Goal: Task Accomplishment & Management: Manage account settings

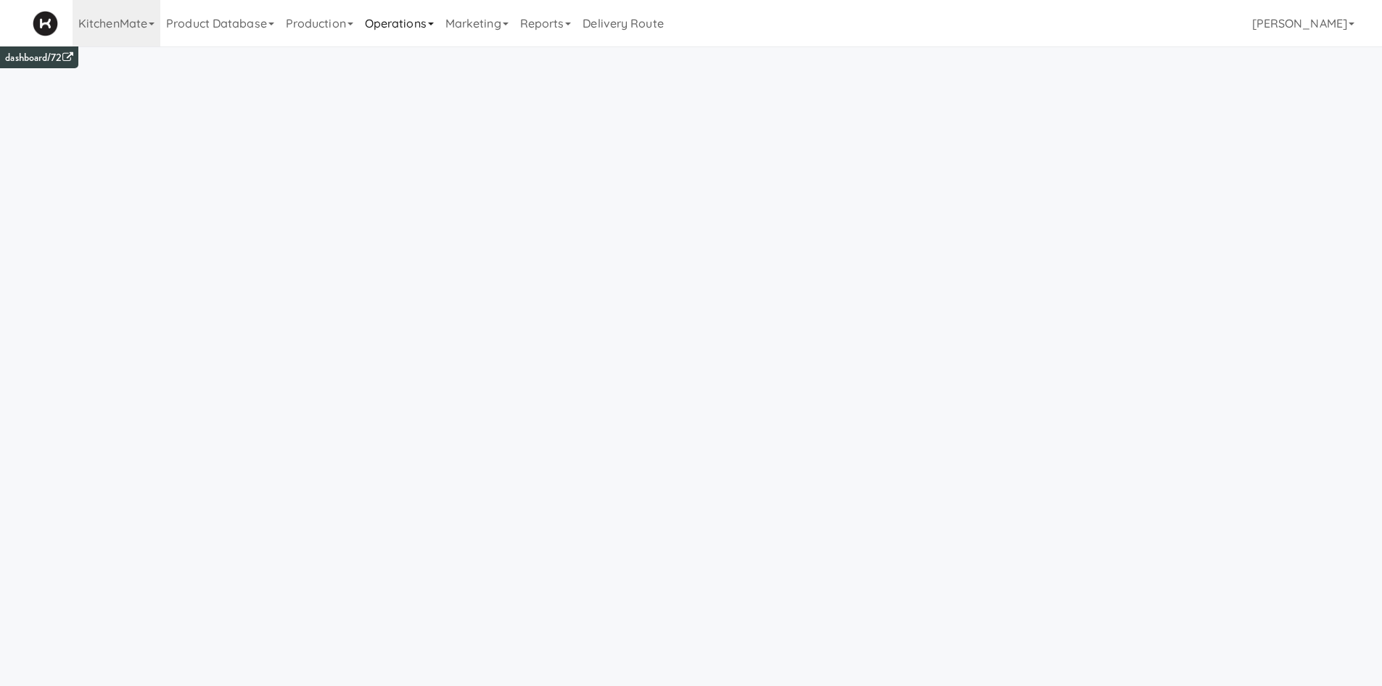
click at [427, 22] on link "Operations" at bounding box center [399, 23] width 81 height 46
click at [406, 59] on link "Sites" at bounding box center [417, 63] width 116 height 26
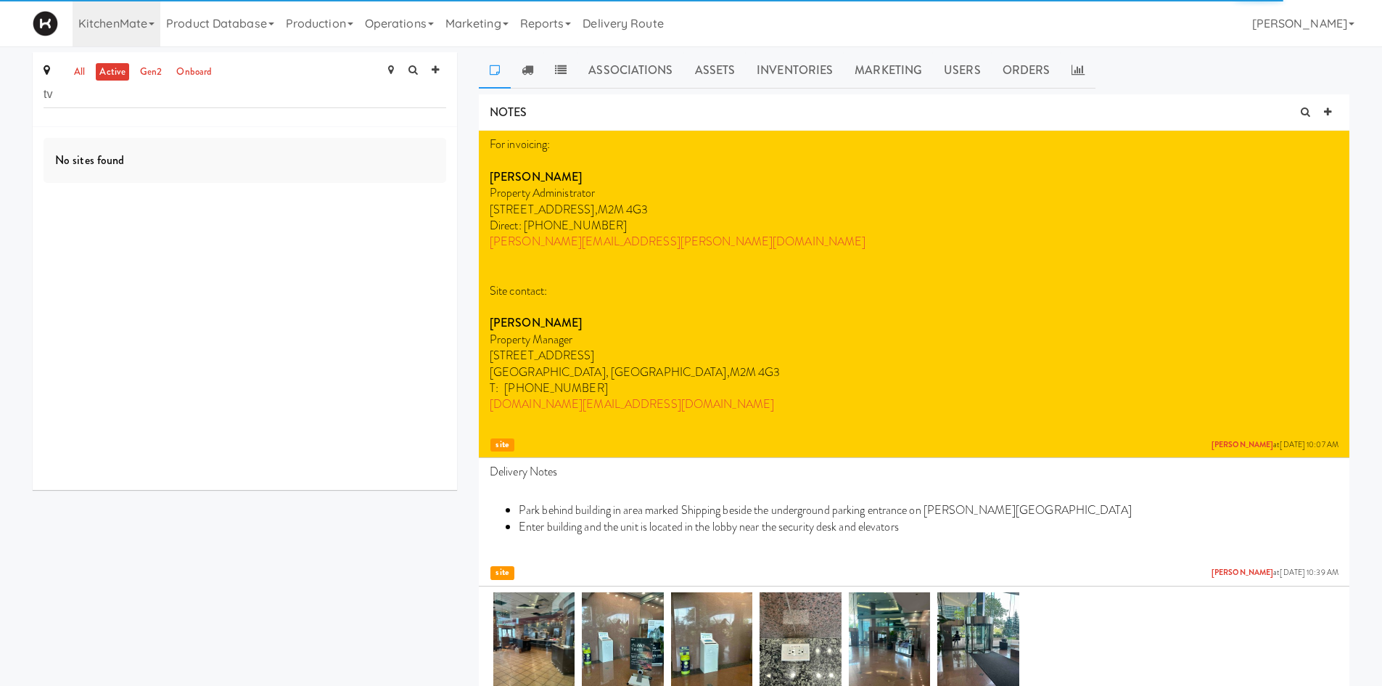
type input "t"
type input "rvh"
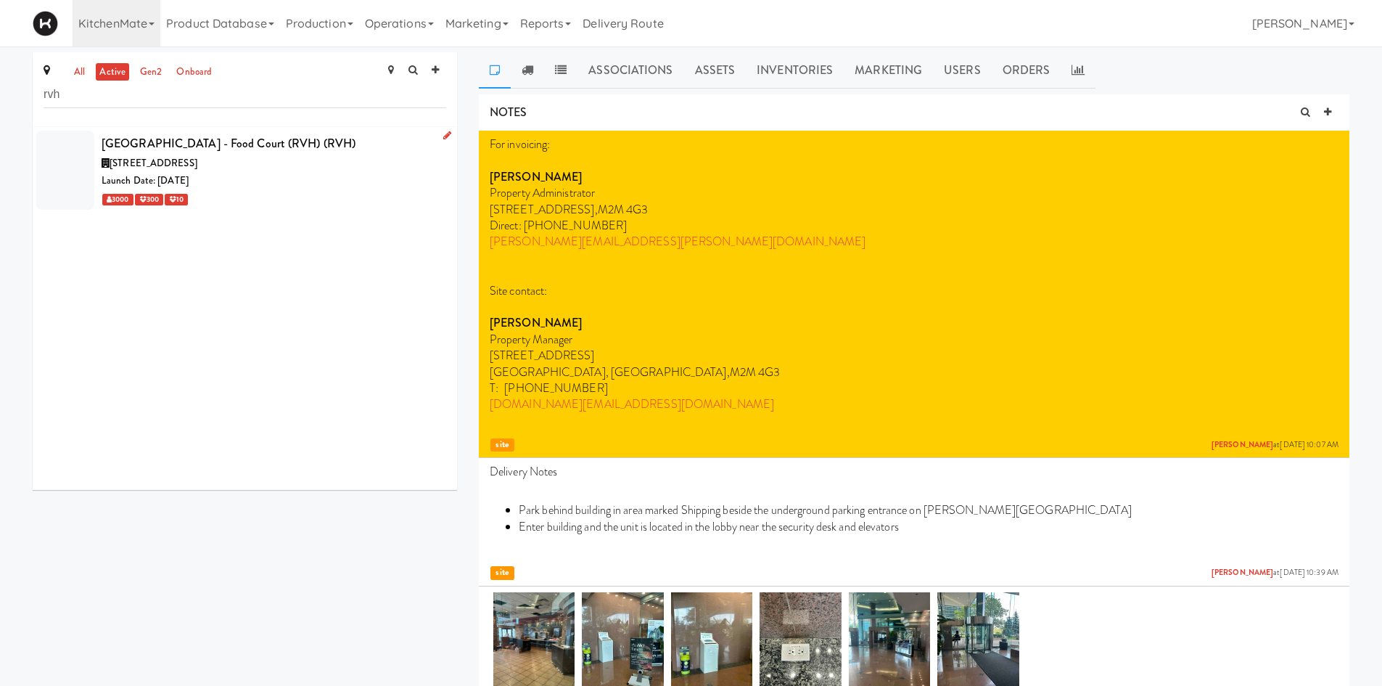
click at [348, 182] on div "Launch Date: [DATE]" at bounding box center [274, 181] width 345 height 18
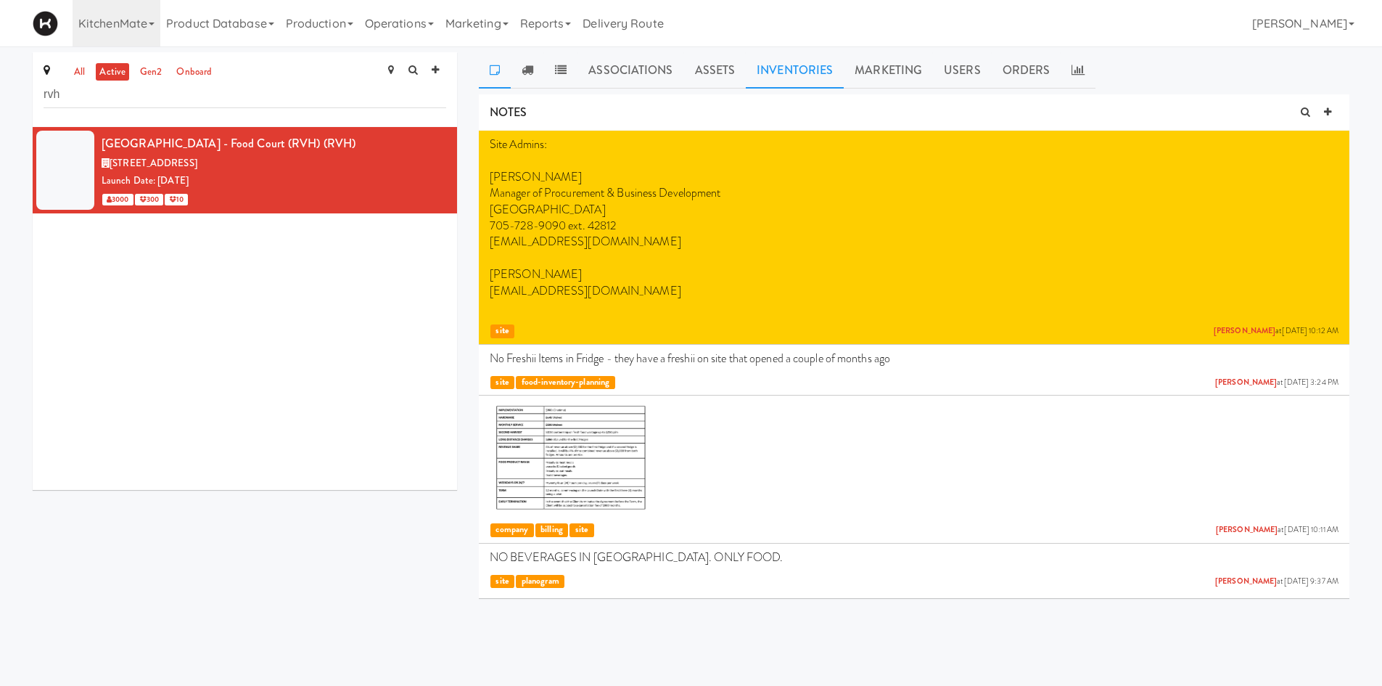
click at [799, 72] on link "Inventories" at bounding box center [795, 70] width 98 height 36
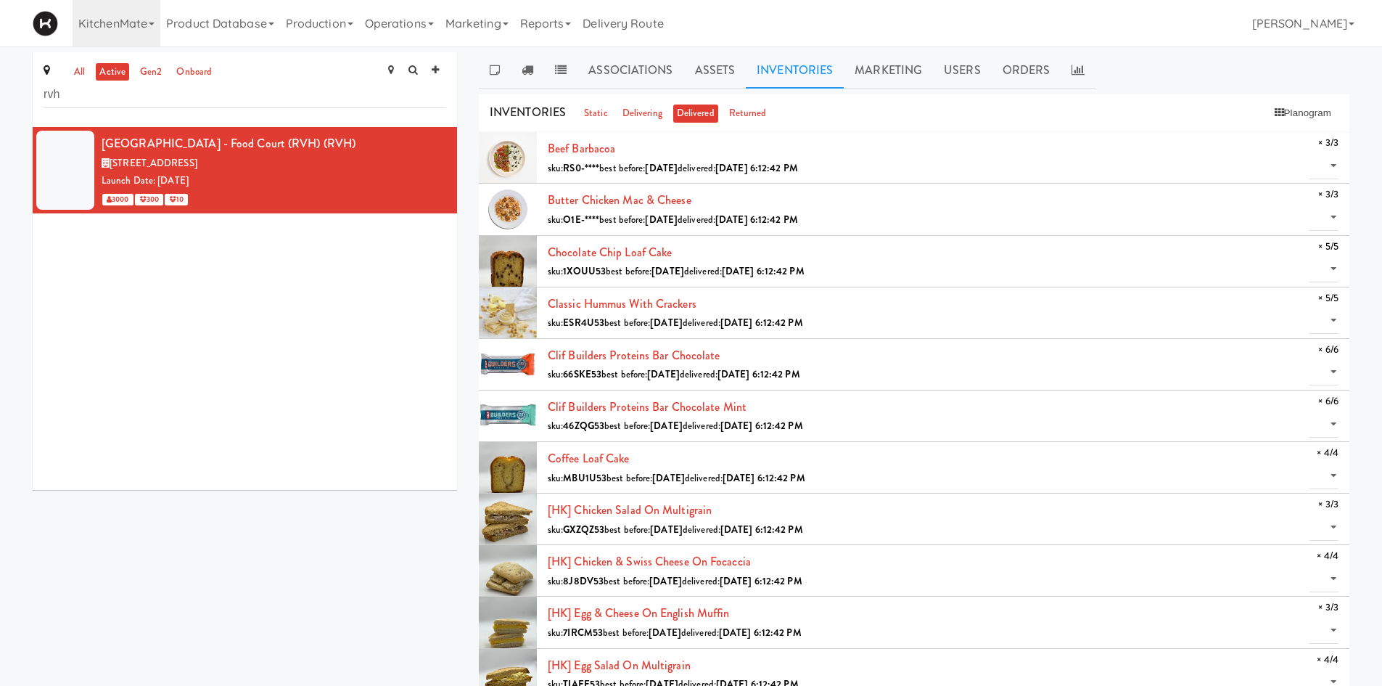
click at [612, 75] on link "Associations" at bounding box center [631, 70] width 106 height 36
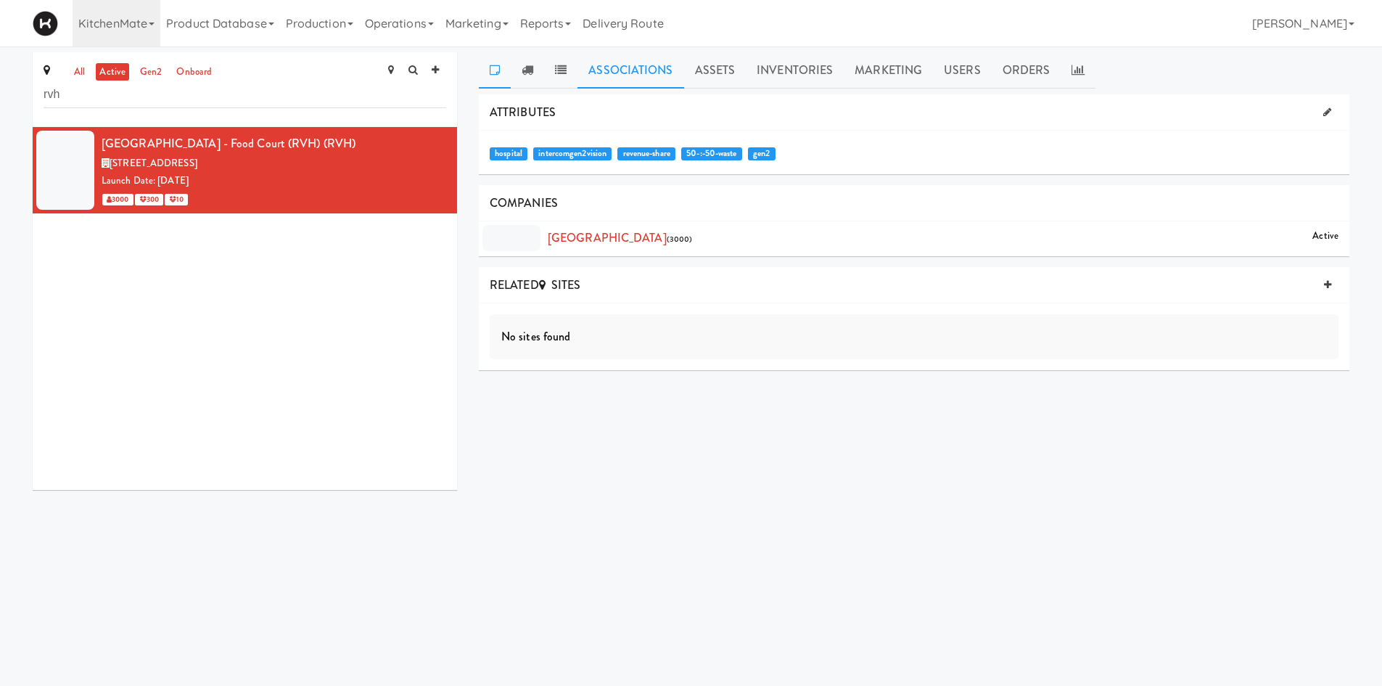
click at [493, 68] on icon at bounding box center [495, 70] width 10 height 12
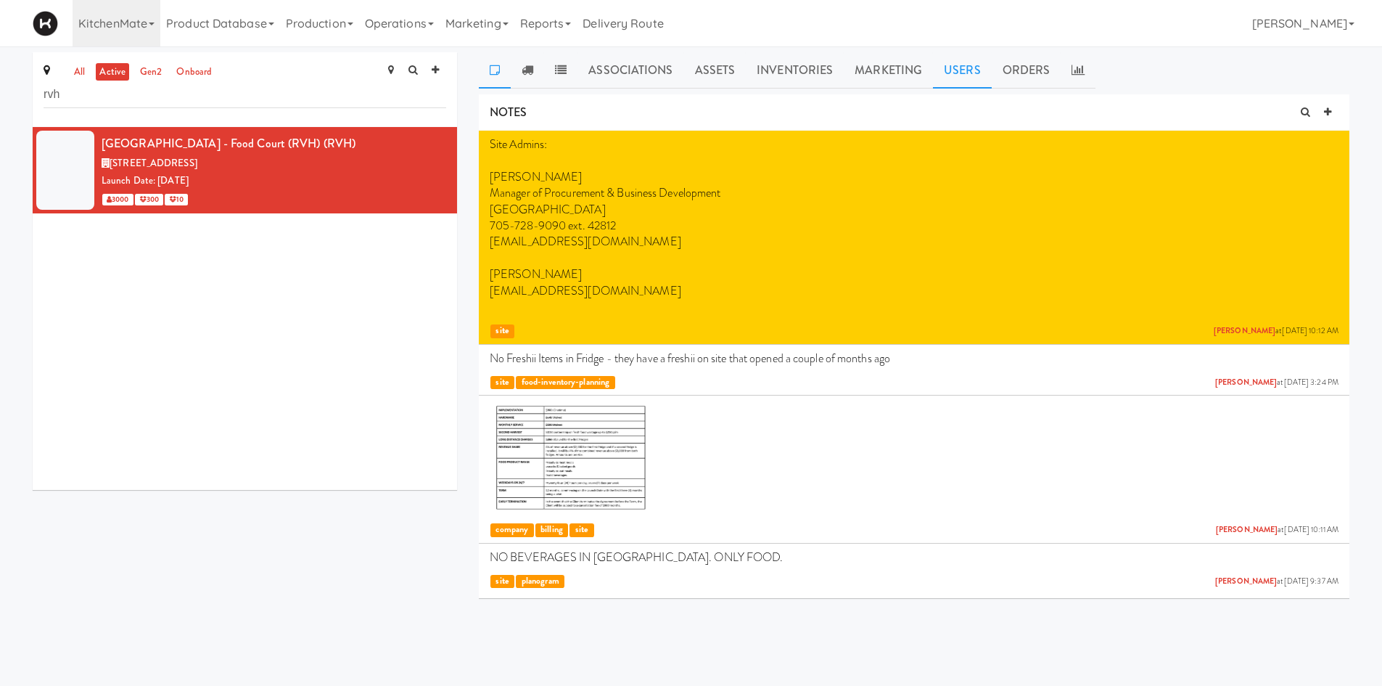
click at [972, 75] on link "Users" at bounding box center [962, 70] width 59 height 36
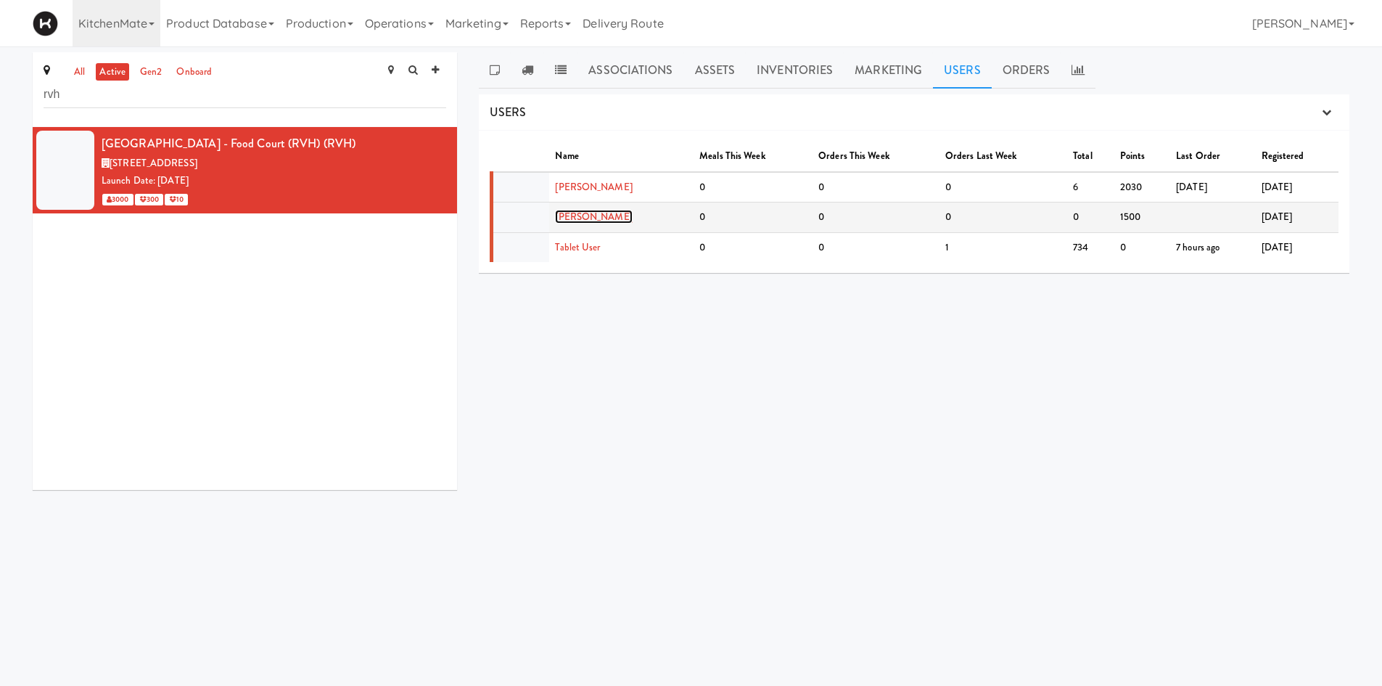
click at [596, 215] on link "[PERSON_NAME]" at bounding box center [593, 217] width 77 height 14
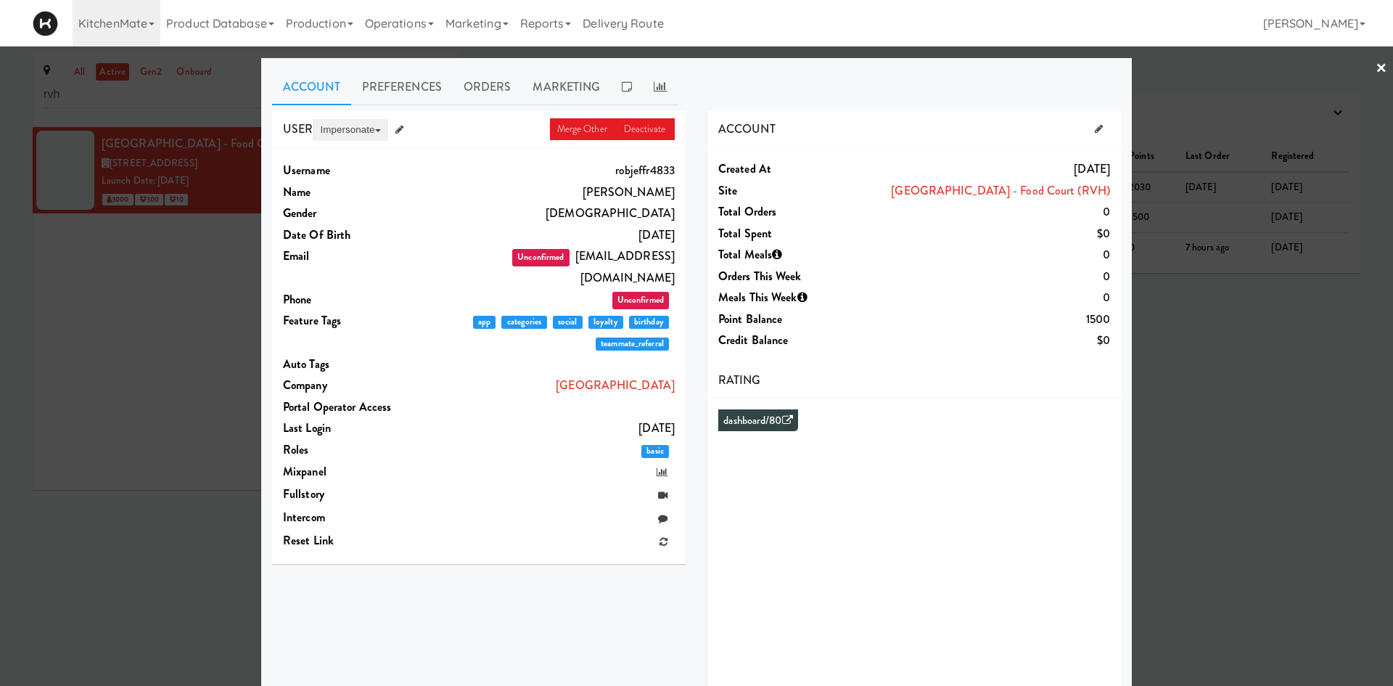
click at [313, 129] on button "Impersonate" at bounding box center [350, 130] width 75 height 22
click at [329, 155] on link "on App" at bounding box center [374, 157] width 122 height 26
click at [1187, 472] on div at bounding box center [696, 343] width 1393 height 686
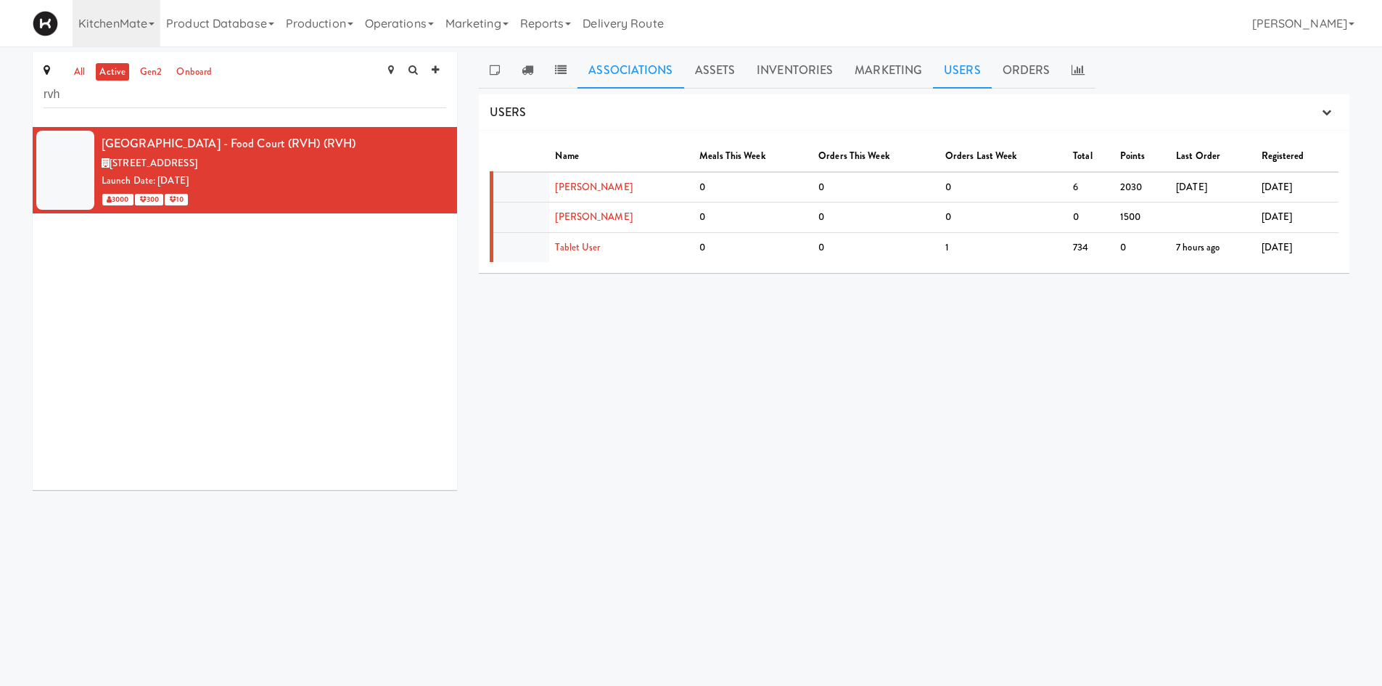
click at [633, 70] on link "Associations" at bounding box center [631, 70] width 106 height 36
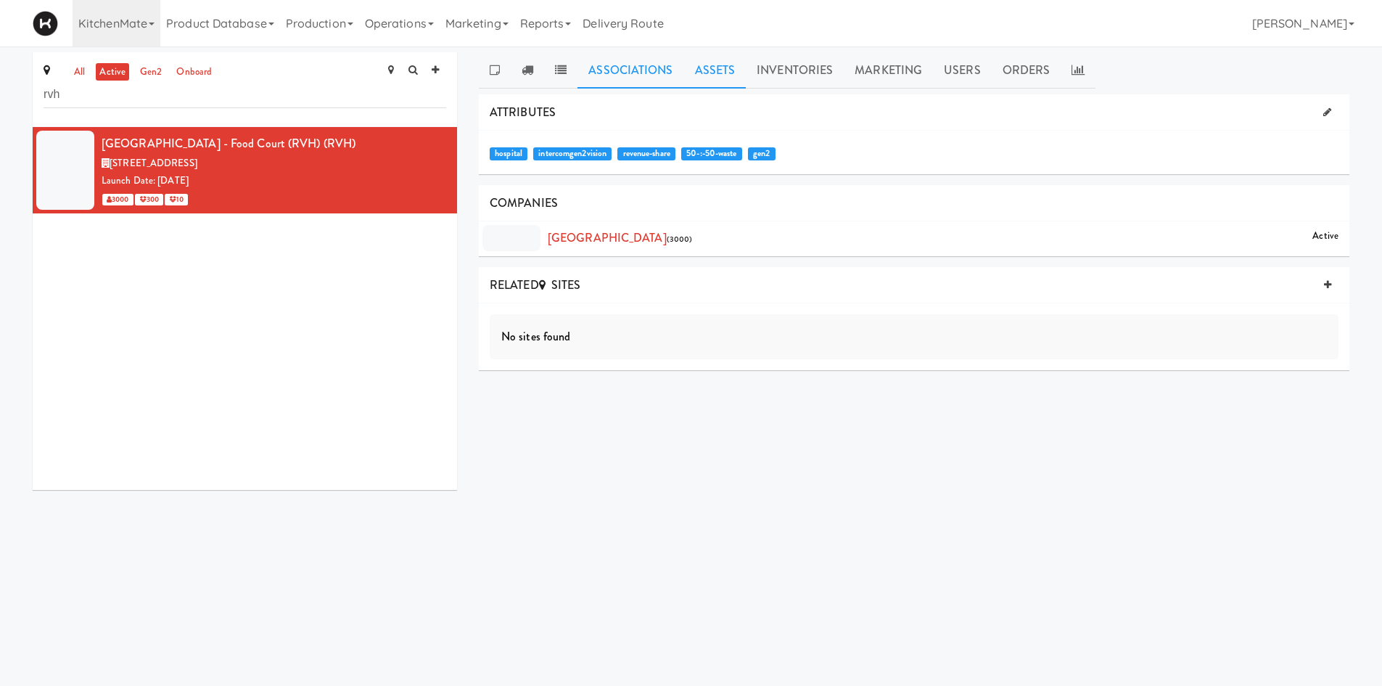
click at [714, 68] on link "Assets" at bounding box center [715, 70] width 62 height 36
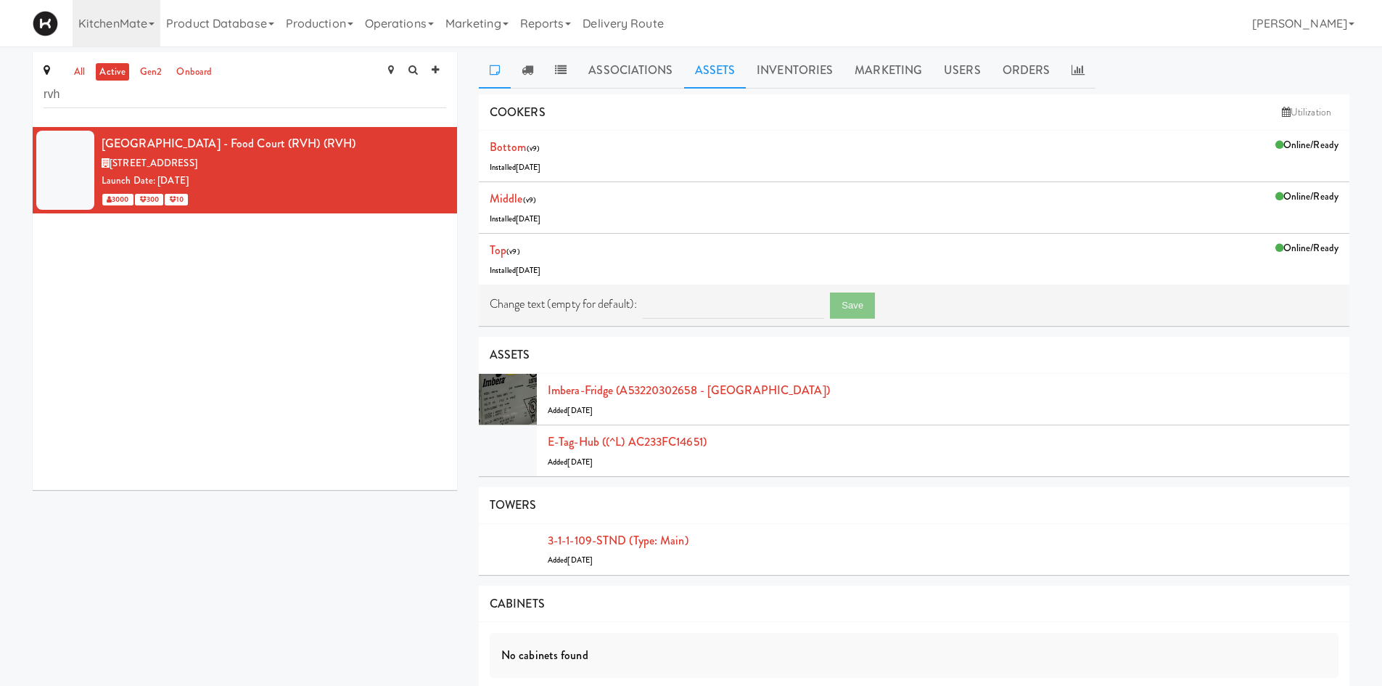
click at [500, 69] on link at bounding box center [495, 70] width 32 height 36
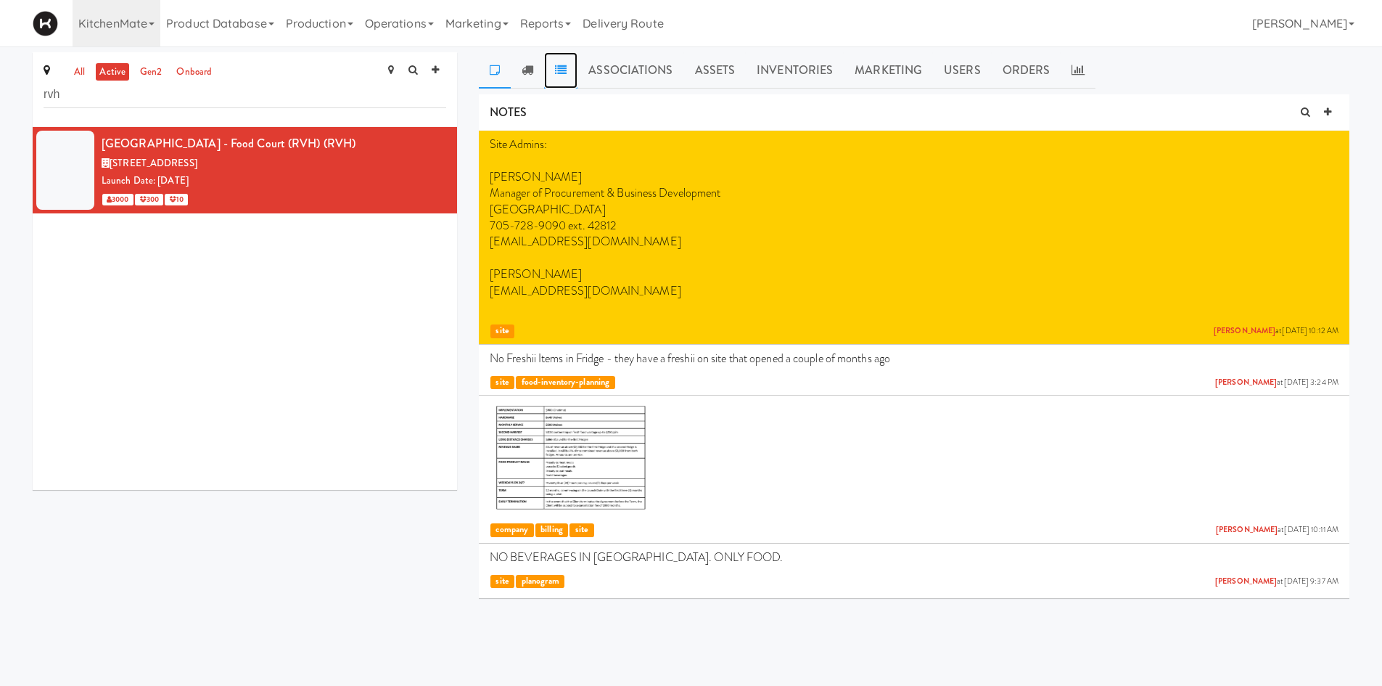
click at [564, 75] on link at bounding box center [560, 70] width 33 height 36
click at [794, 71] on link "Inventories" at bounding box center [795, 70] width 98 height 36
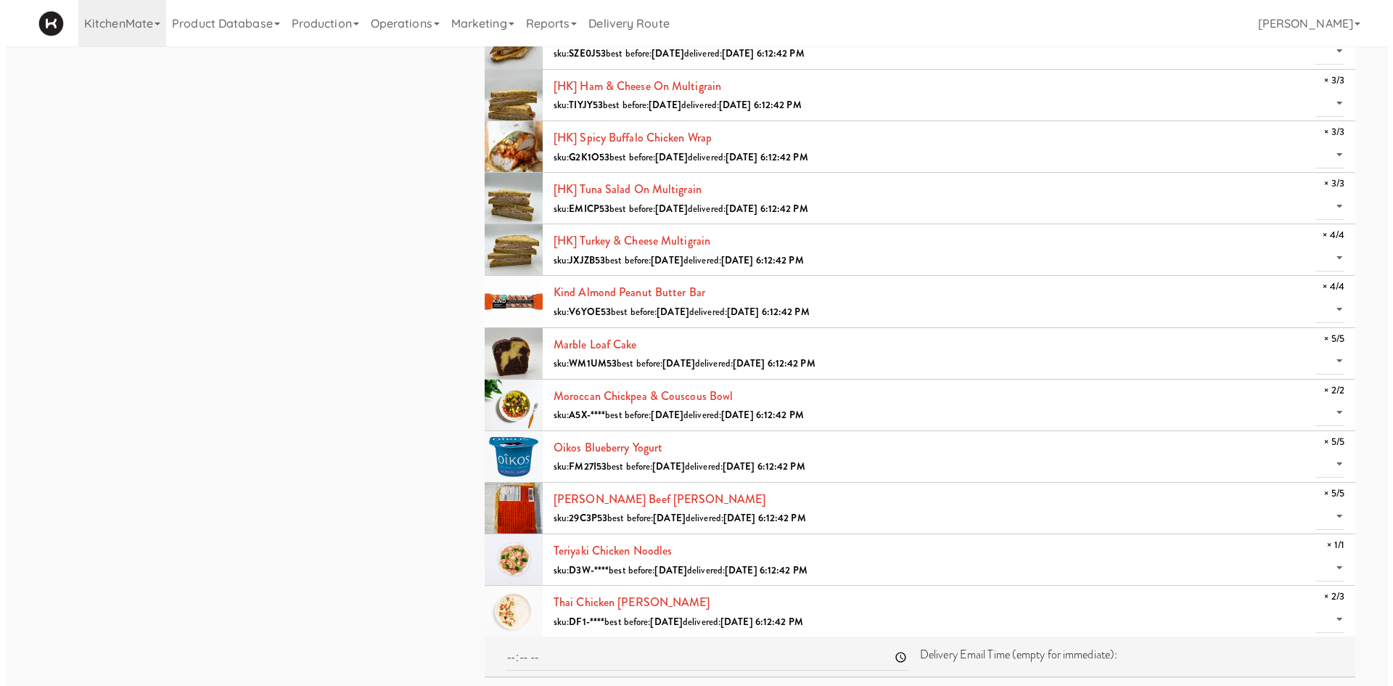
scroll to position [735, 0]
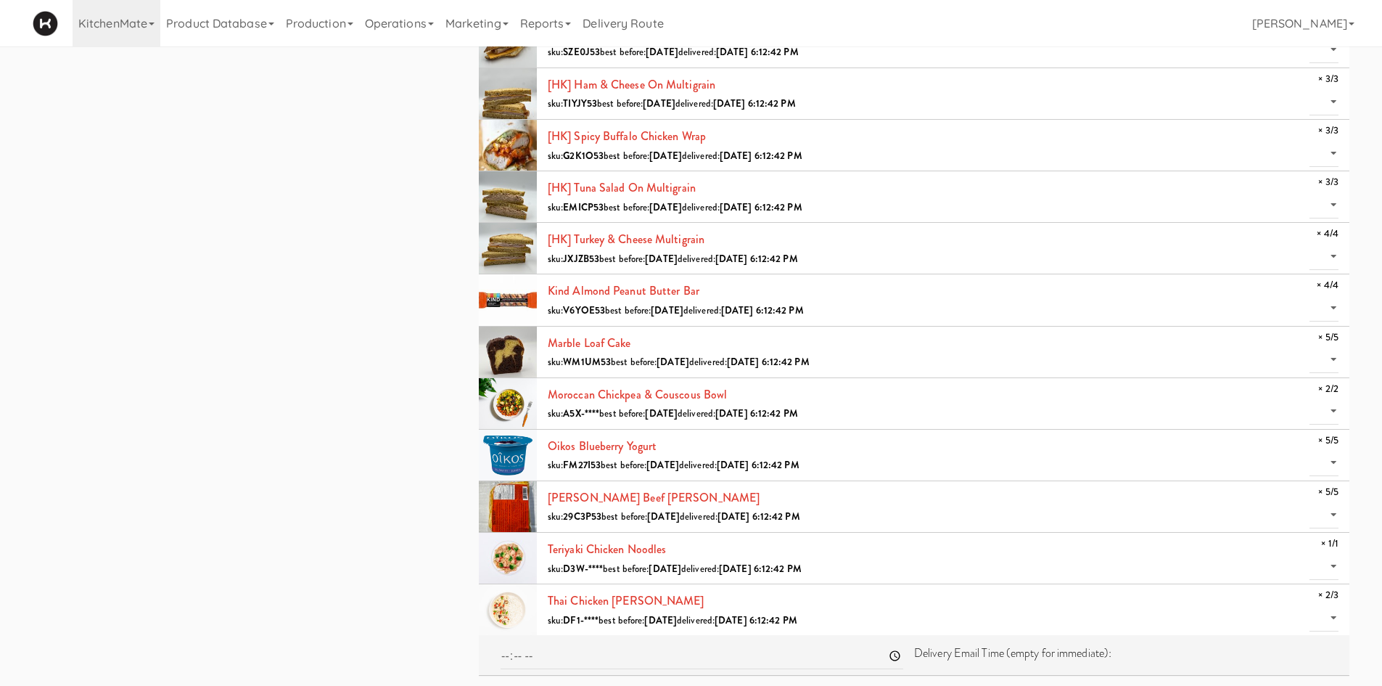
drag, startPoint x: 315, startPoint y: 485, endPoint x: 356, endPoint y: 482, distance: 41.5
click at [316, 485] on div "all active gen2 onboard rvh [GEOGRAPHIC_DATA] - Food Court (RVH) (RVH) [STREET_…" at bounding box center [691, 1] width 1339 height 1368
click at [609, 495] on link "[PERSON_NAME] Beef [PERSON_NAME]" at bounding box center [654, 497] width 212 height 17
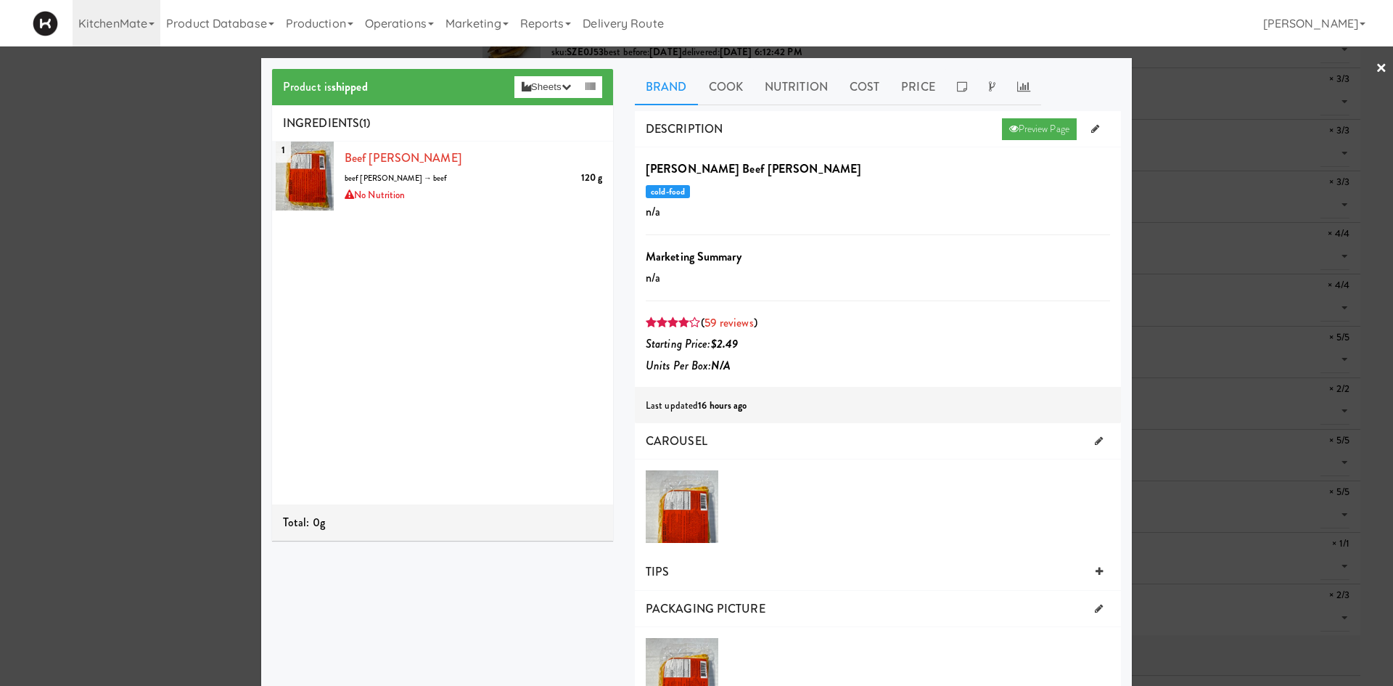
click at [168, 352] on div at bounding box center [696, 343] width 1393 height 686
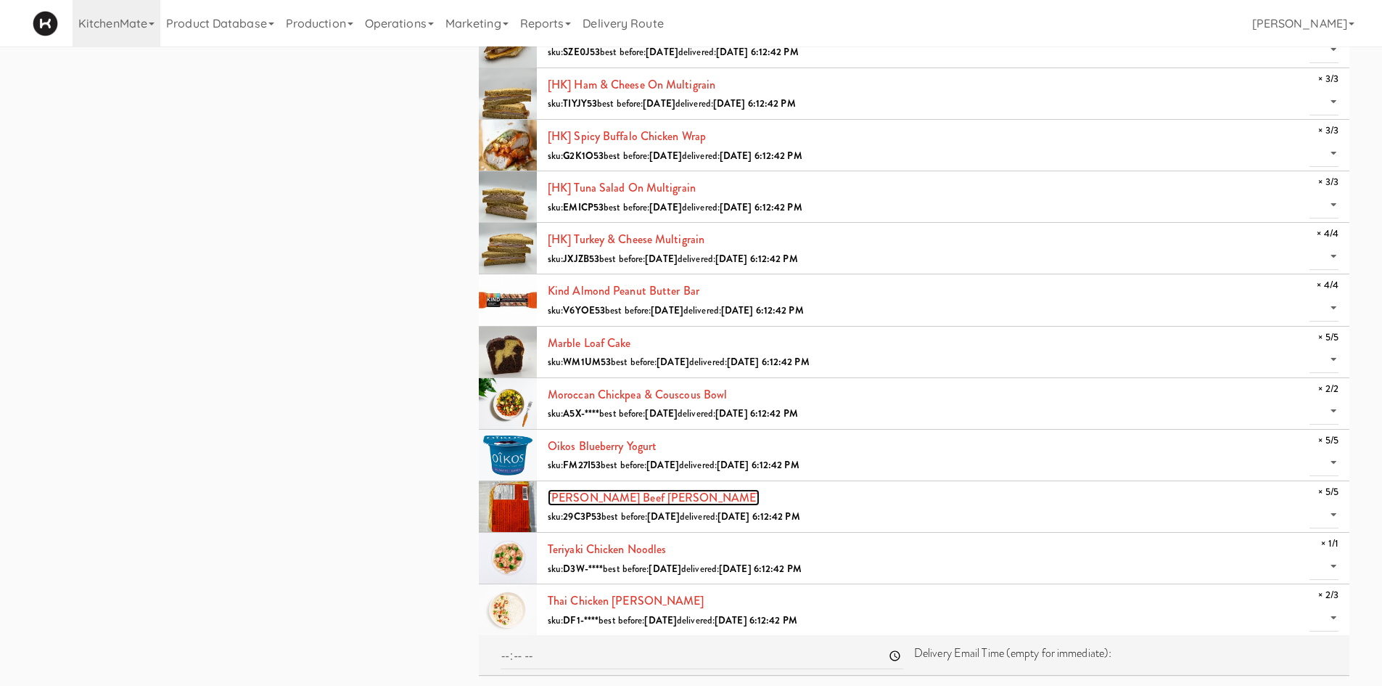
click at [588, 498] on link "[PERSON_NAME] Beef [PERSON_NAME]" at bounding box center [654, 497] width 212 height 17
click at [110, 213] on div "all active gen2 onboard rvh [GEOGRAPHIC_DATA] - Food Court (RVH) (RVH) [STREET_…" at bounding box center [691, 1] width 1339 height 1368
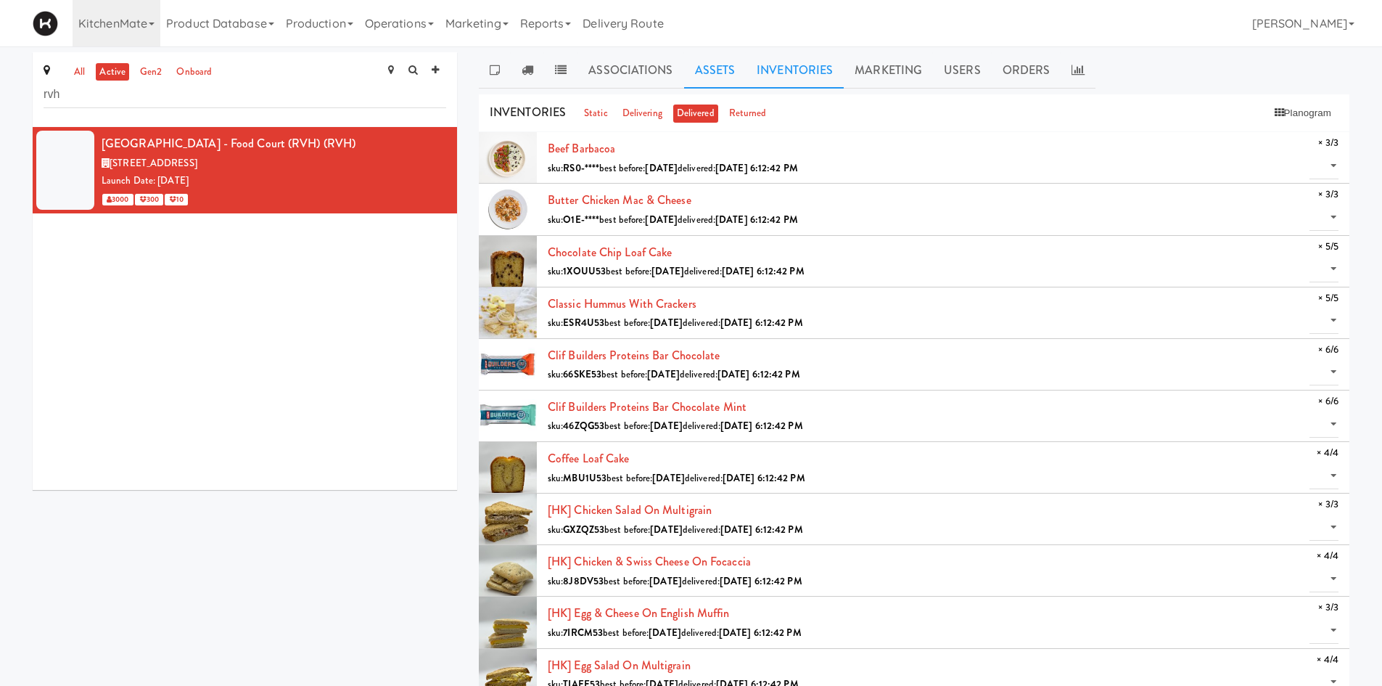
click at [714, 56] on link "Assets" at bounding box center [715, 70] width 62 height 36
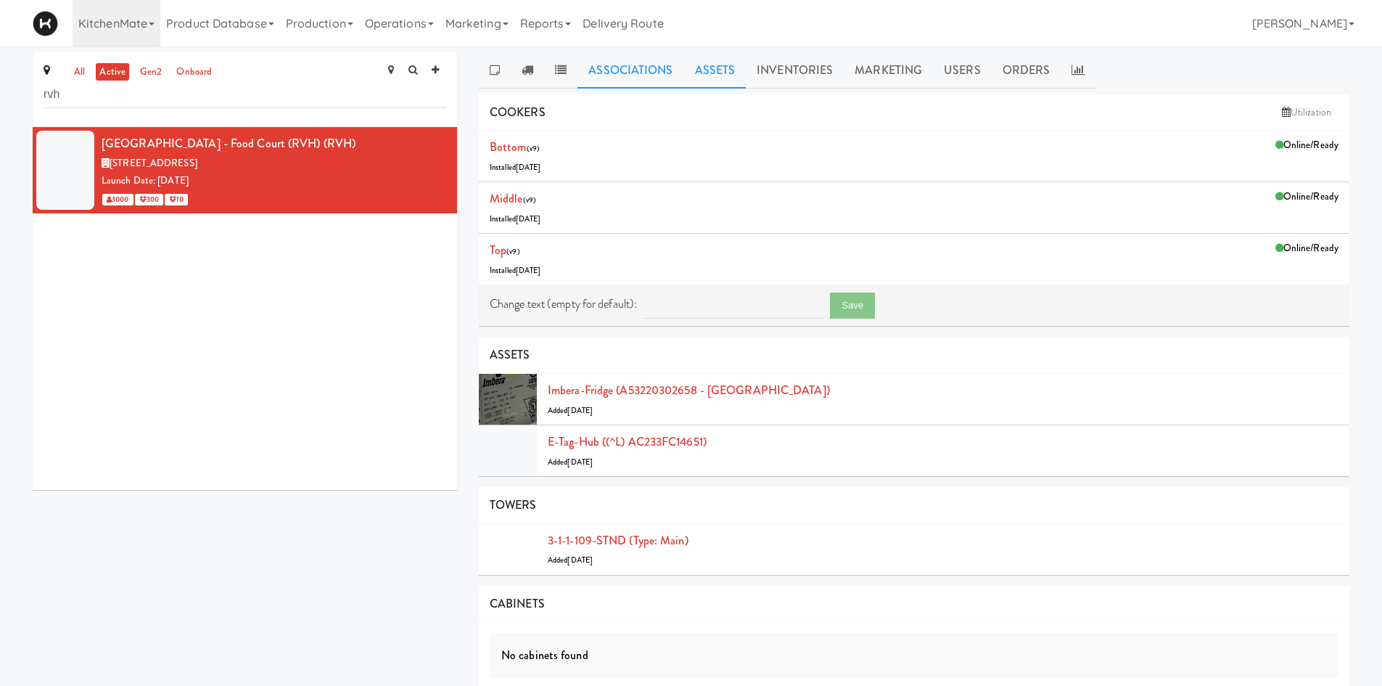
click at [653, 71] on link "Associations" at bounding box center [631, 70] width 106 height 36
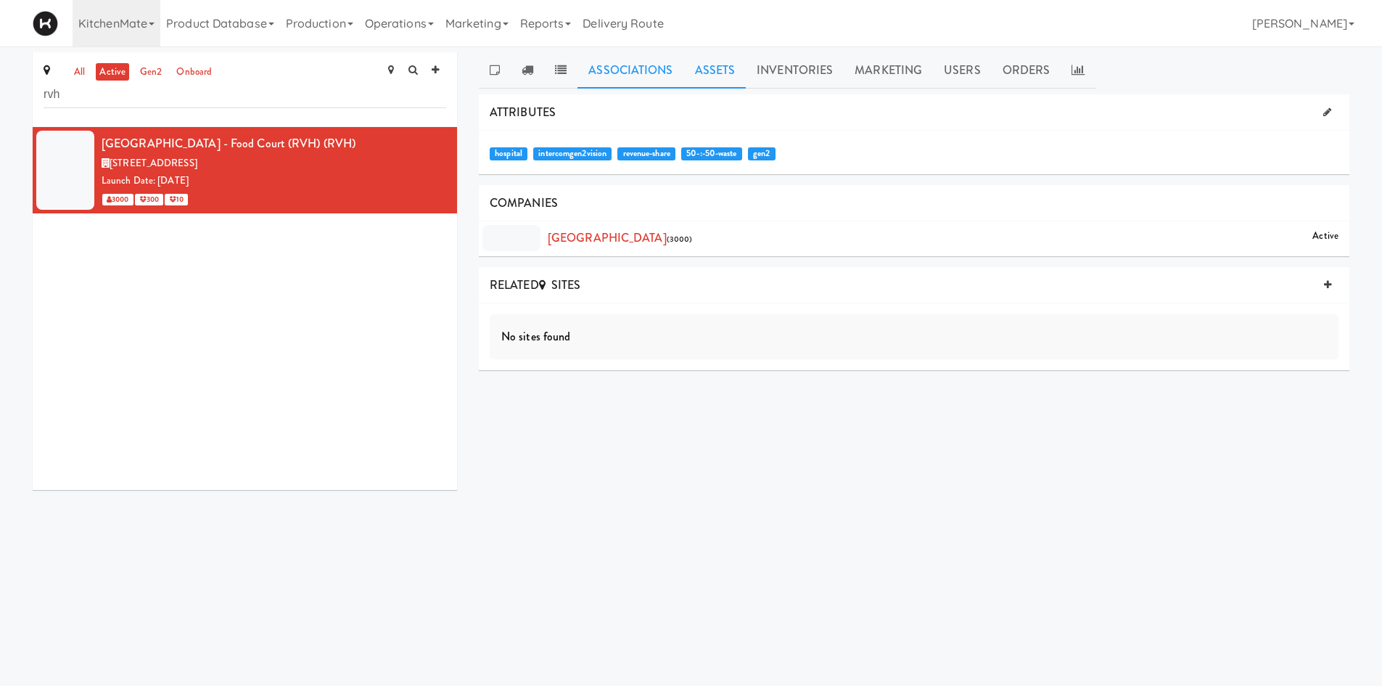
click at [708, 72] on link "Assets" at bounding box center [715, 70] width 62 height 36
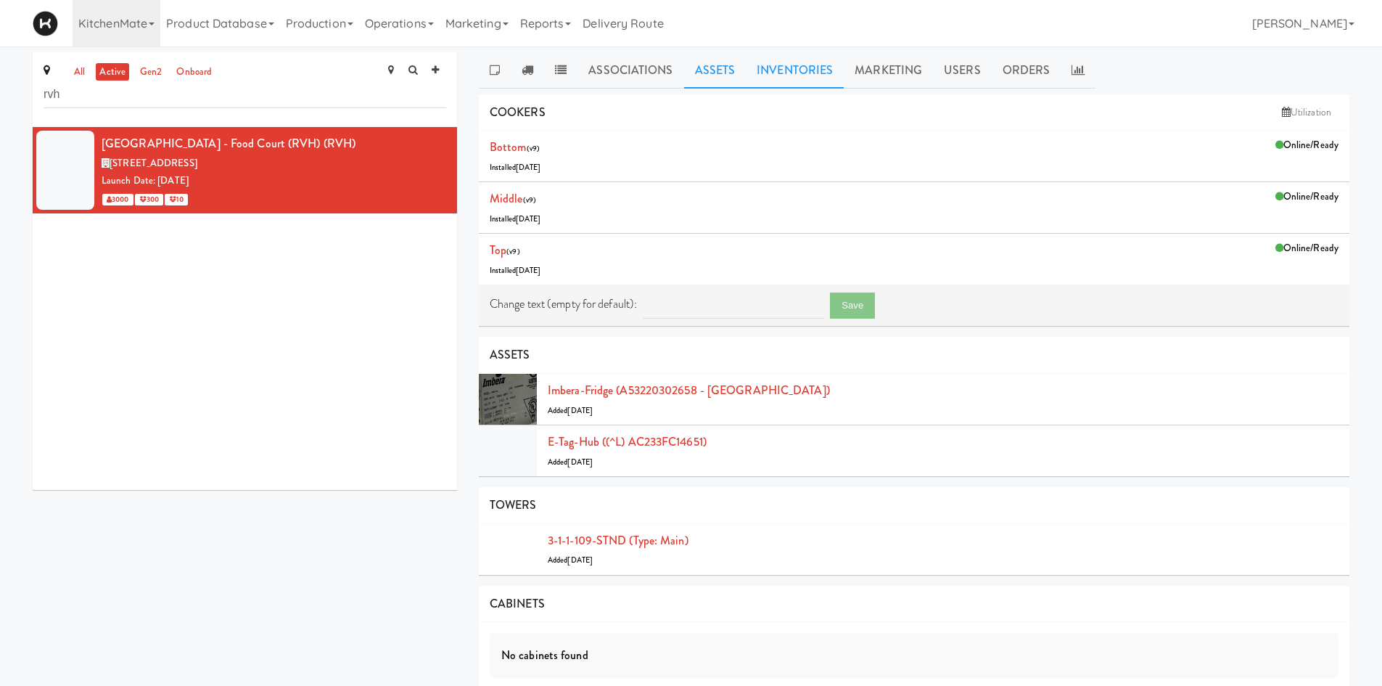
click at [829, 70] on link "Inventories" at bounding box center [795, 70] width 98 height 36
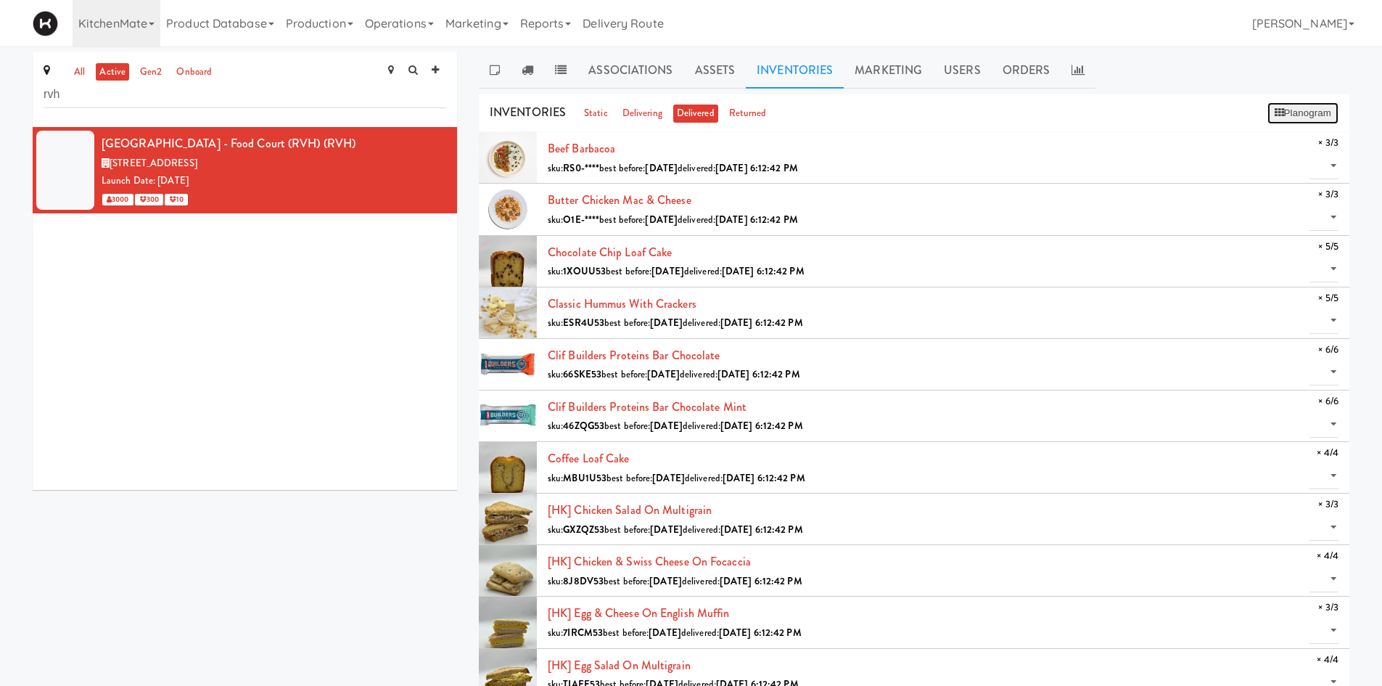
click at [1295, 111] on button "Planogram" at bounding box center [1302, 113] width 71 height 22
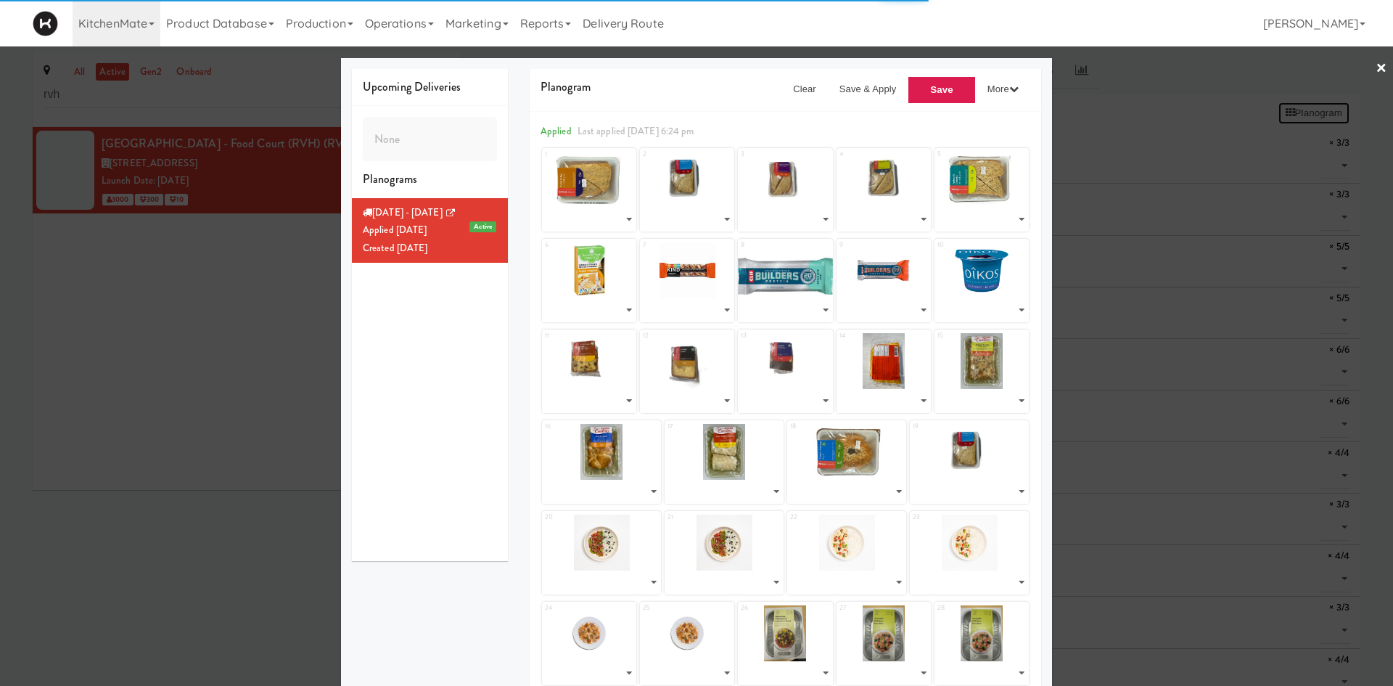
select select "number:264624"
select select "number:264620"
select select "number:264420"
select select "number:264622"
select select "number:264476"
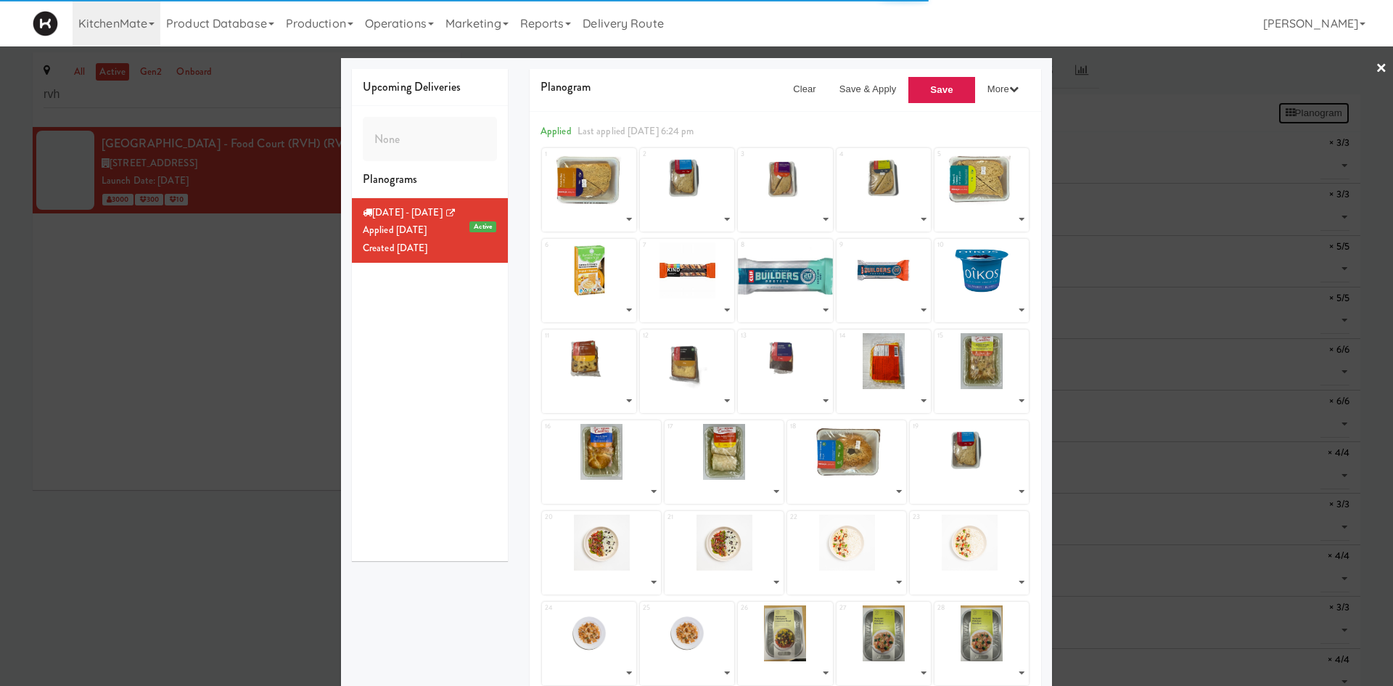
select select "number:264356"
select select "number:264030"
select select "number:264069"
select select "number:264095"
select select "number:264609"
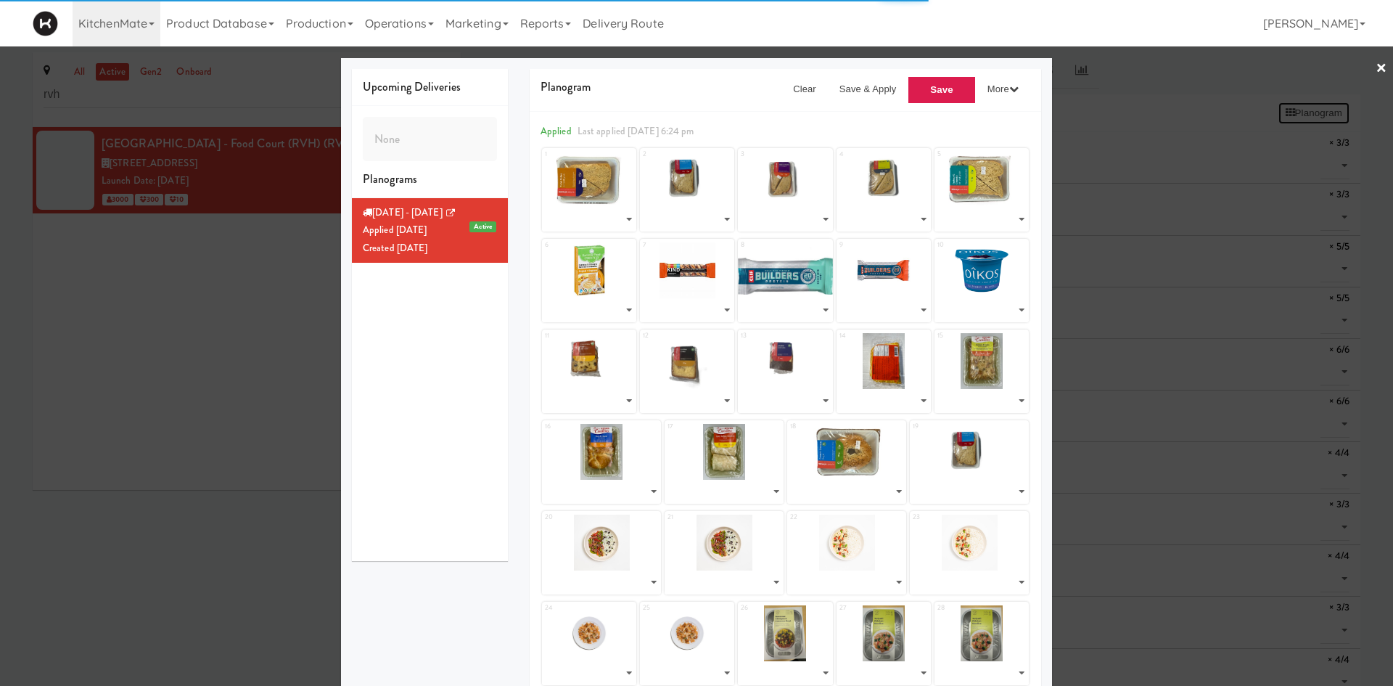
select select "number:264617"
select select "number:264625"
select select "number:264619"
select select "number:264601"
select select "number:264563"
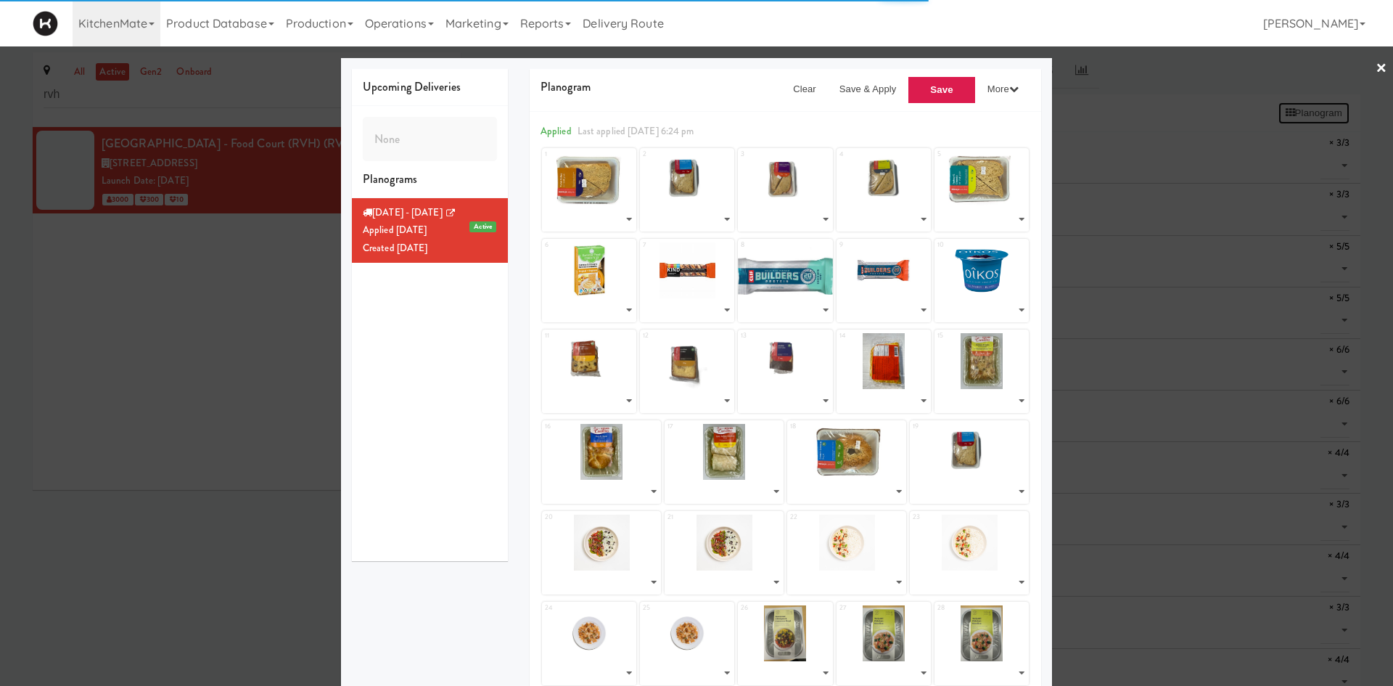
select select "number:264523"
select select "number:264586"
select select "number:264623"
select select "number:264620"
select select "number:263033"
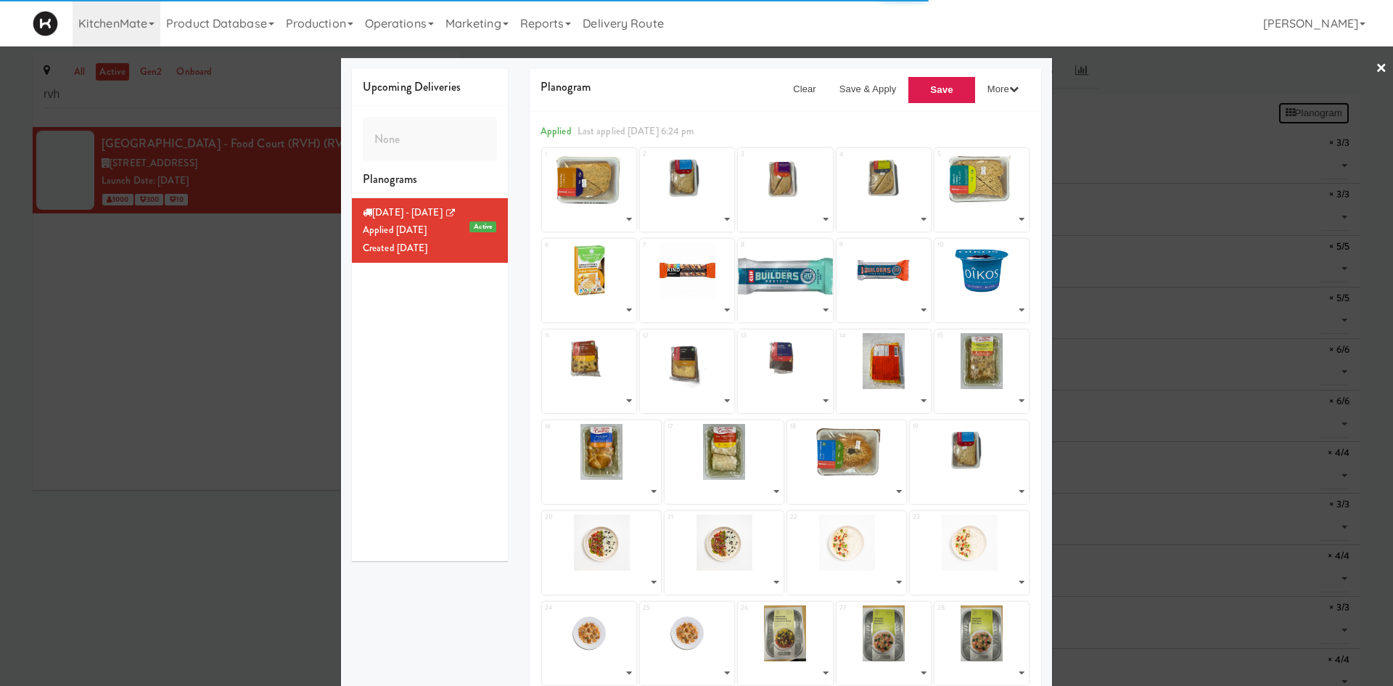
select select "number:263033"
select select "number:262930"
select select "number:262986"
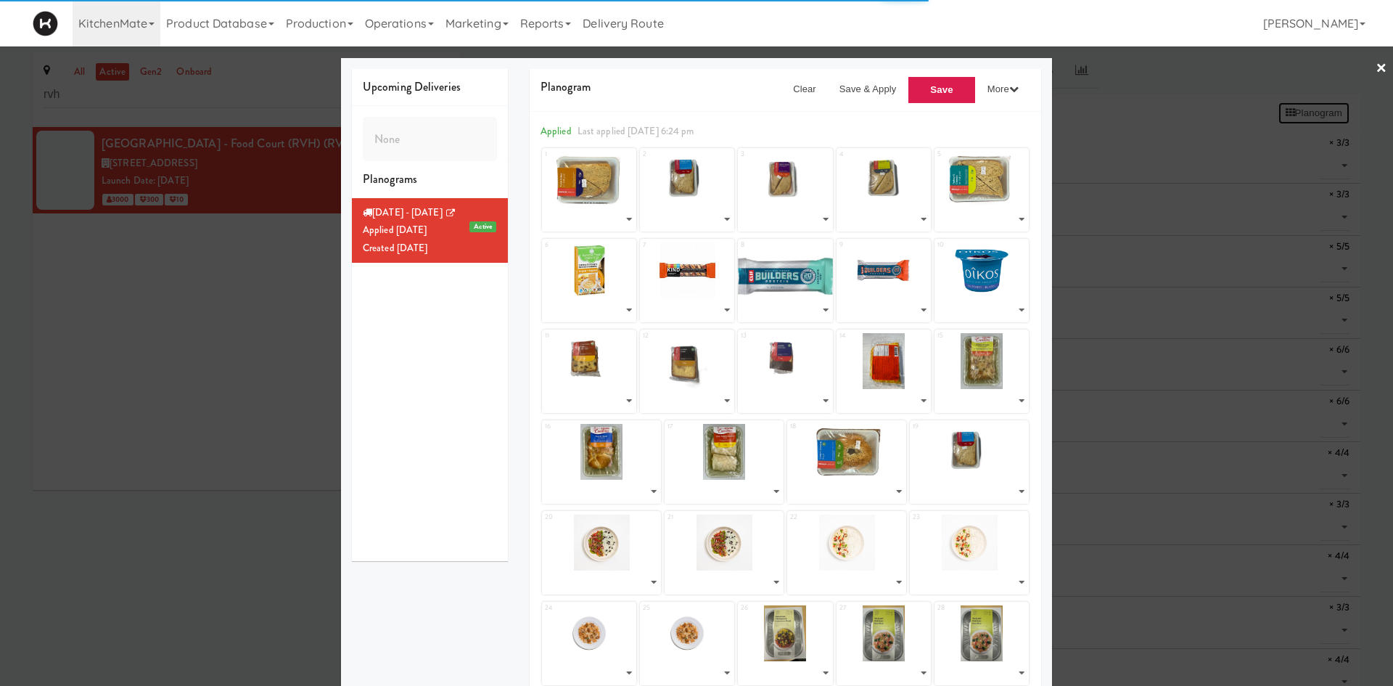
select select "number:262808"
select select "number:262869"
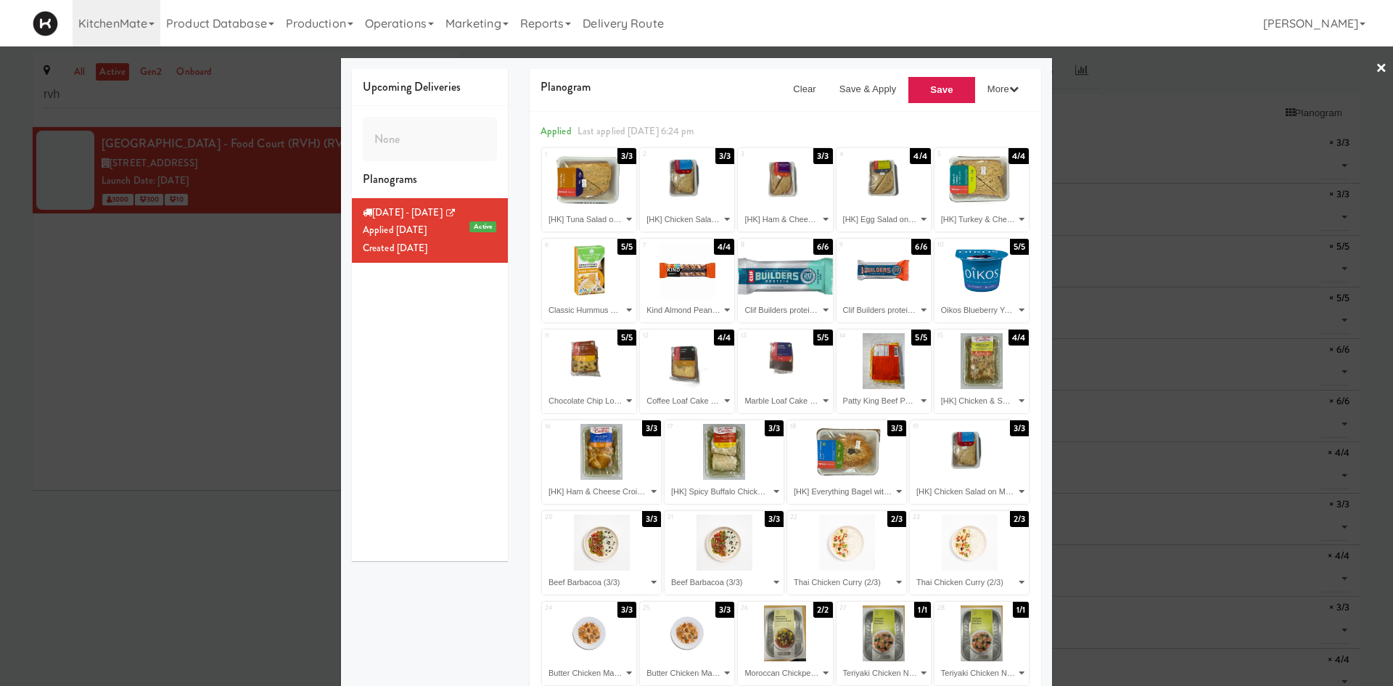
click at [104, 506] on div at bounding box center [696, 343] width 1393 height 686
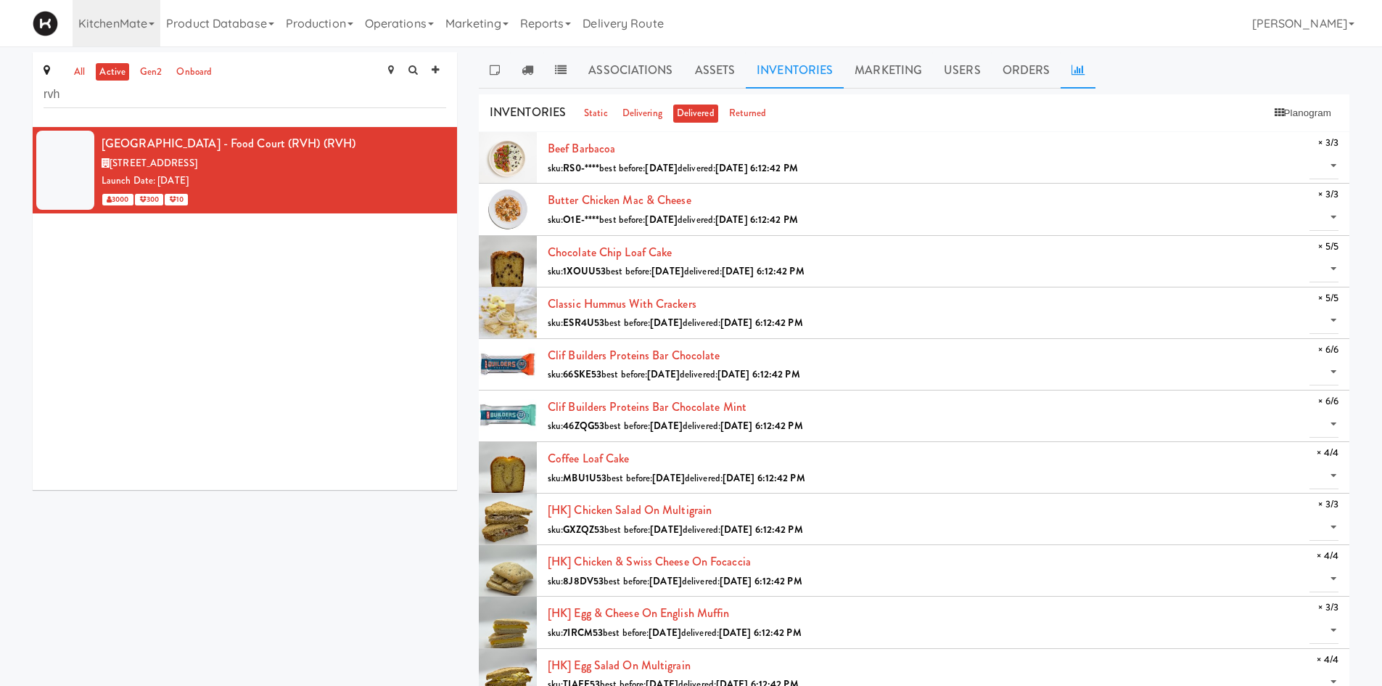
click at [1081, 75] on link at bounding box center [1078, 70] width 35 height 36
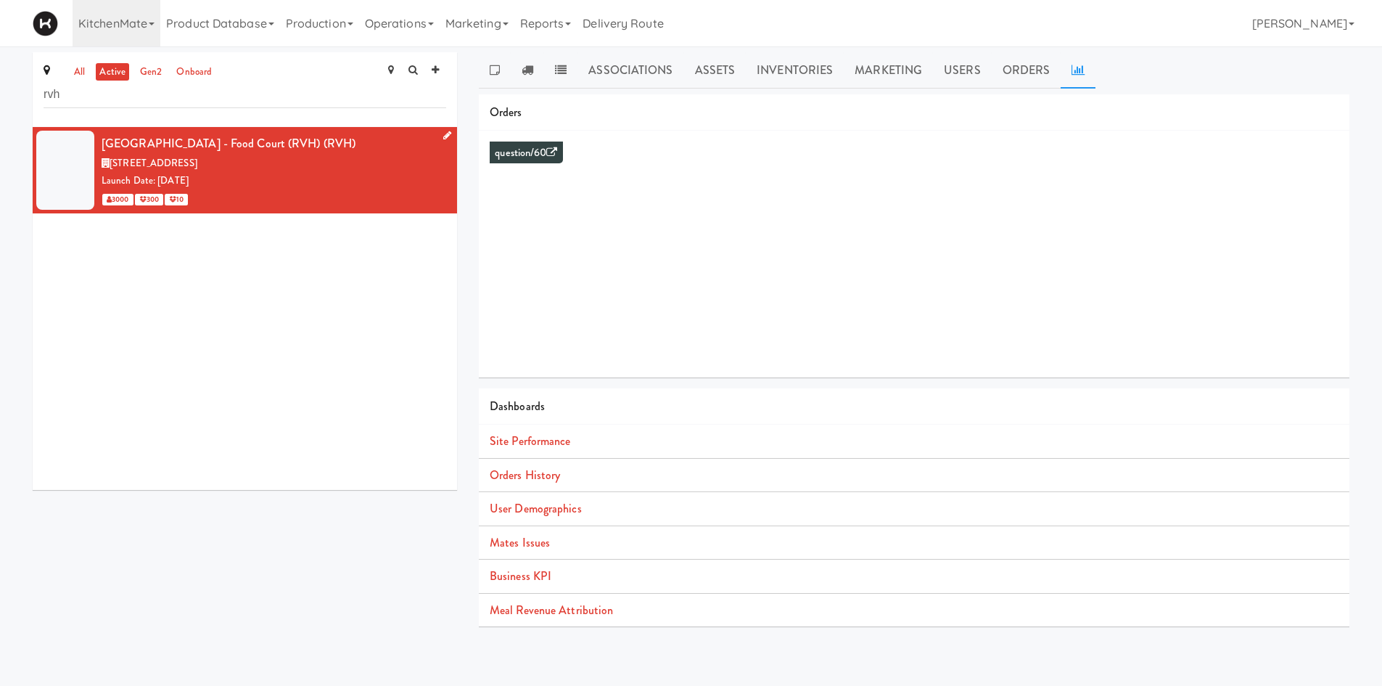
click at [437, 133] on link at bounding box center [444, 136] width 14 height 18
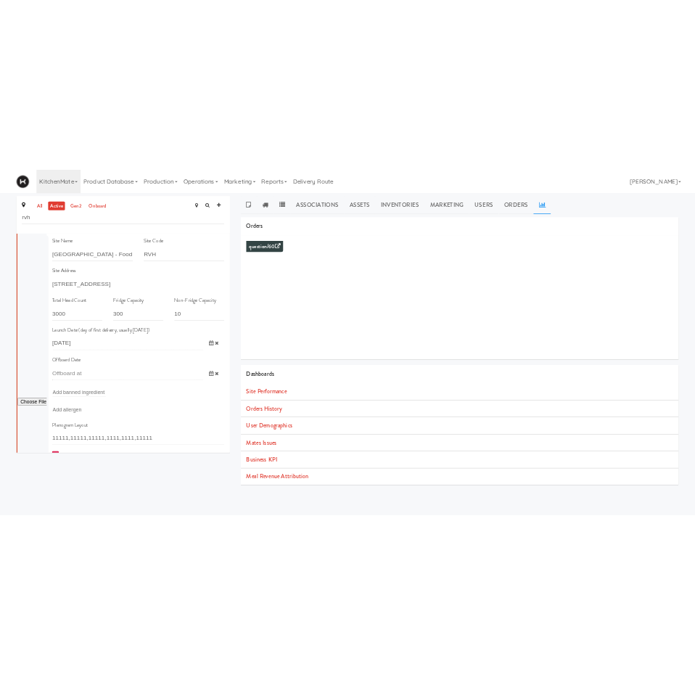
scroll to position [169, 0]
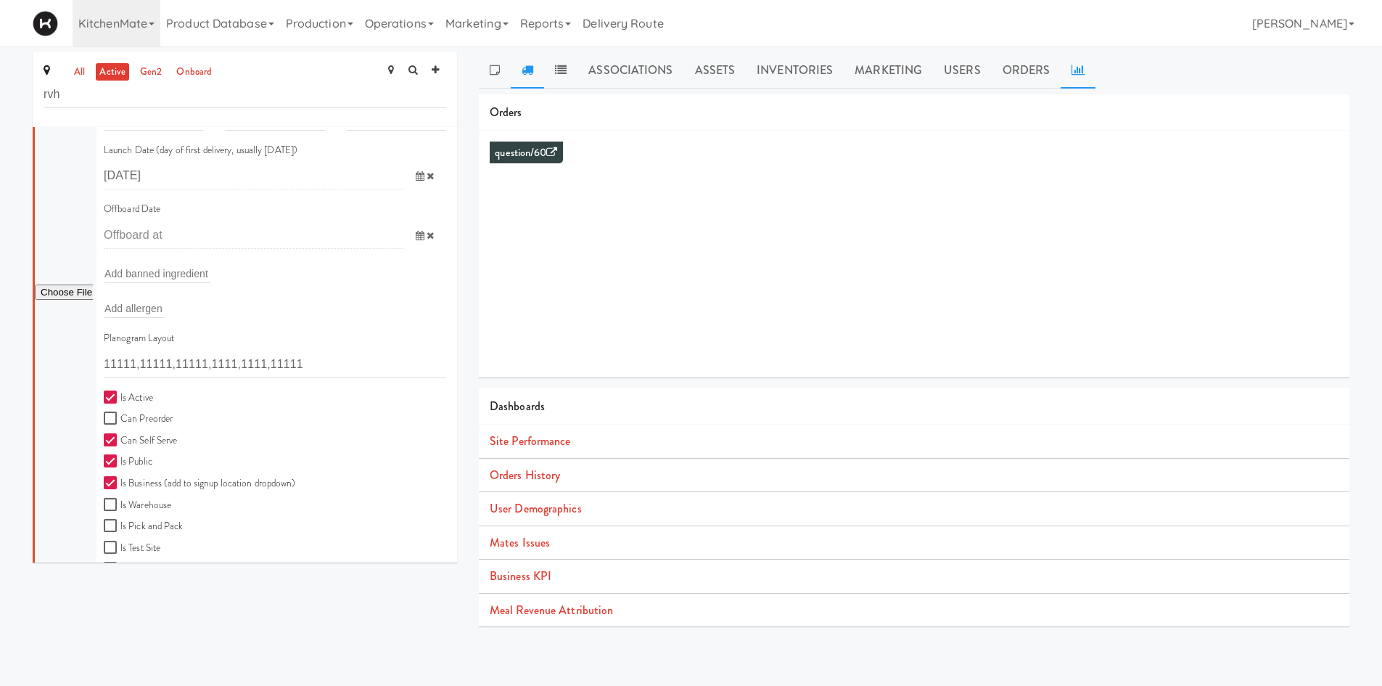
click at [536, 78] on link at bounding box center [527, 70] width 33 height 36
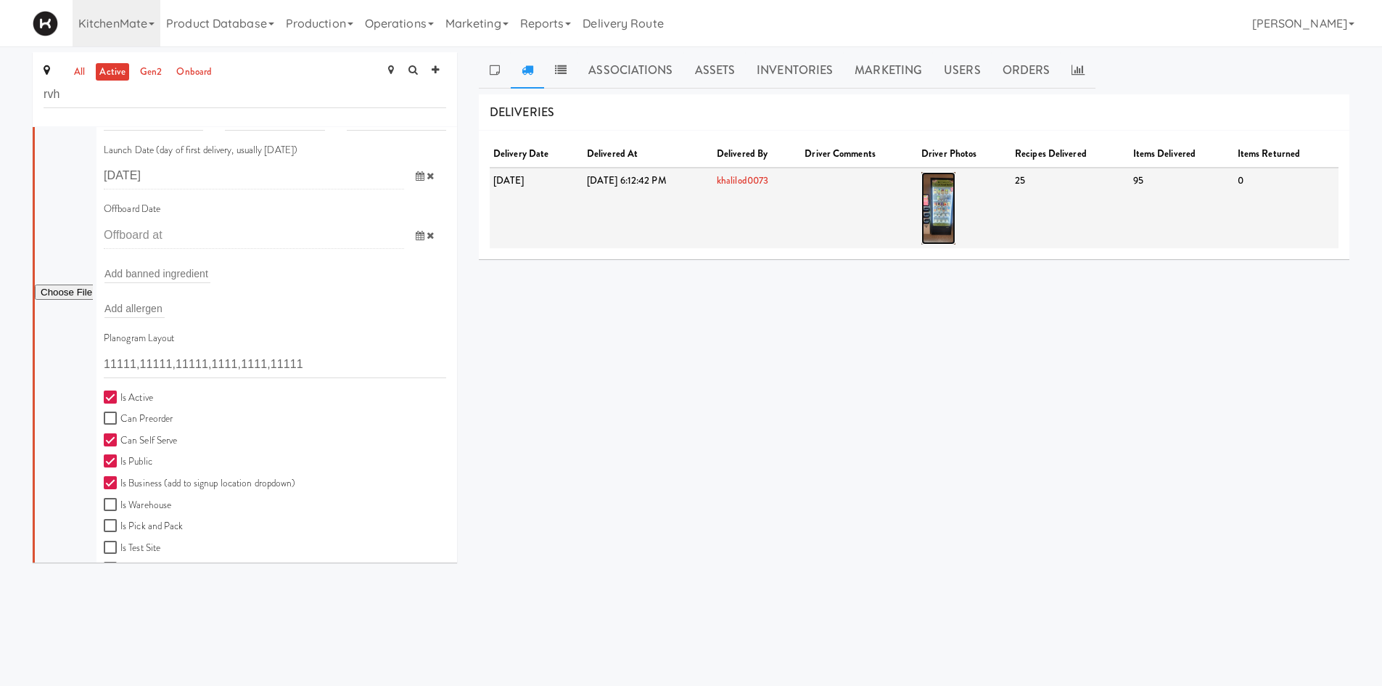
click at [956, 205] on img at bounding box center [938, 208] width 34 height 73
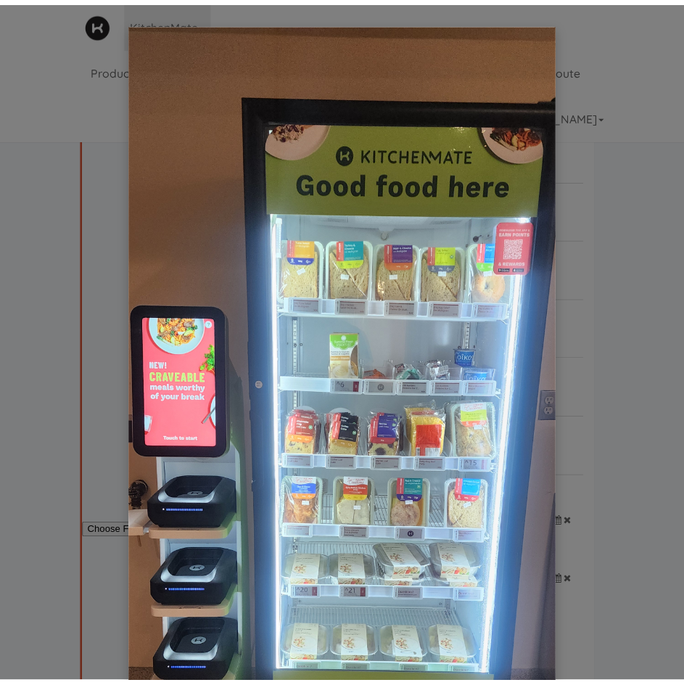
scroll to position [0, 0]
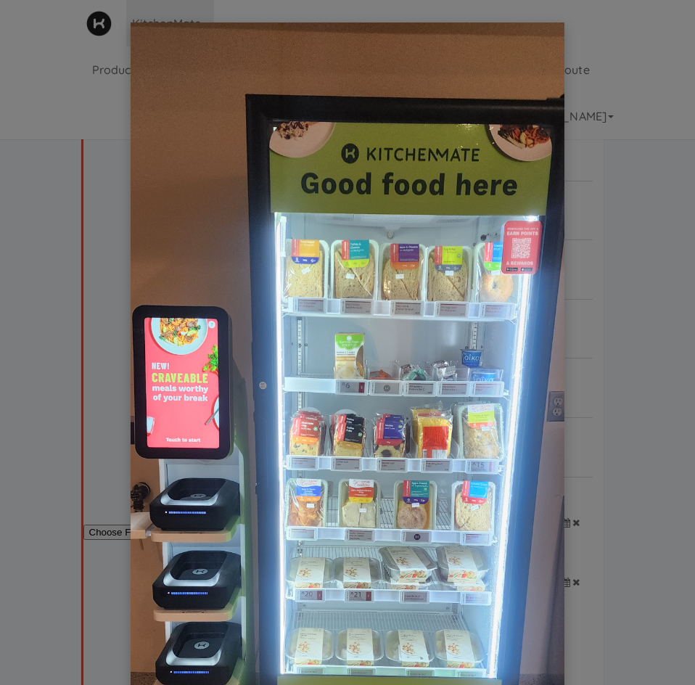
click at [69, 370] on div at bounding box center [347, 342] width 695 height 685
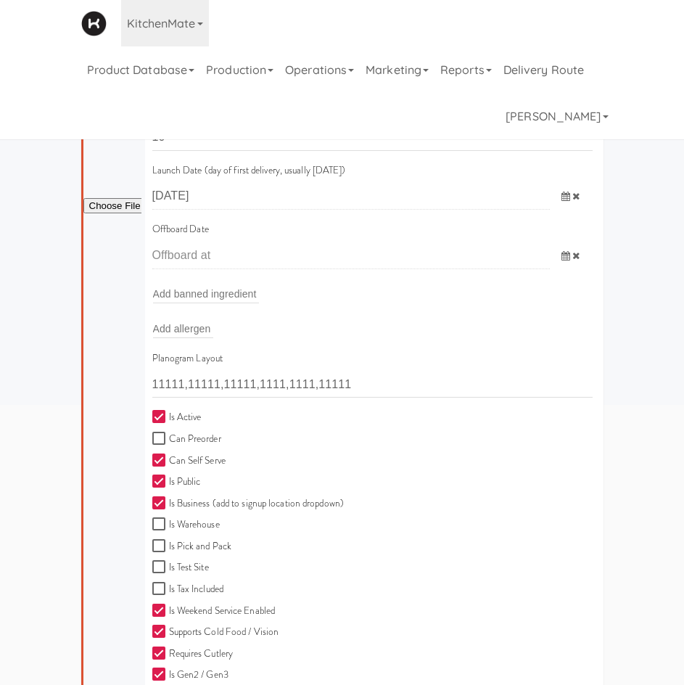
scroll to position [339, 0]
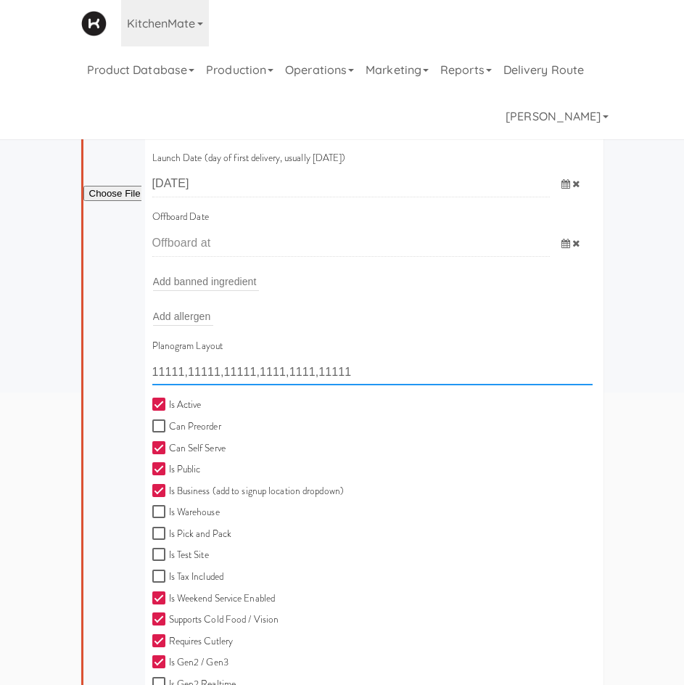
click at [163, 371] on input "11111,11111,11111,1111,1111,11111" at bounding box center [372, 371] width 440 height 27
click at [173, 377] on input "11111,11111,11111,1111,1111,11111" at bounding box center [372, 371] width 440 height 27
click at [192, 372] on input "11111,11111,11111,1111,1111,11111" at bounding box center [372, 371] width 440 height 27
click at [229, 369] on input "11111,11111,11111,1111,1111,11111" at bounding box center [372, 371] width 440 height 27
click at [254, 369] on input "11111,11111,11111,1111,1111,11111" at bounding box center [372, 371] width 440 height 27
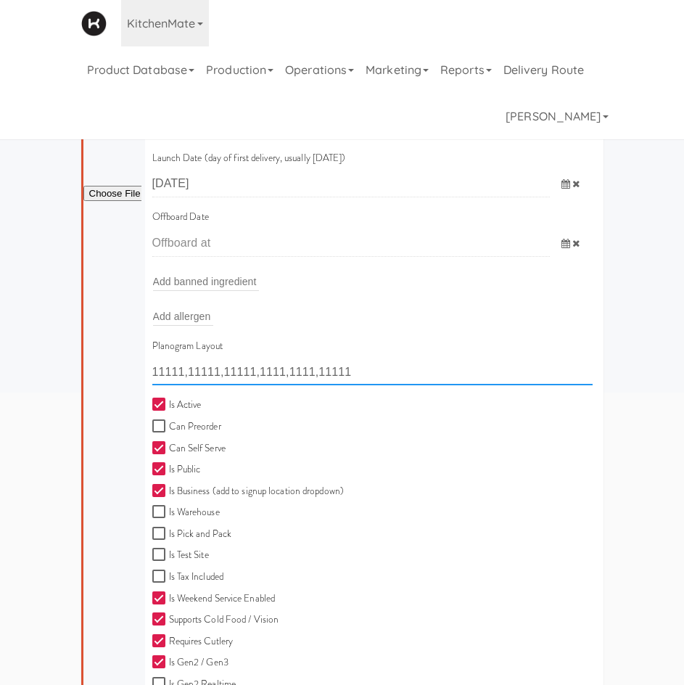
click at [291, 373] on input "11111,11111,11111,1111,1111,11111" at bounding box center [372, 371] width 440 height 27
click at [329, 369] on input "11111,11111,11111,1111,1111,11111" at bounding box center [372, 371] width 440 height 27
click at [247, 360] on input "11111,11111,11111,1111,1111,11111" at bounding box center [372, 371] width 440 height 27
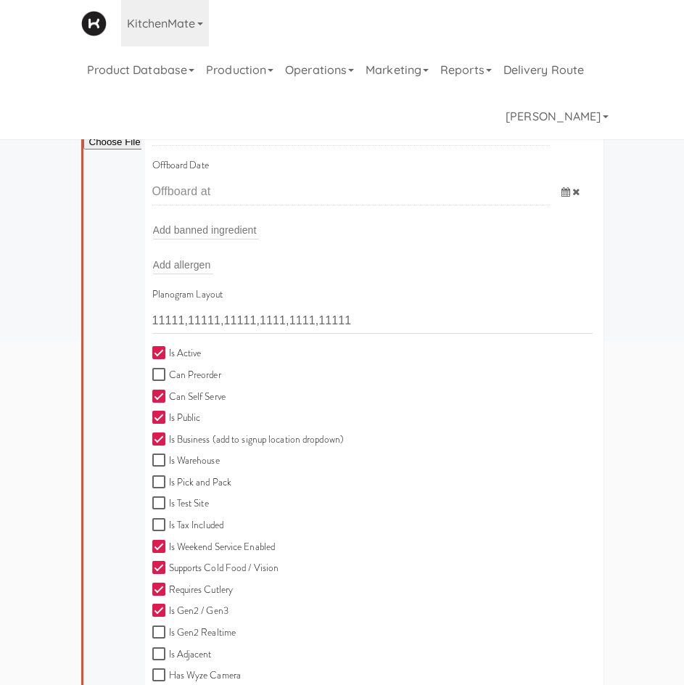
scroll to position [382, 0]
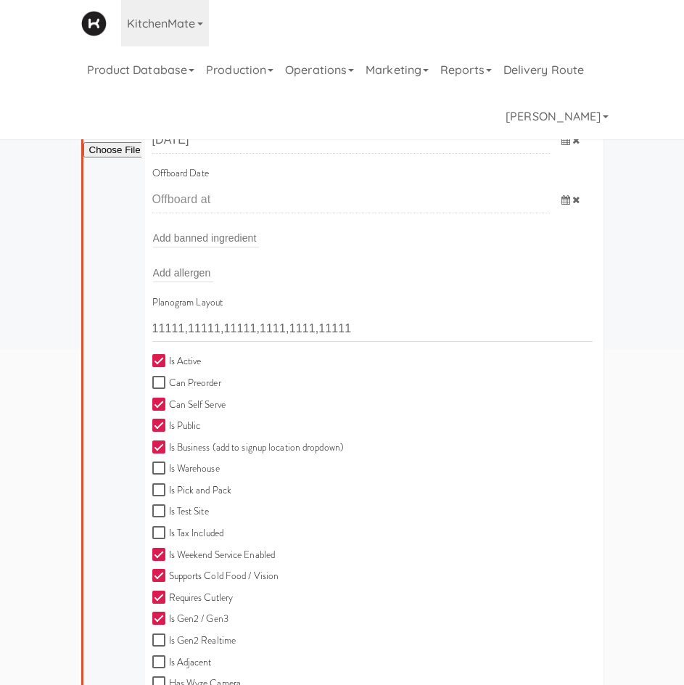
click at [52, 490] on div "all active gen2 onboard rvh Site Name [GEOGRAPHIC_DATA] - Food Court (RVH) Site…" at bounding box center [342, 431] width 684 height 1523
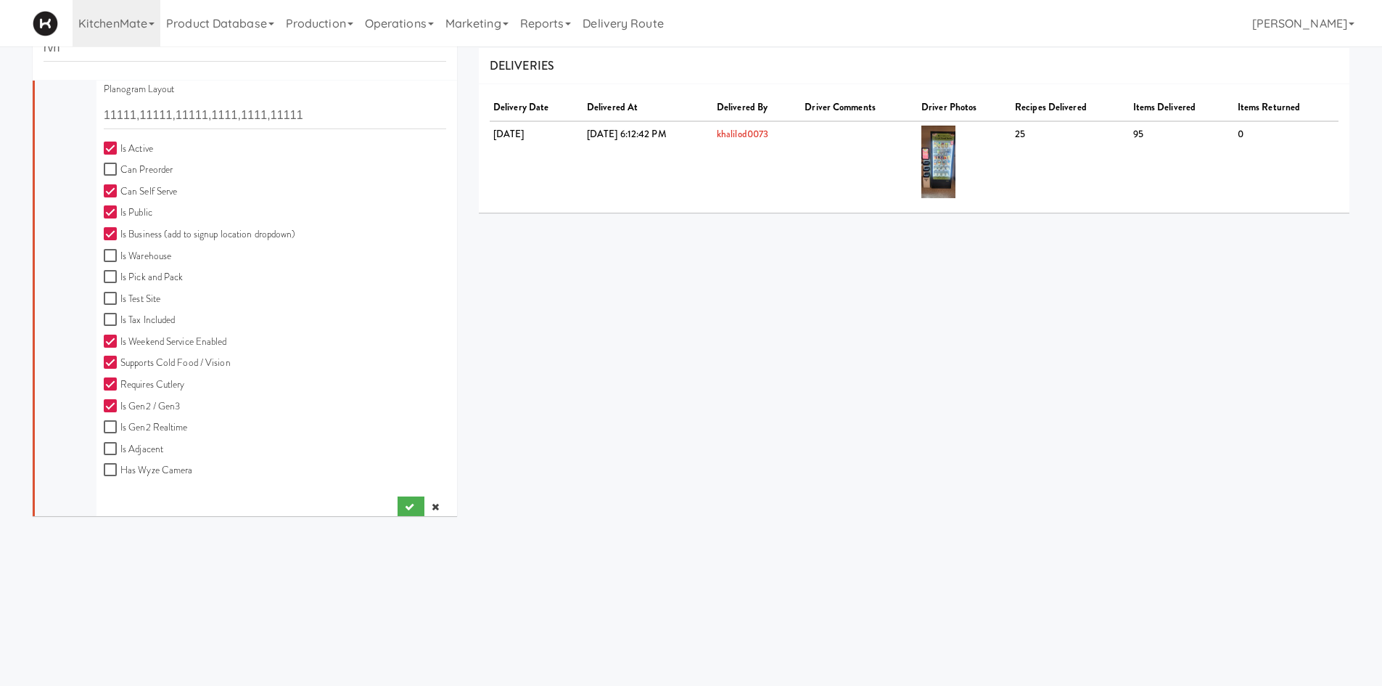
scroll to position [385, 0]
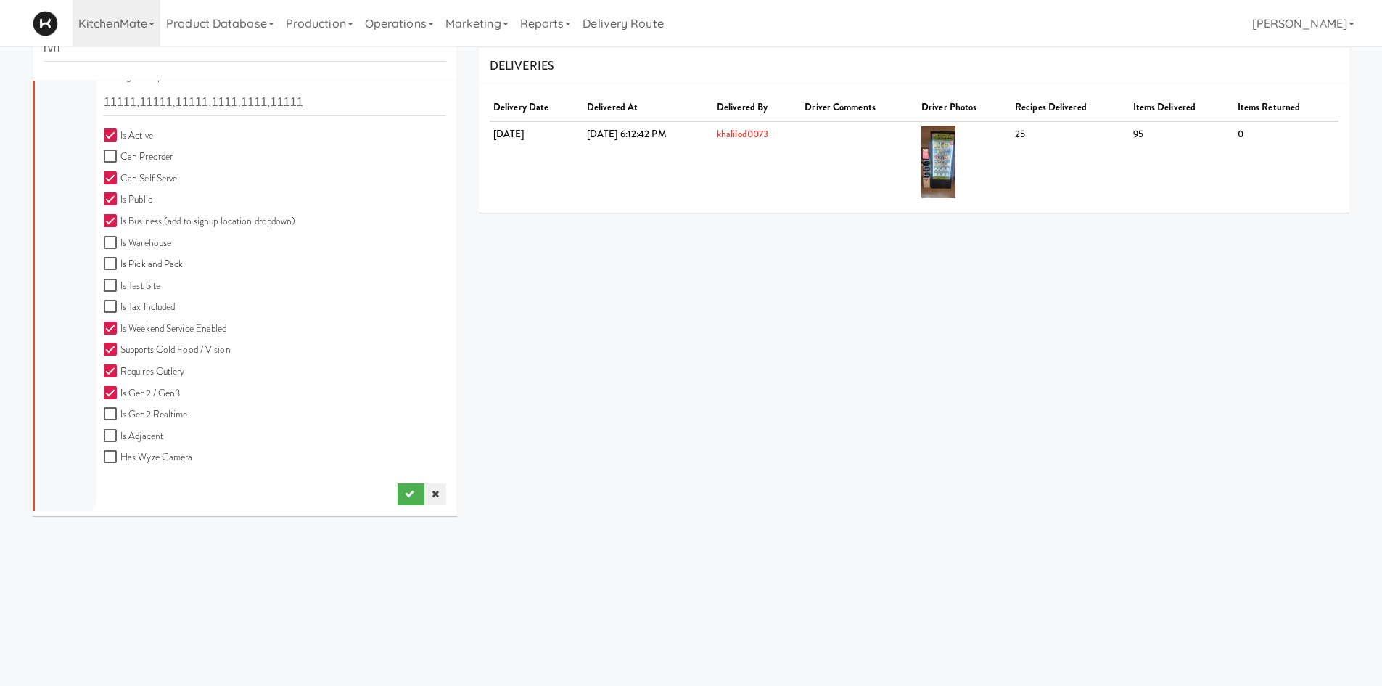
click at [432, 490] on icon at bounding box center [435, 493] width 7 height 9
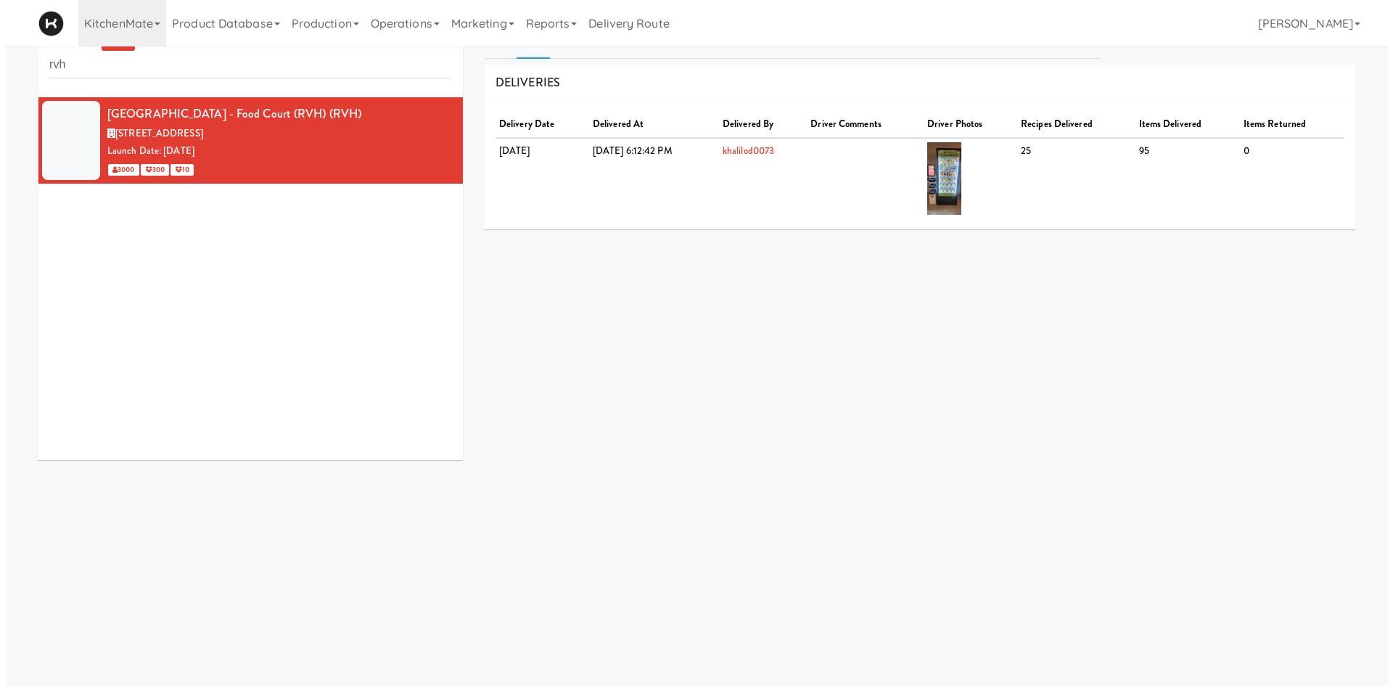
scroll to position [0, 0]
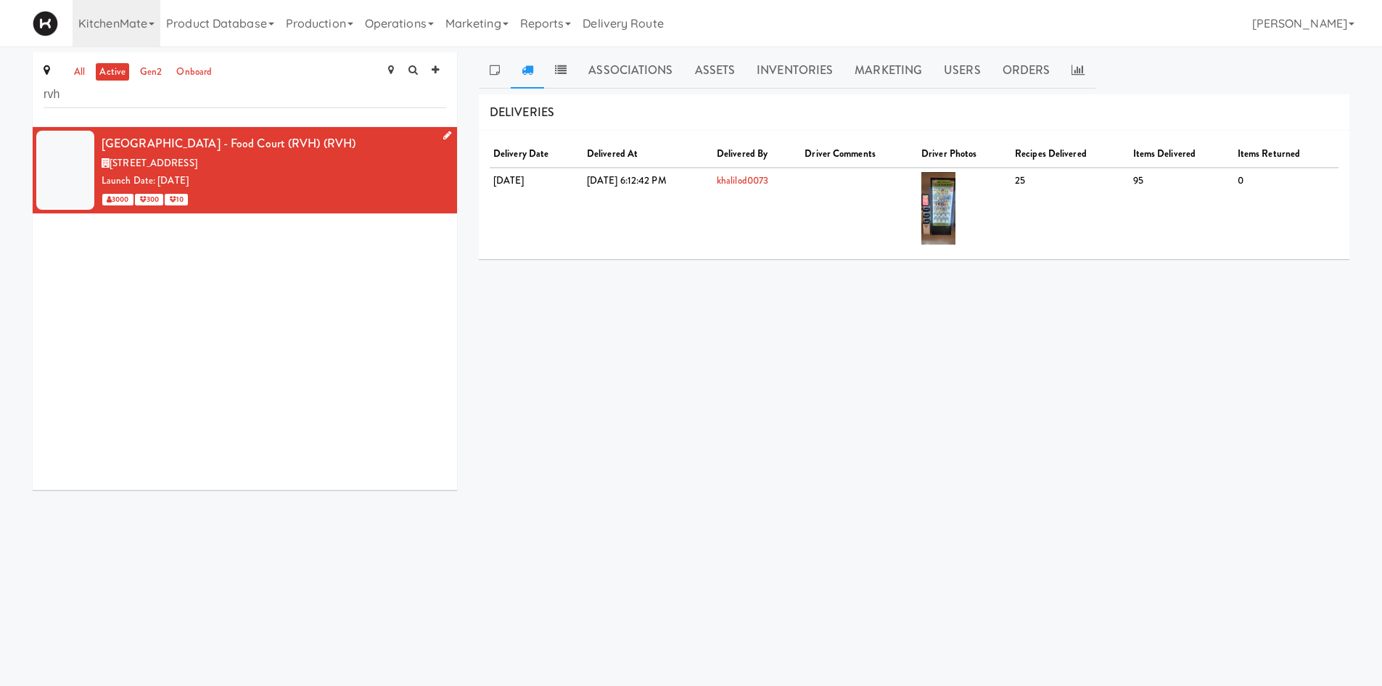
click at [355, 190] on div "3000 300 10" at bounding box center [274, 199] width 345 height 18
click at [746, 71] on link "Inventories" at bounding box center [795, 70] width 98 height 36
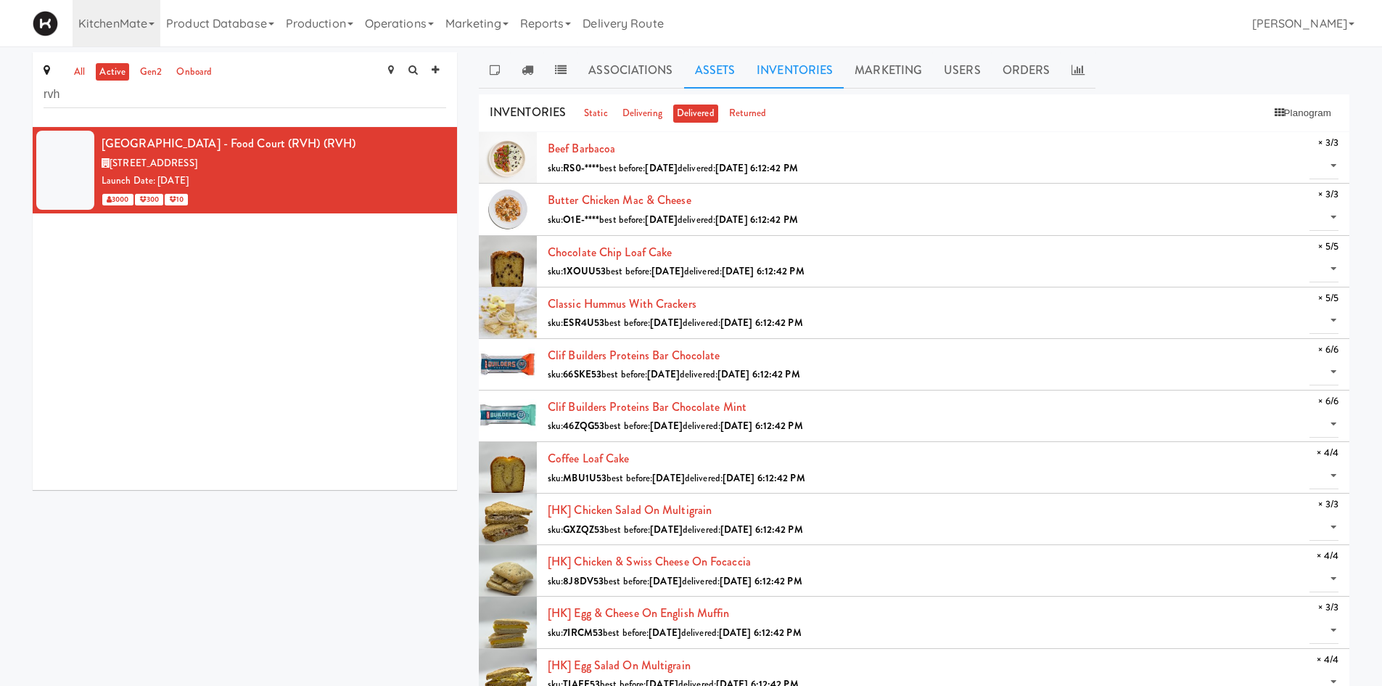
click at [713, 78] on link "Assets" at bounding box center [715, 70] width 62 height 36
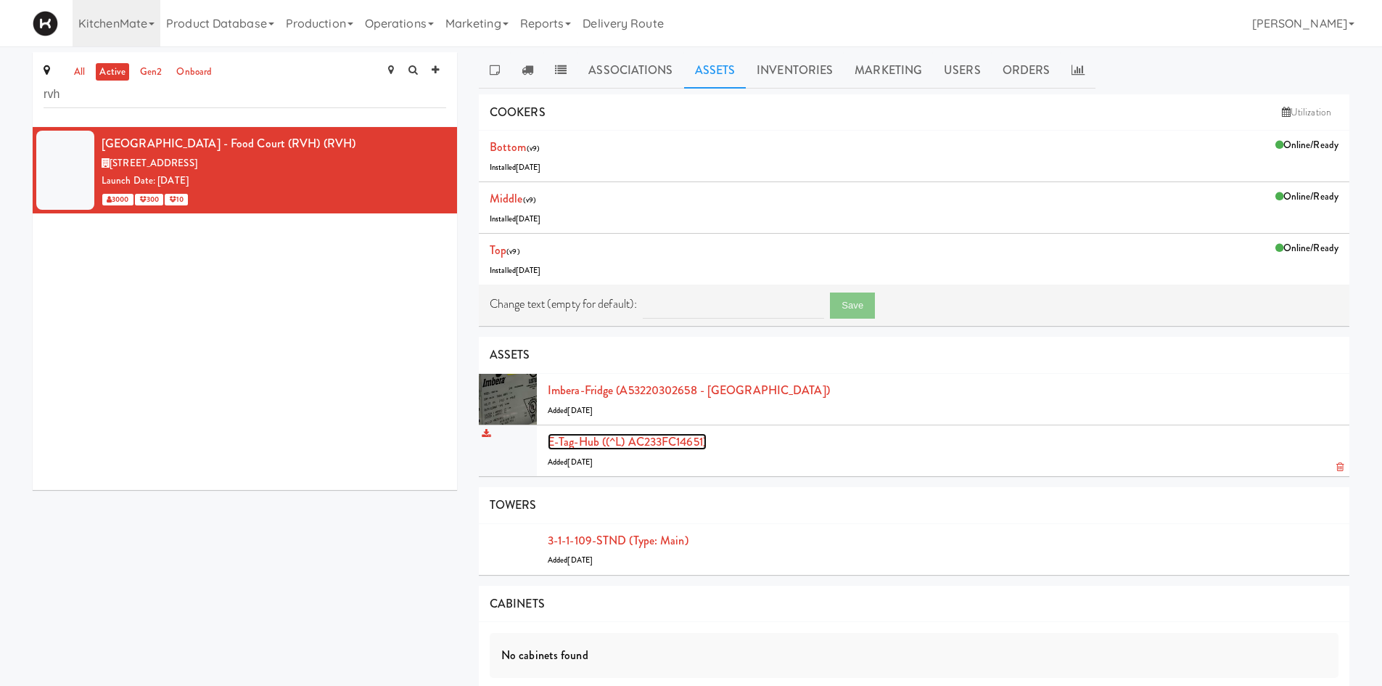
click at [630, 436] on link "E-tag-hub ((^L) AC233FC14651)" at bounding box center [627, 441] width 159 height 17
click at [490, 73] on icon at bounding box center [495, 70] width 10 height 12
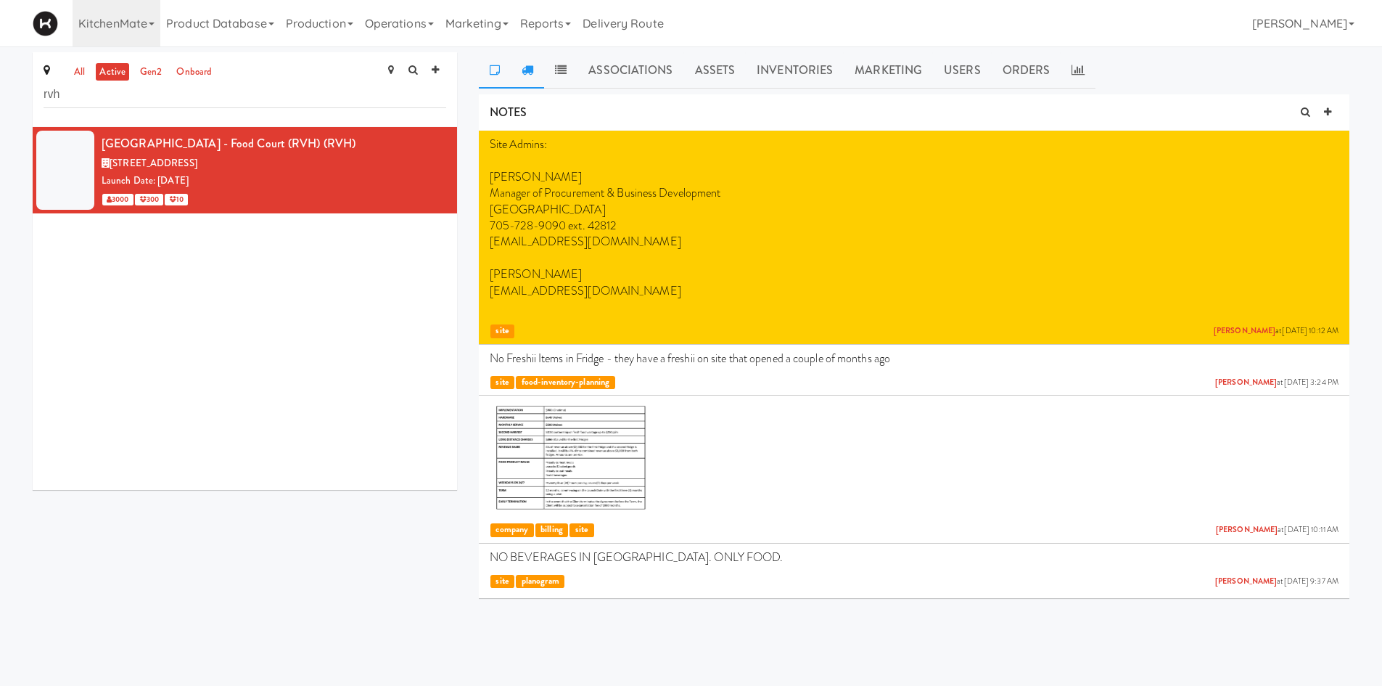
click at [530, 78] on link at bounding box center [527, 70] width 33 height 36
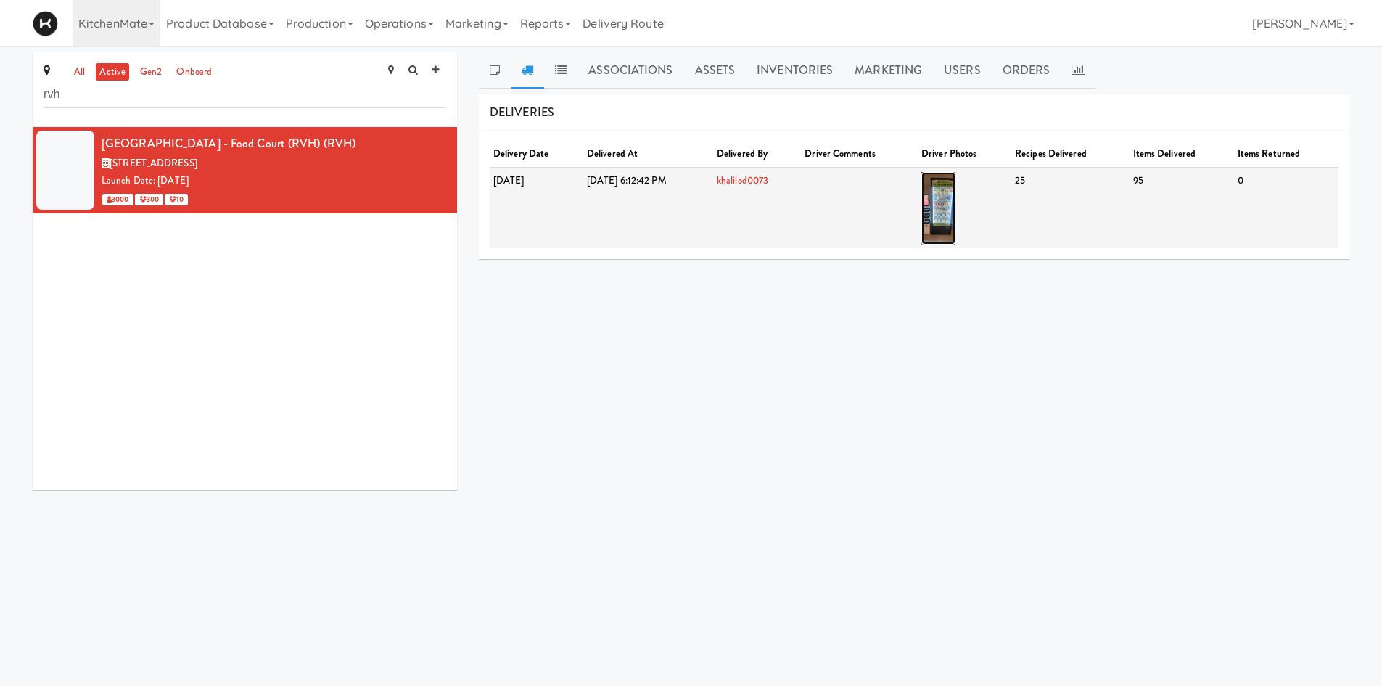
click at [956, 220] on img at bounding box center [938, 208] width 34 height 73
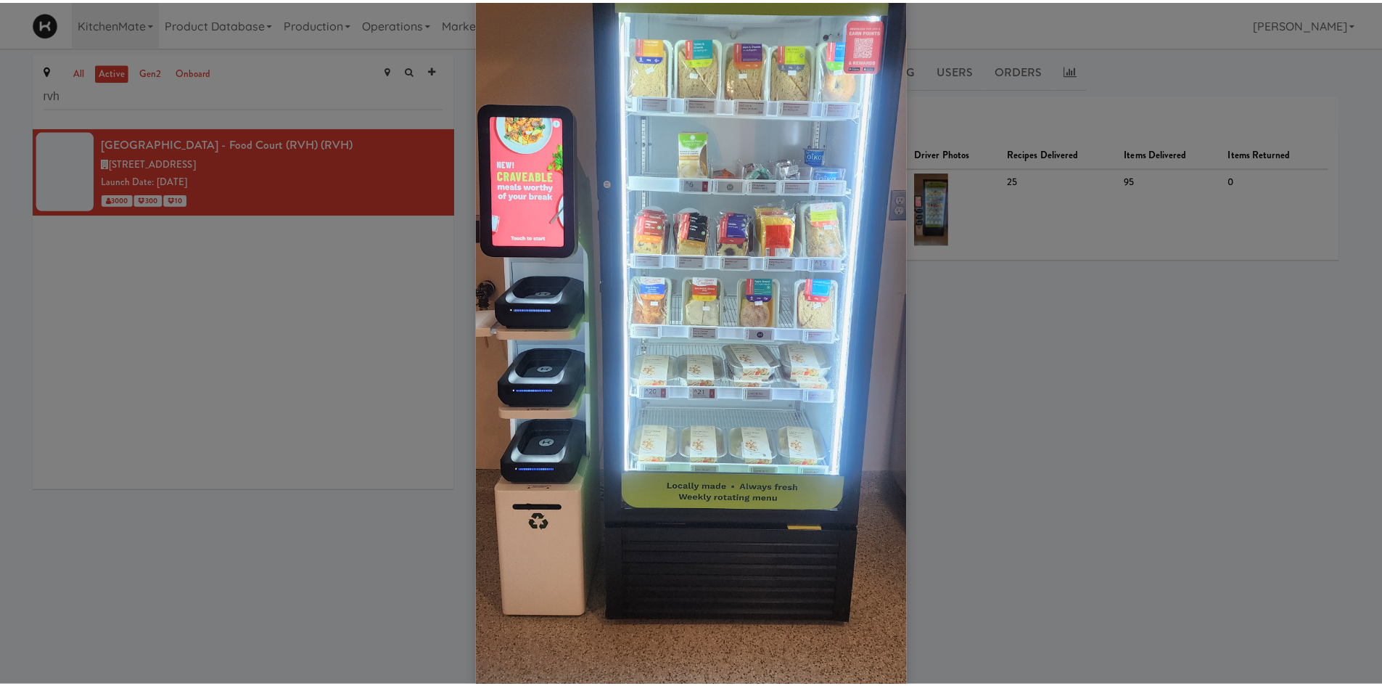
scroll to position [289, 0]
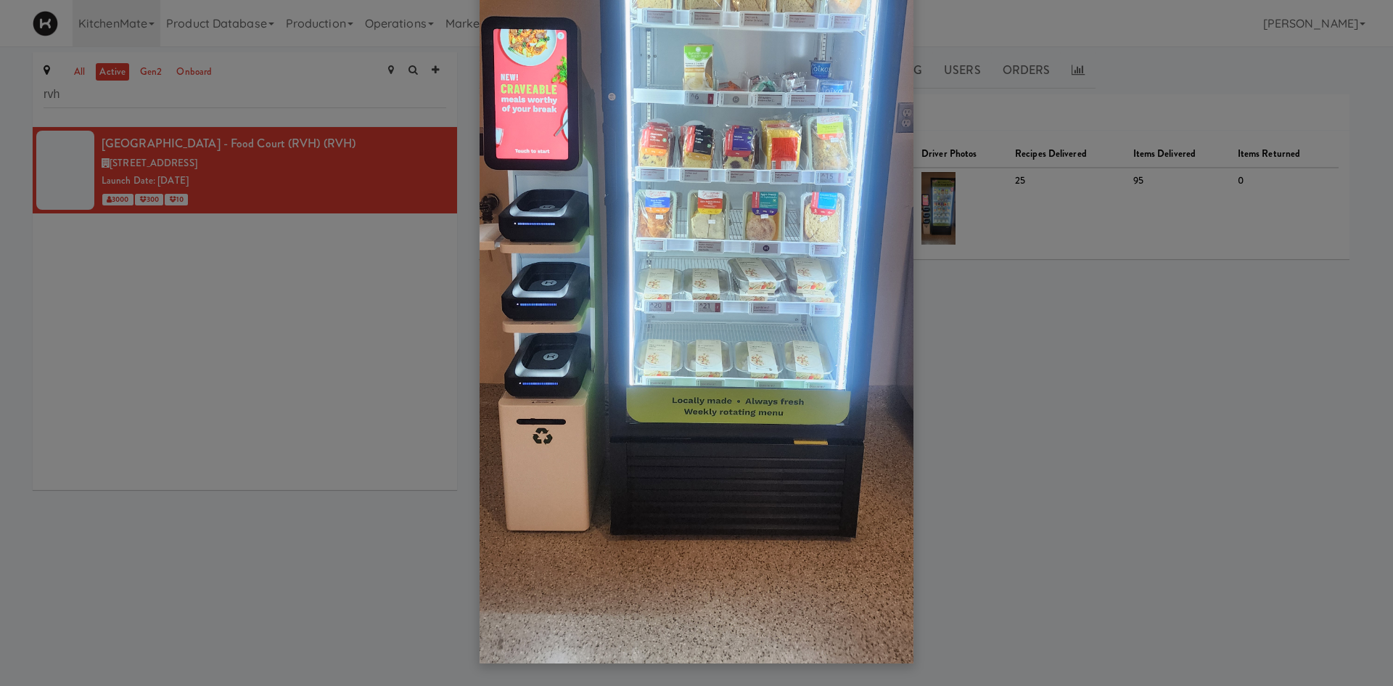
drag, startPoint x: 1117, startPoint y: 411, endPoint x: 1073, endPoint y: 89, distance: 325.1
click at [1117, 411] on div at bounding box center [696, 343] width 1393 height 686
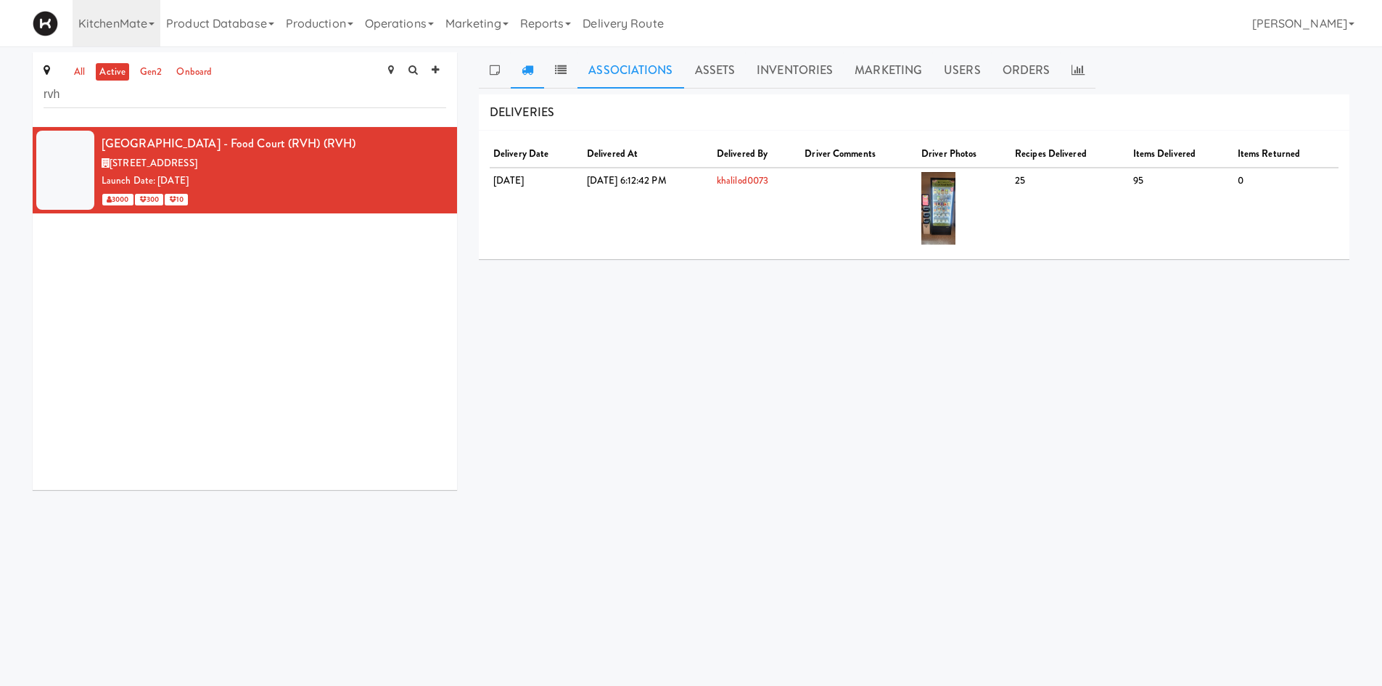
click at [655, 73] on link "Associations" at bounding box center [631, 70] width 106 height 36
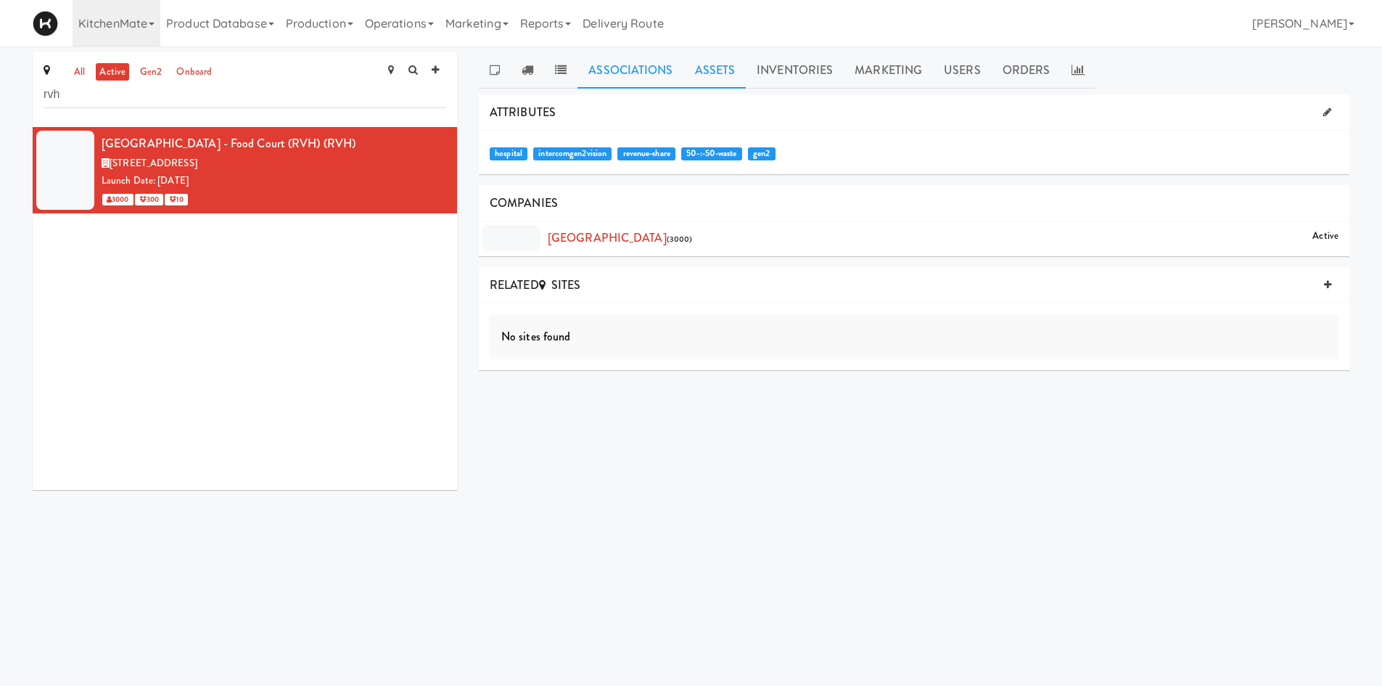
click at [695, 65] on link "Assets" at bounding box center [715, 70] width 62 height 36
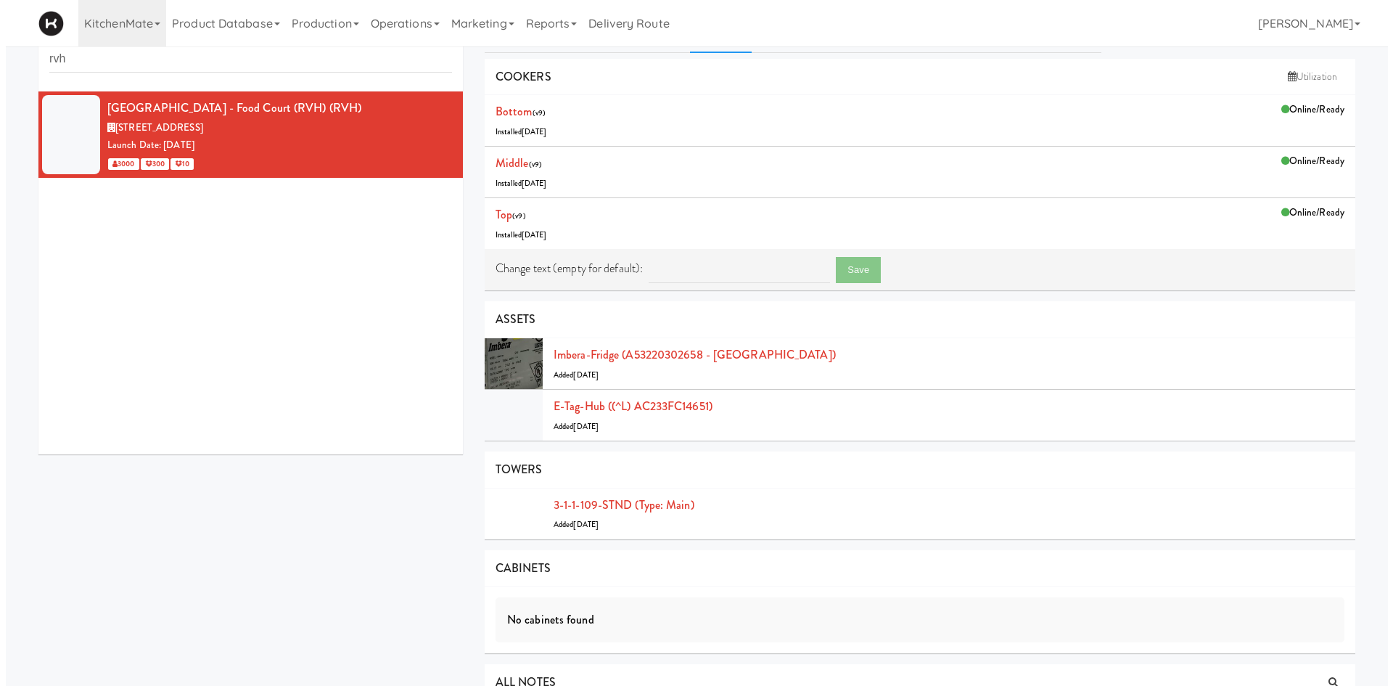
scroll to position [0, 0]
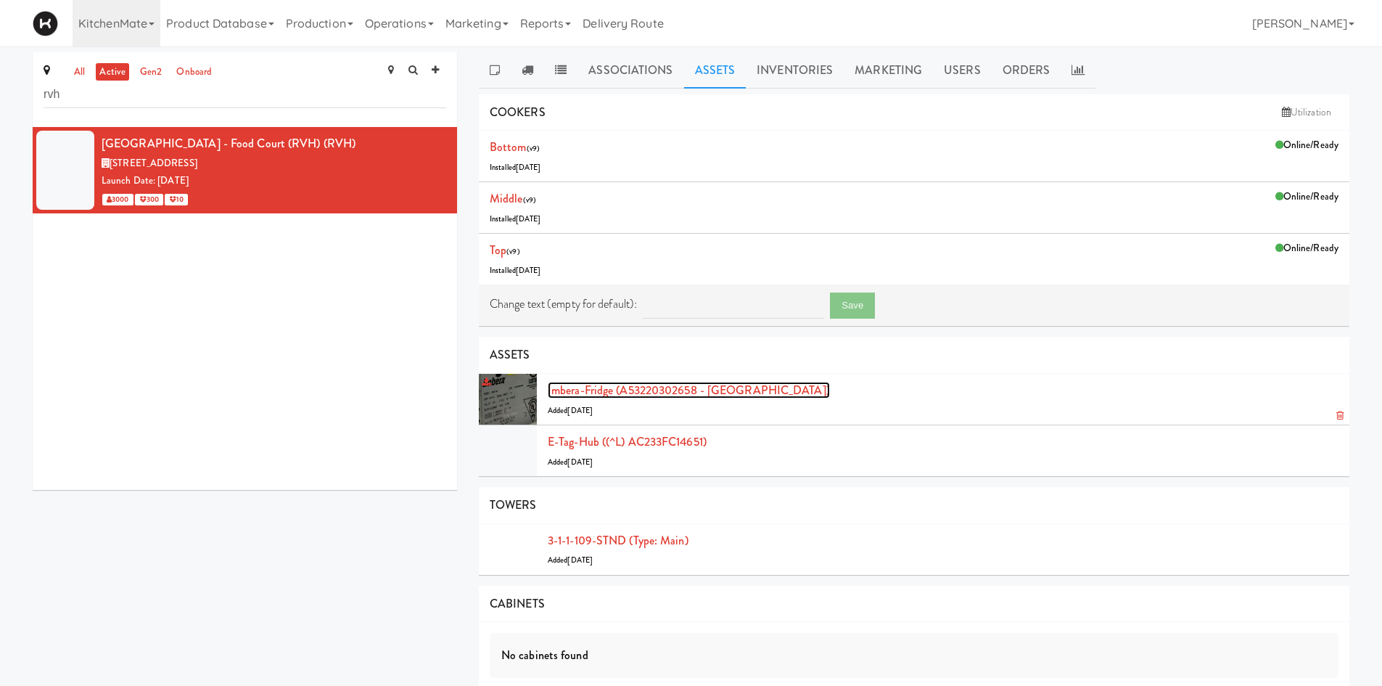
click at [760, 383] on link "Imbera-fridge (A53220302658 - [GEOGRAPHIC_DATA])" at bounding box center [689, 390] width 282 height 17
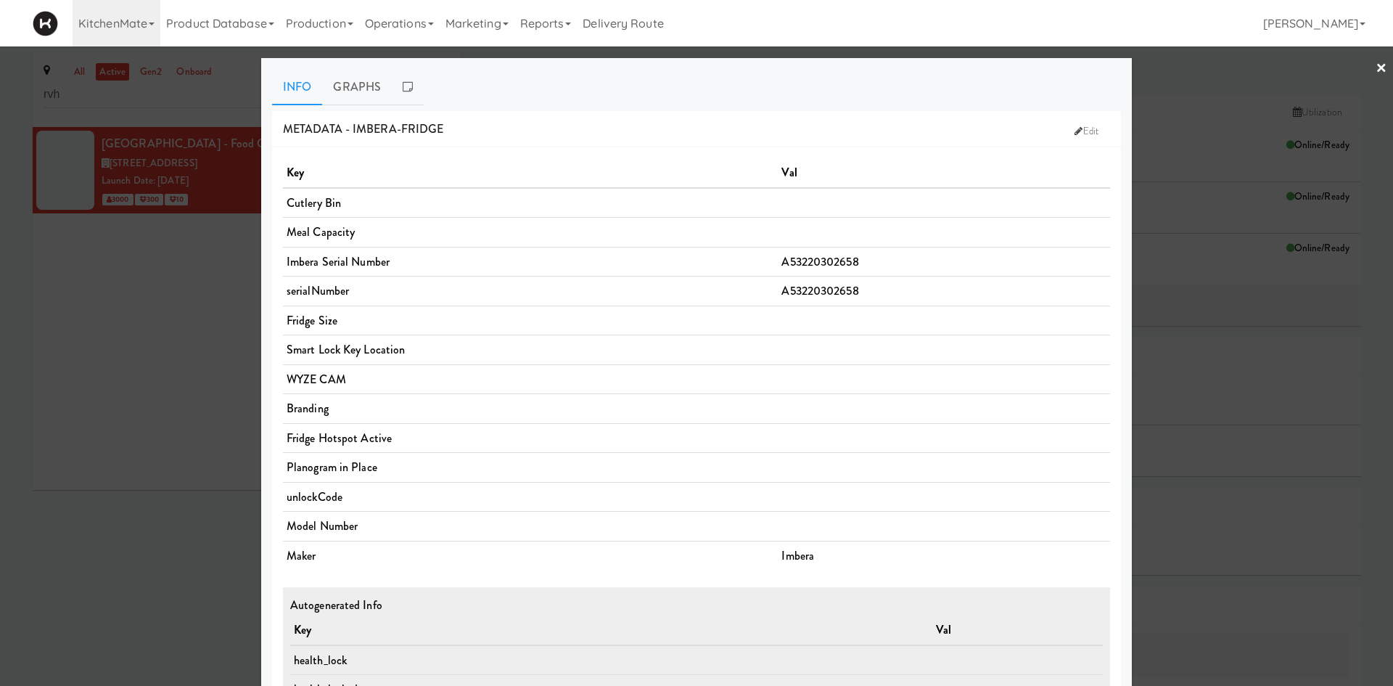
click at [157, 611] on div at bounding box center [696, 343] width 1393 height 686
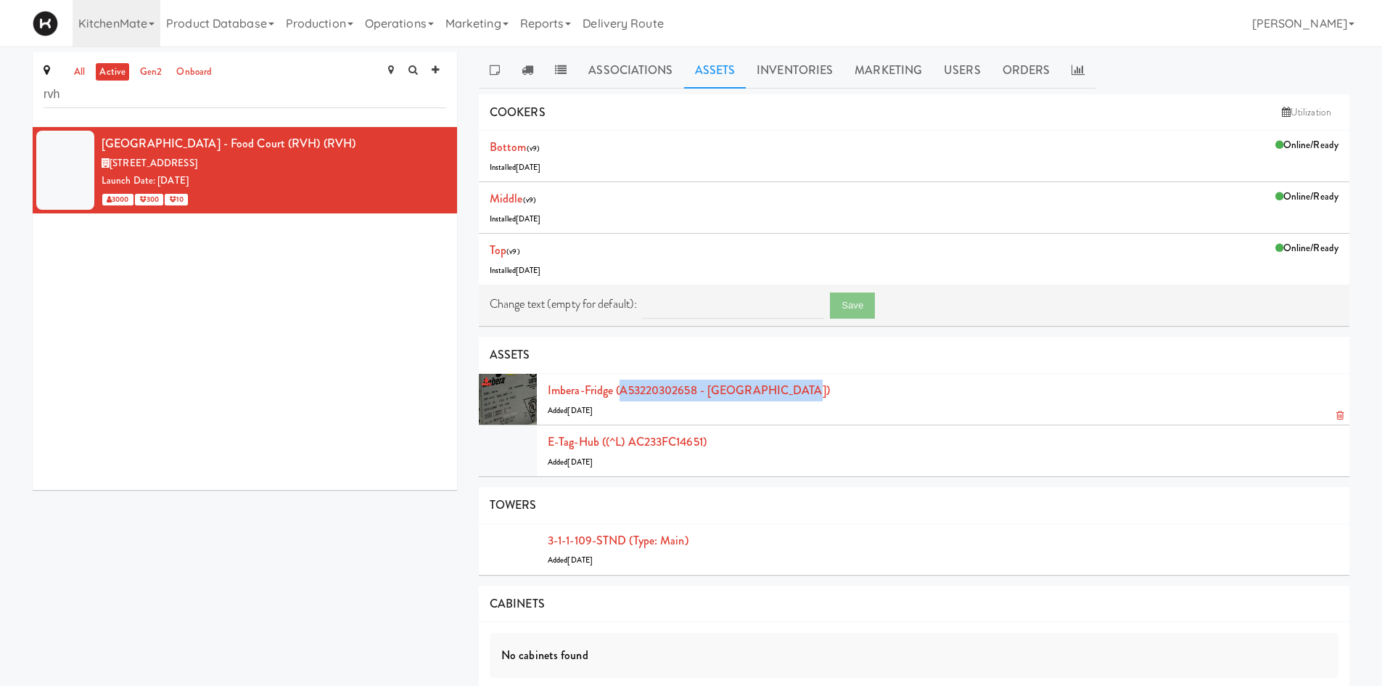
drag, startPoint x: 848, startPoint y: 387, endPoint x: 559, endPoint y: 249, distance: 320.9
click at [620, 387] on div "Imbera-fridge (A53220302658 - Imbera Deloitte) Added [DATE]" at bounding box center [943, 398] width 791 height 39
copy link "A53220302658 - Imbera Deloitte)"
click at [392, 21] on link "Operations" at bounding box center [399, 23] width 81 height 46
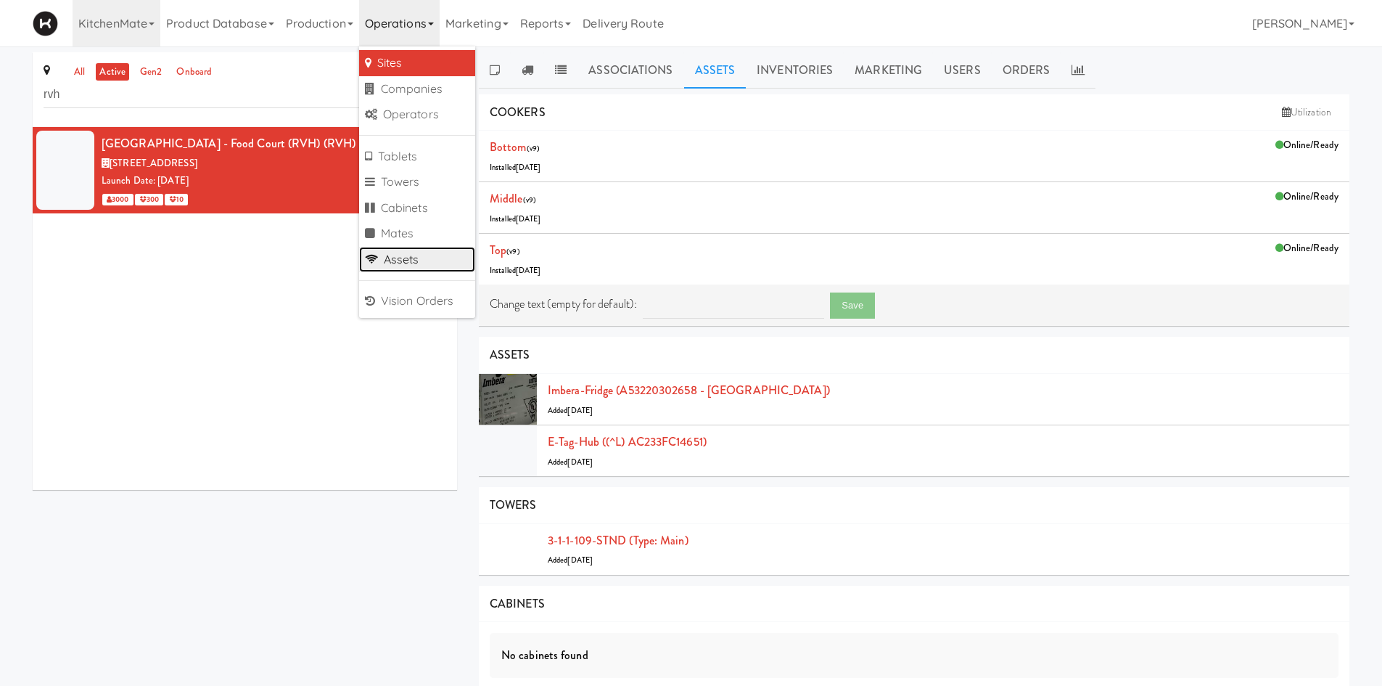
click at [430, 258] on link "Assets" at bounding box center [417, 260] width 116 height 26
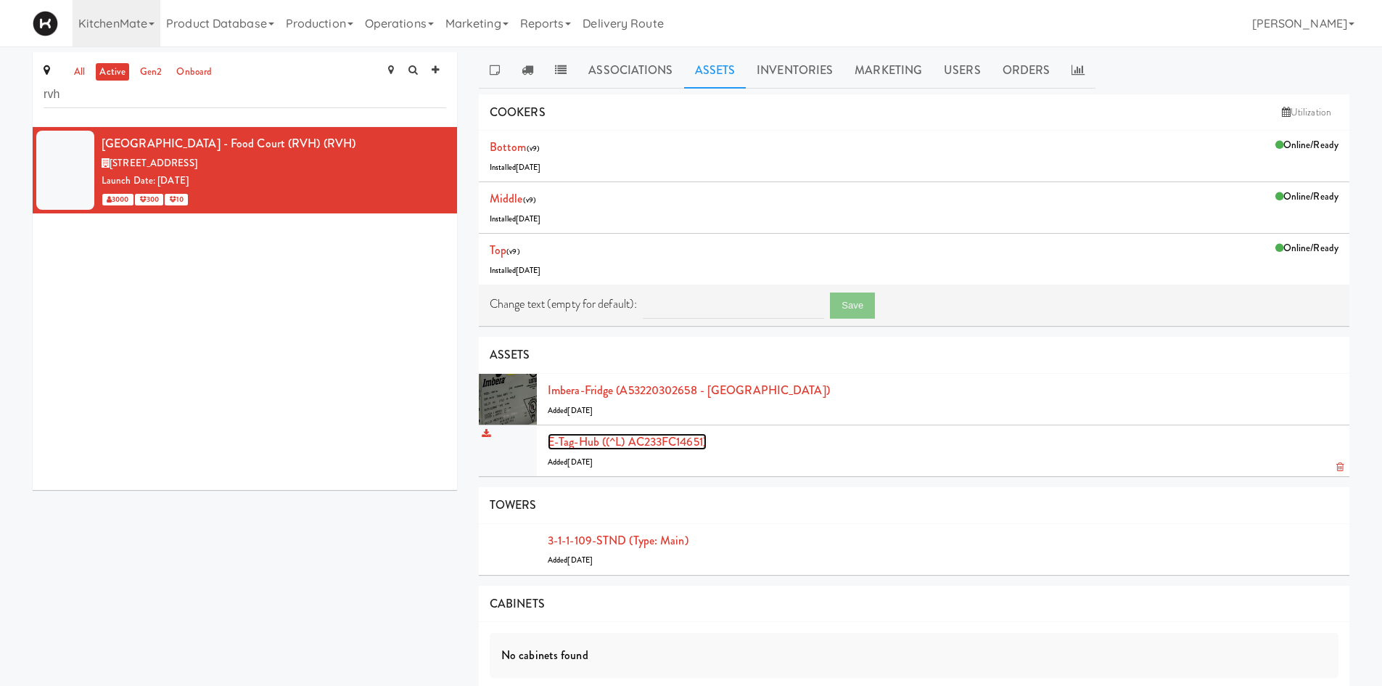
click at [643, 447] on link "E-tag-hub ((^L) AC233FC14651)" at bounding box center [627, 441] width 159 height 17
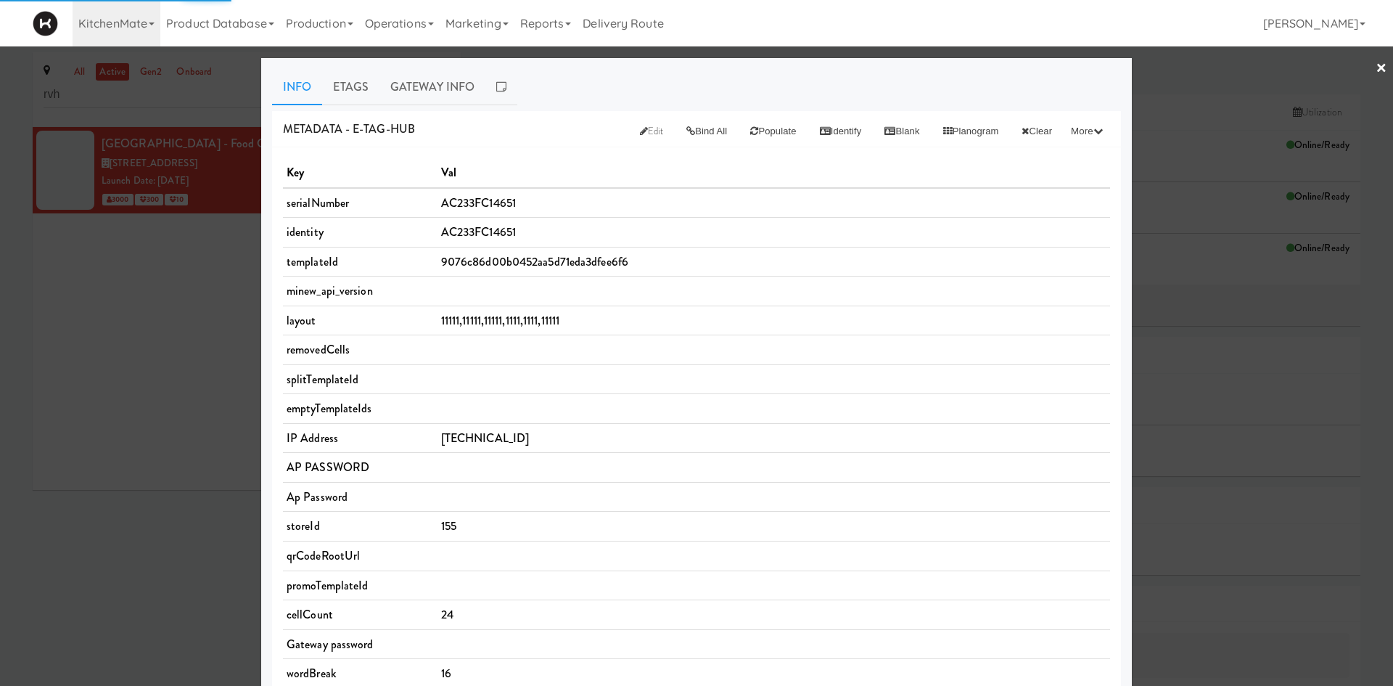
click at [107, 408] on div at bounding box center [696, 343] width 1393 height 686
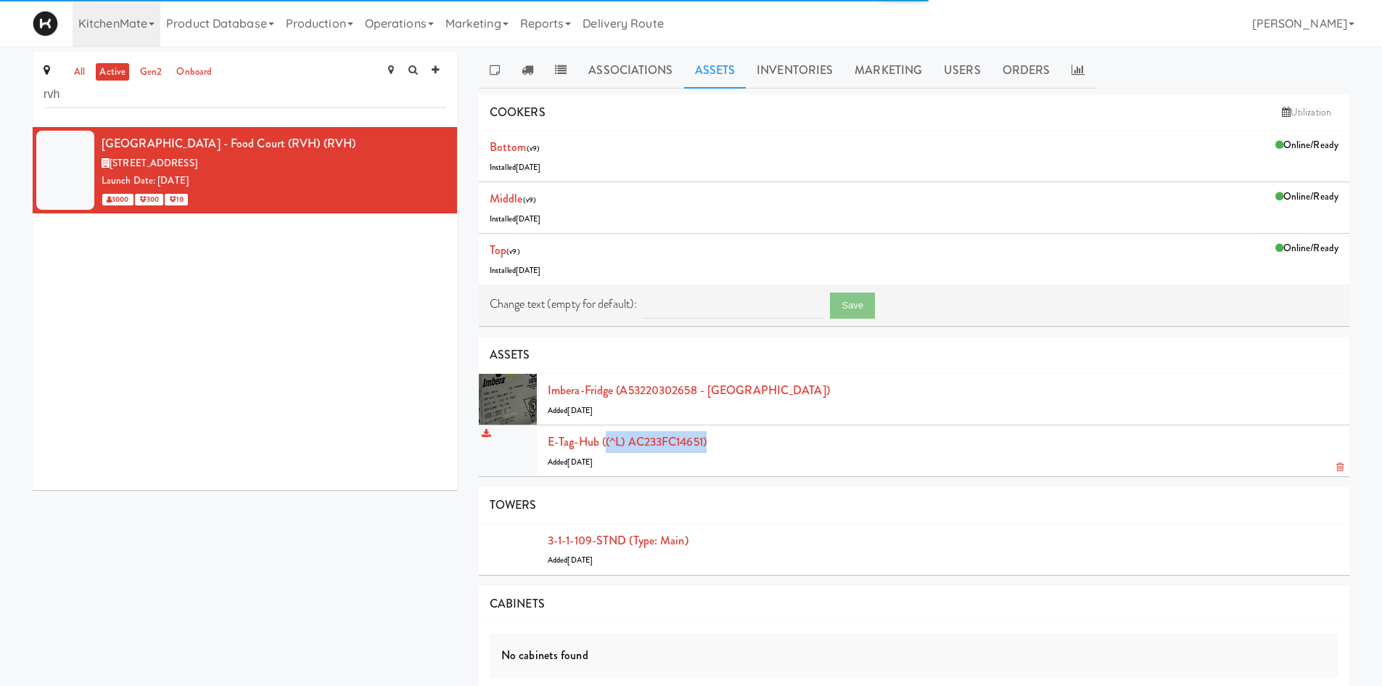
drag, startPoint x: 712, startPoint y: 435, endPoint x: 607, endPoint y: 440, distance: 105.3
click at [607, 440] on div "E-tag-hub ((^L) AC233FC14651) Added [DATE]" at bounding box center [943, 450] width 791 height 39
copy link "(^L) AC233FC14651)"
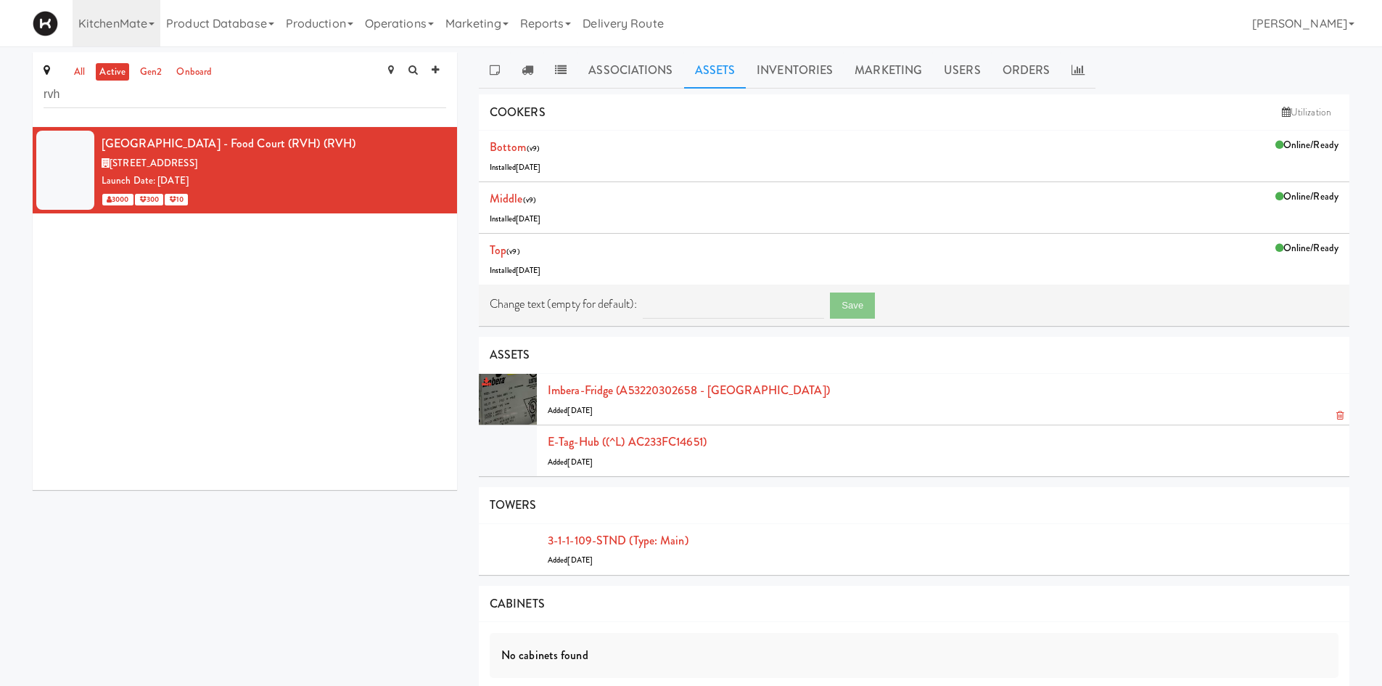
click at [904, 382] on div "Imbera-fridge (A53220302658 - Imbera Deloitte) Added [DATE]" at bounding box center [943, 398] width 791 height 39
click at [785, 83] on link "Inventories" at bounding box center [795, 70] width 98 height 36
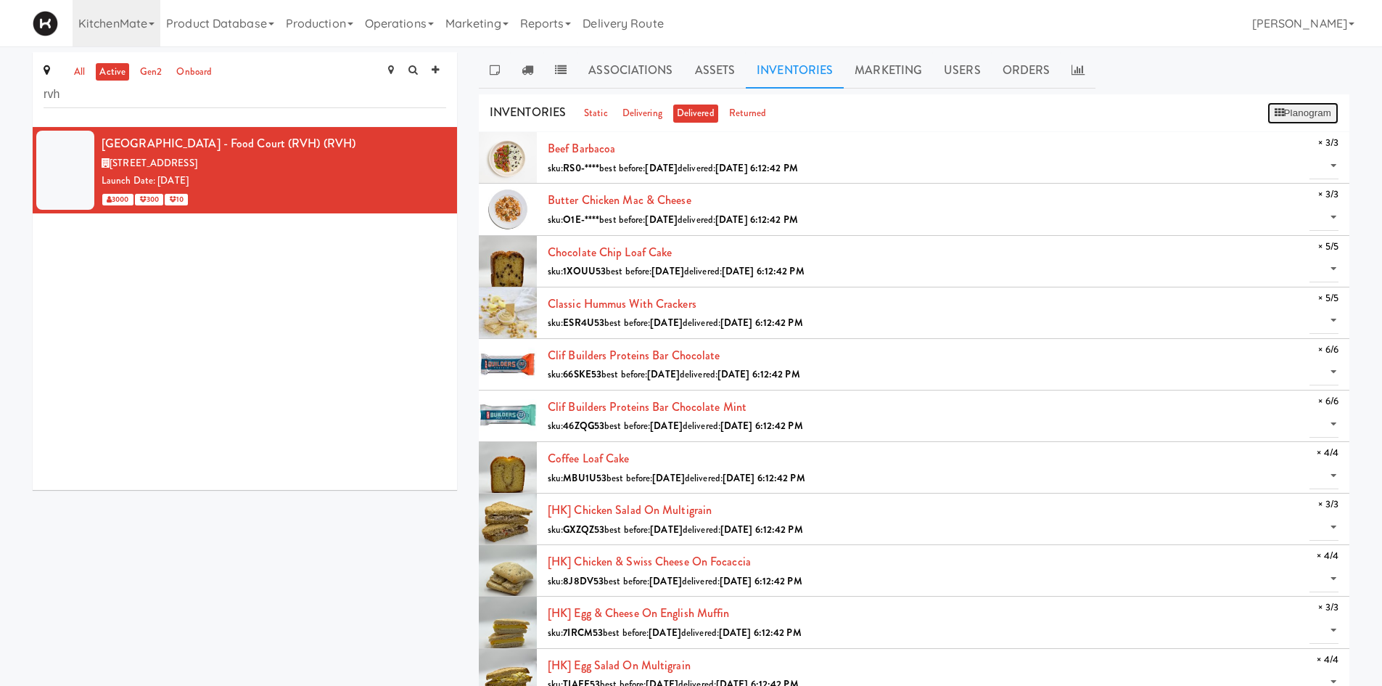
click at [1281, 112] on button "Planogram" at bounding box center [1302, 113] width 71 height 22
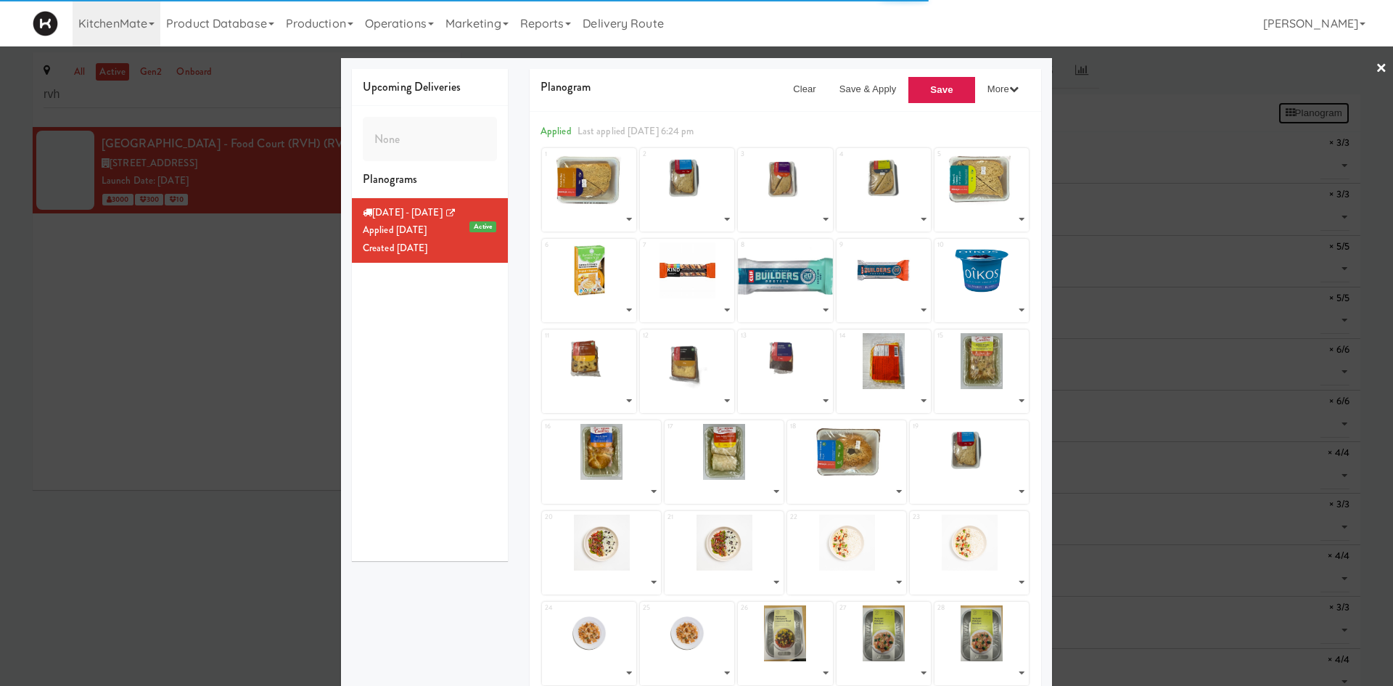
select select "number:264624"
select select "number:264620"
select select "number:264420"
select select "number:264622"
select select "number:264476"
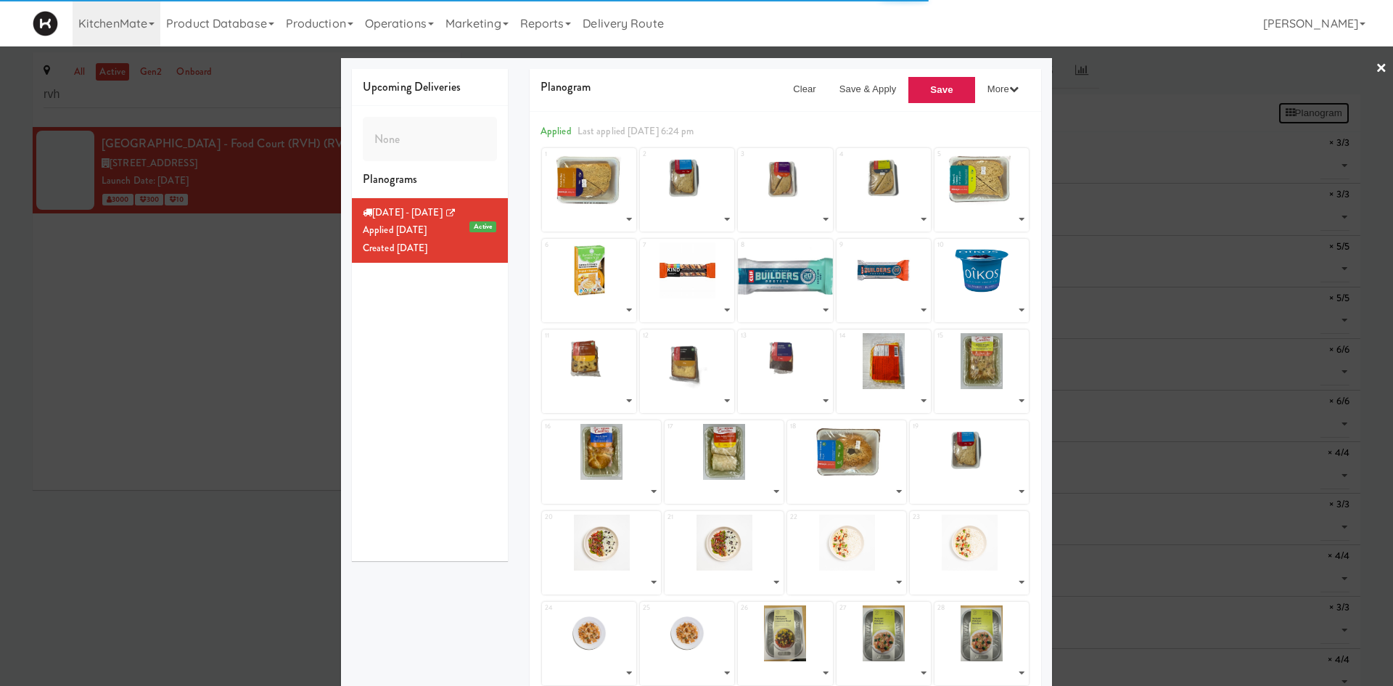
select select "number:264356"
select select "number:264030"
select select "number:264069"
select select "number:264095"
select select "number:264609"
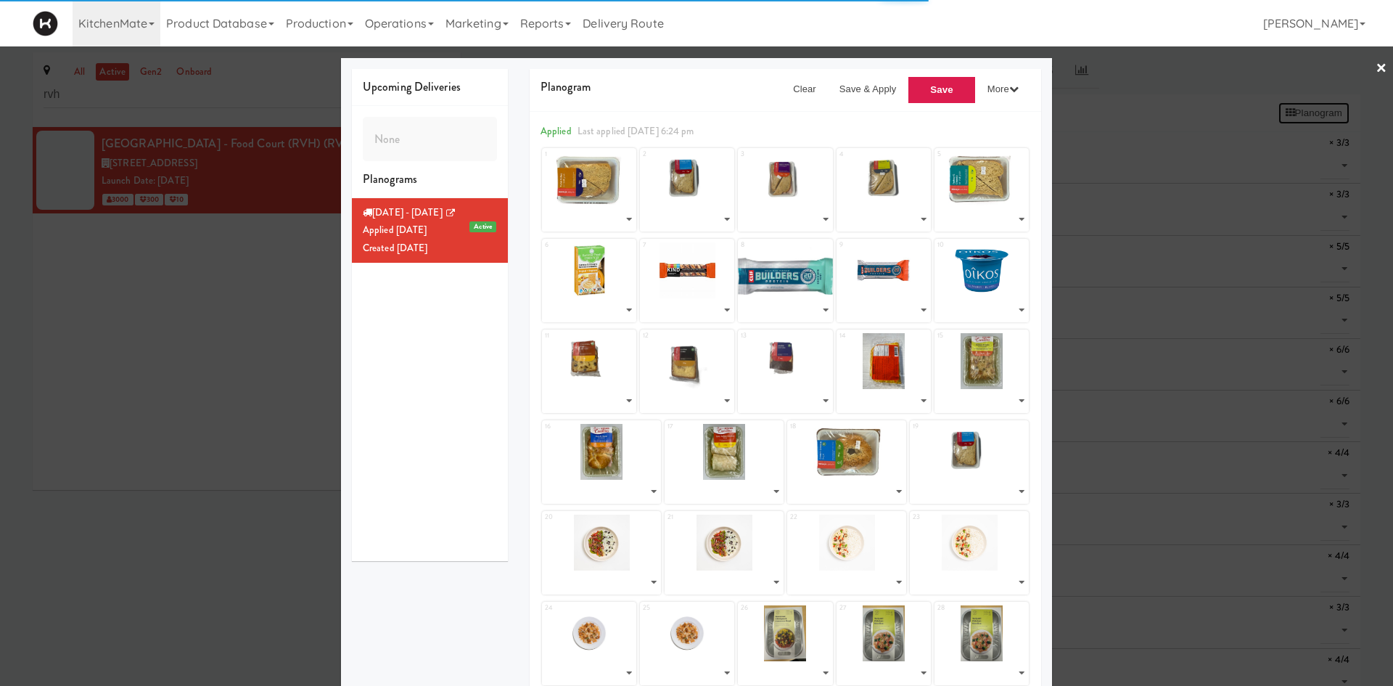
select select "number:264617"
select select "number:264625"
select select "number:264619"
select select "number:264601"
select select "number:264563"
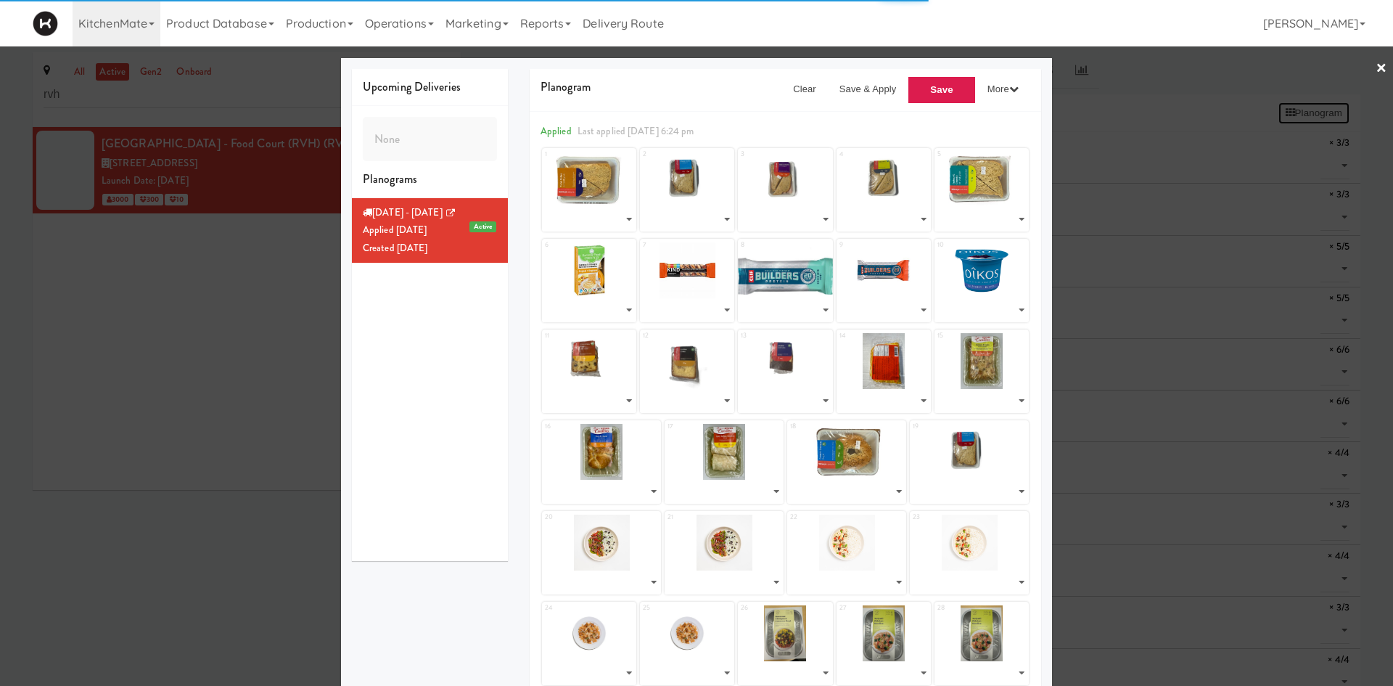
select select "number:264523"
select select "number:264586"
select select "number:264623"
select select "number:264620"
select select "number:263033"
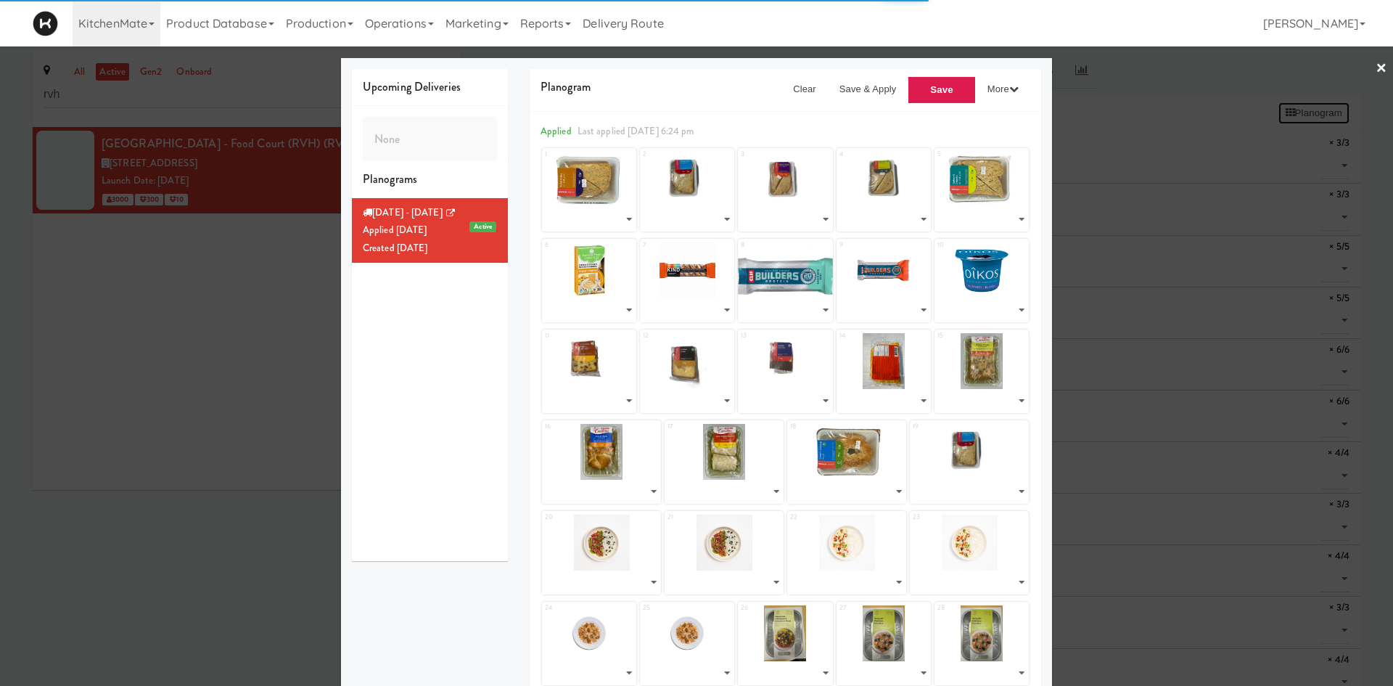
select select "number:263033"
select select "number:262930"
select select "number:262986"
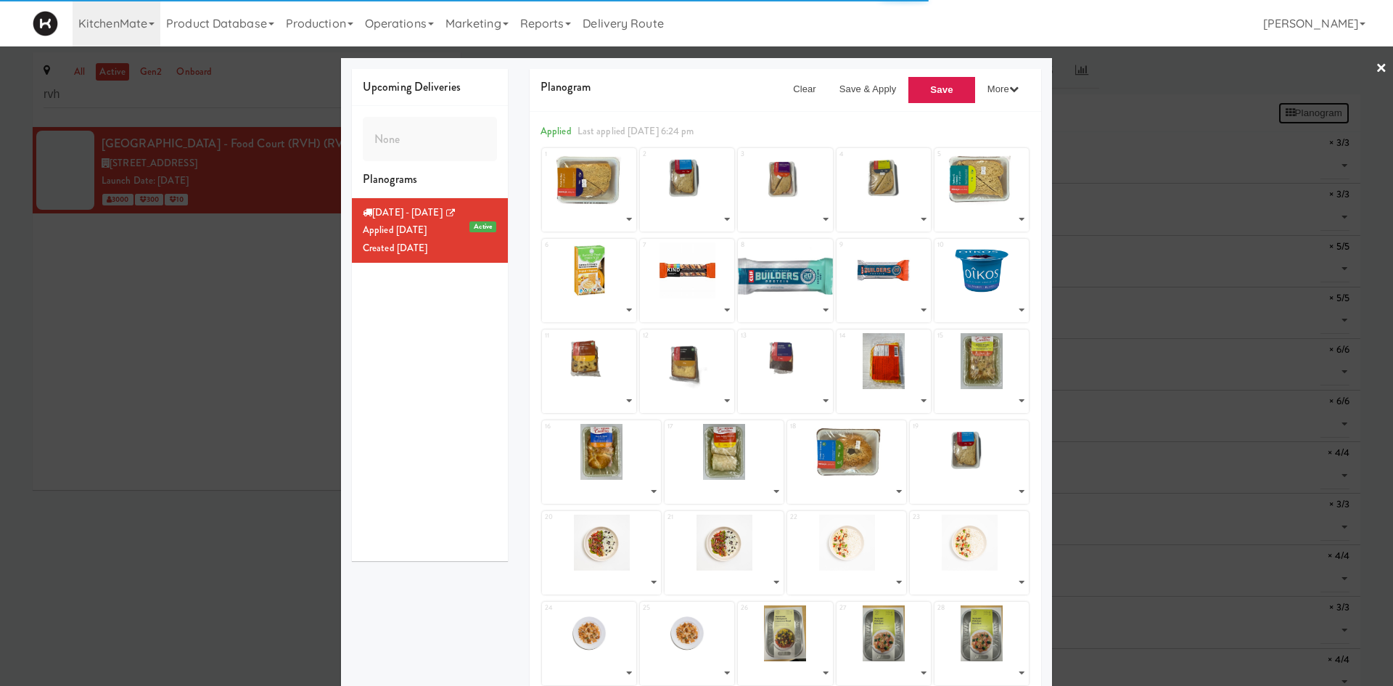
select select "number:262808"
select select "number:262869"
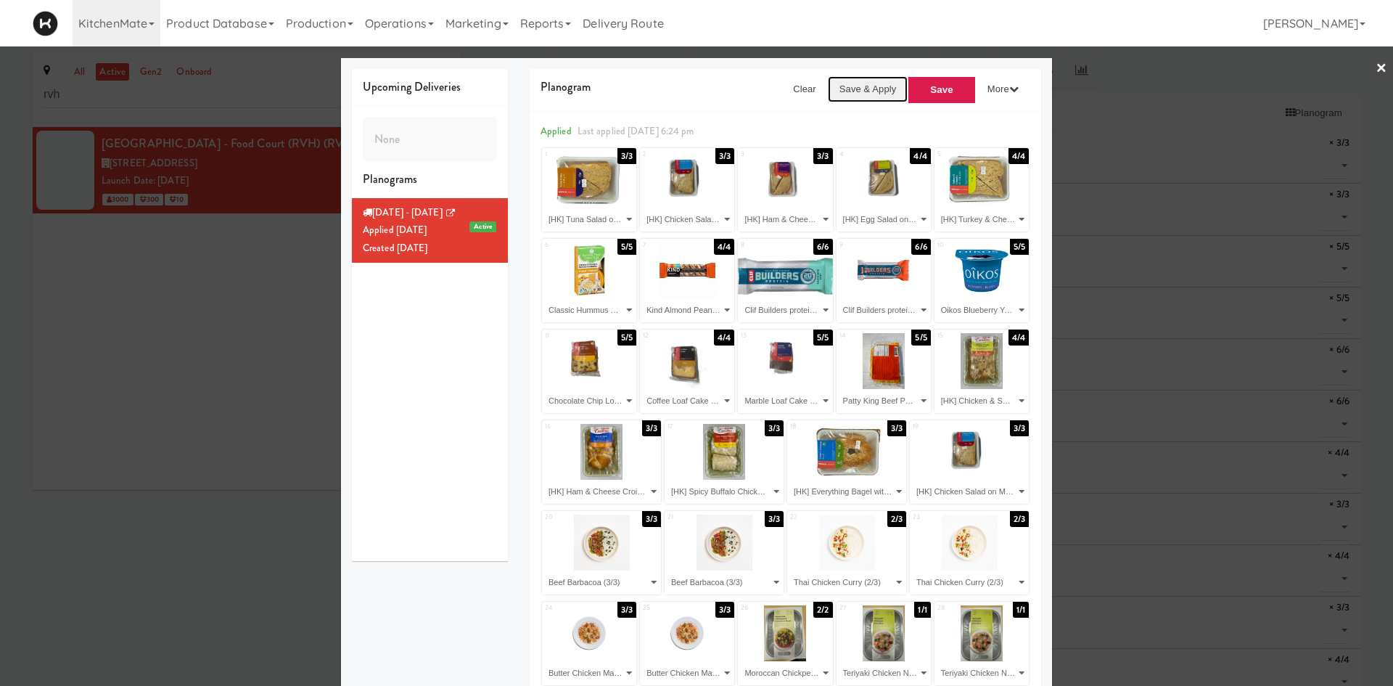
click at [859, 99] on button "Save & Apply" at bounding box center [868, 89] width 81 height 26
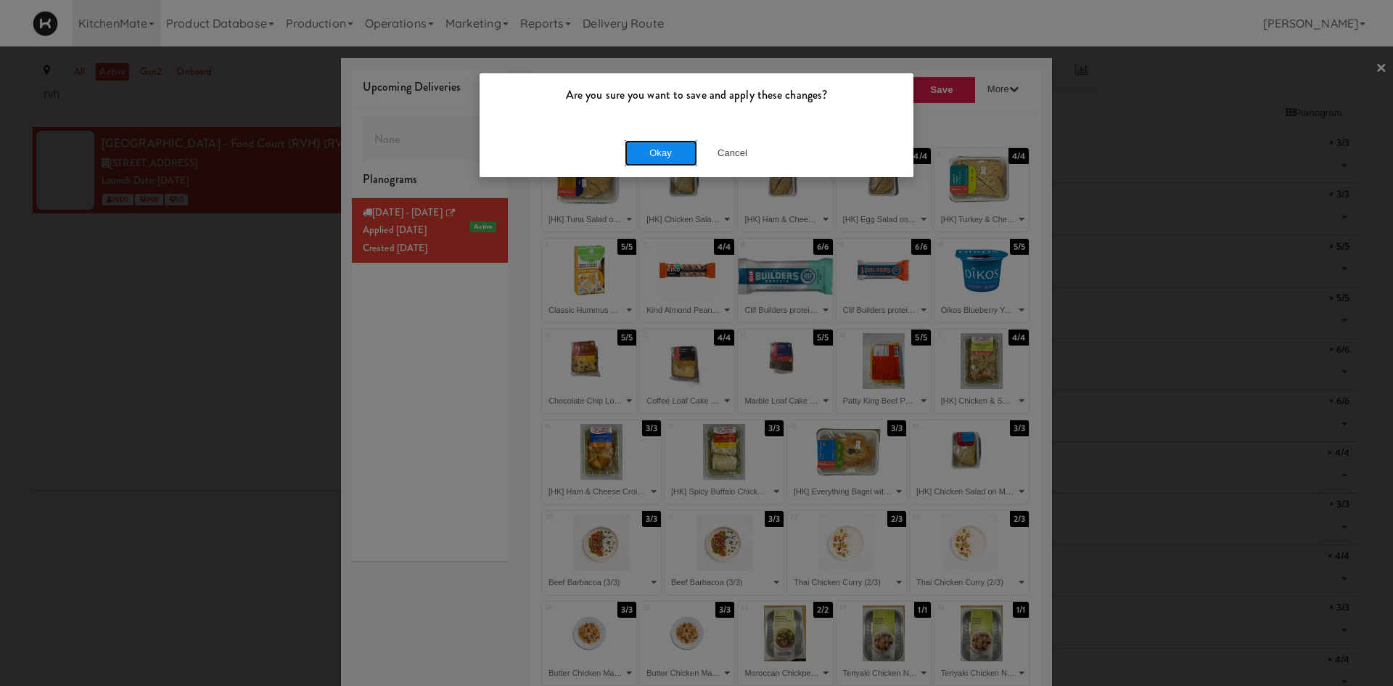
click at [654, 153] on button "Okay" at bounding box center [661, 153] width 73 height 26
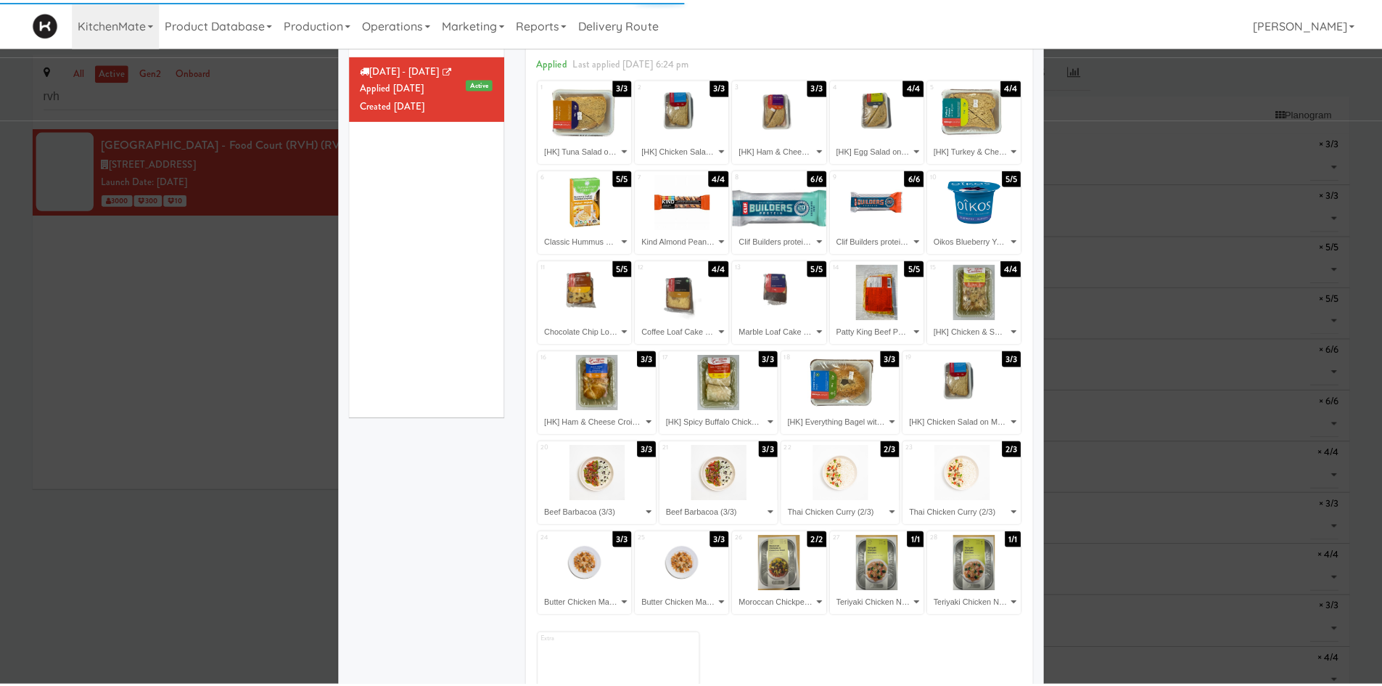
scroll to position [169, 0]
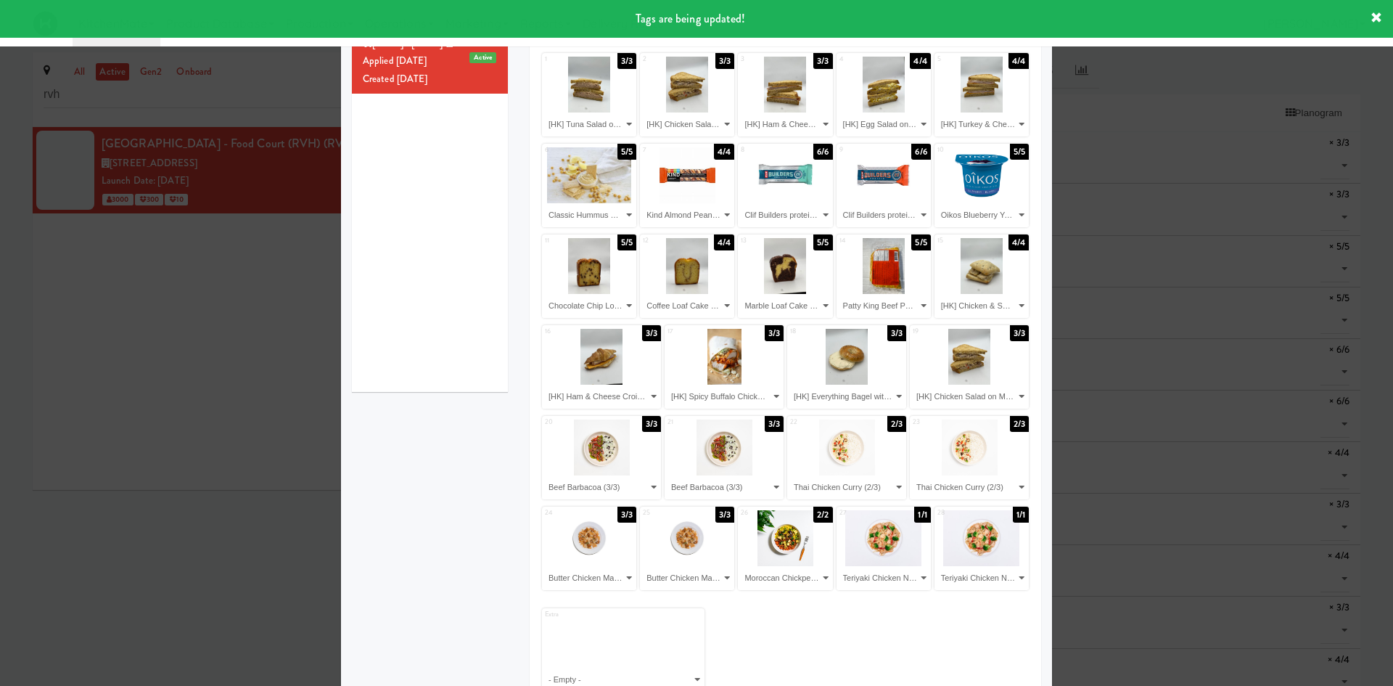
click at [242, 505] on div at bounding box center [696, 343] width 1393 height 686
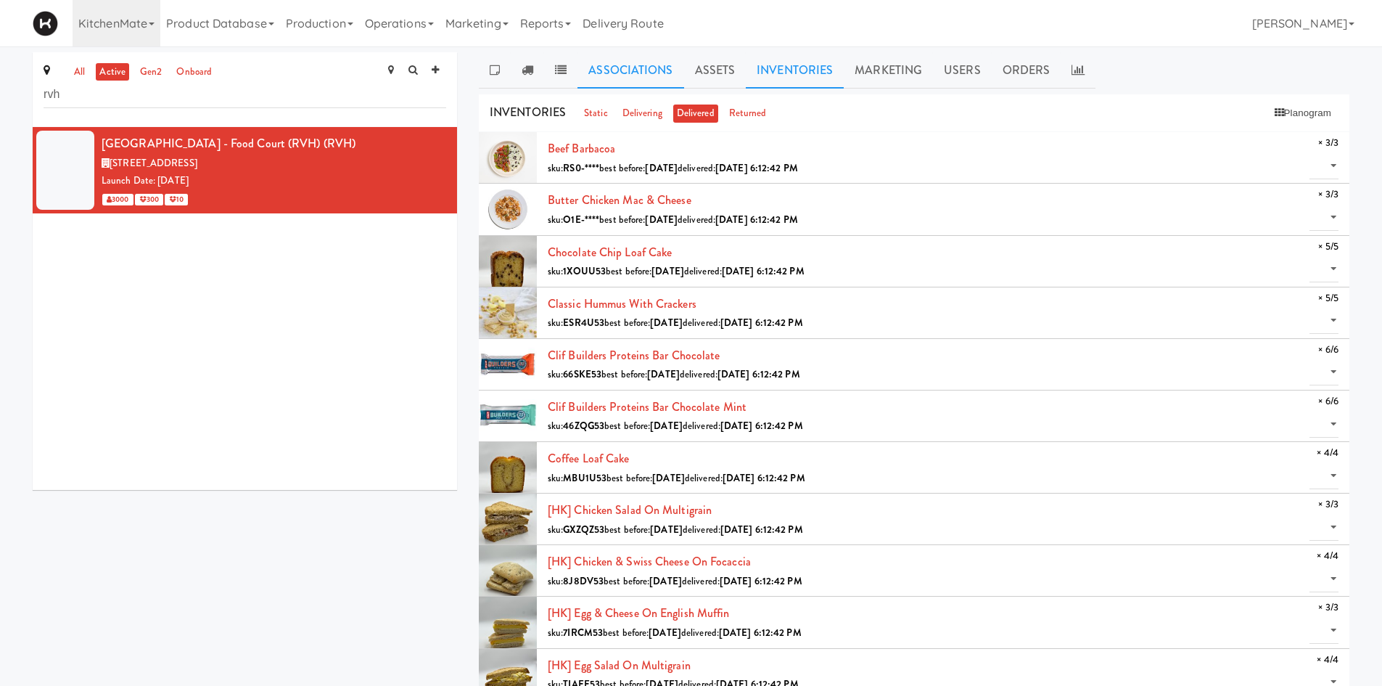
click at [628, 87] on link "Associations" at bounding box center [631, 70] width 106 height 36
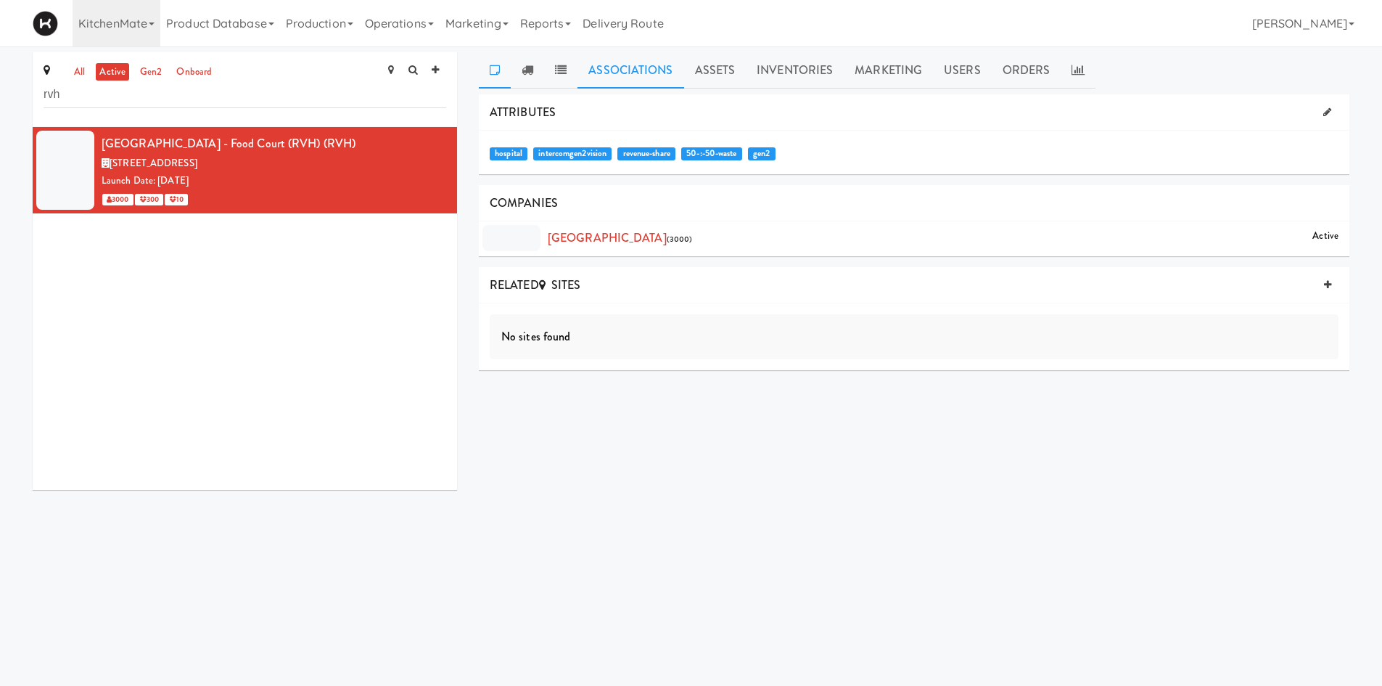
click at [495, 68] on icon at bounding box center [495, 70] width 10 height 12
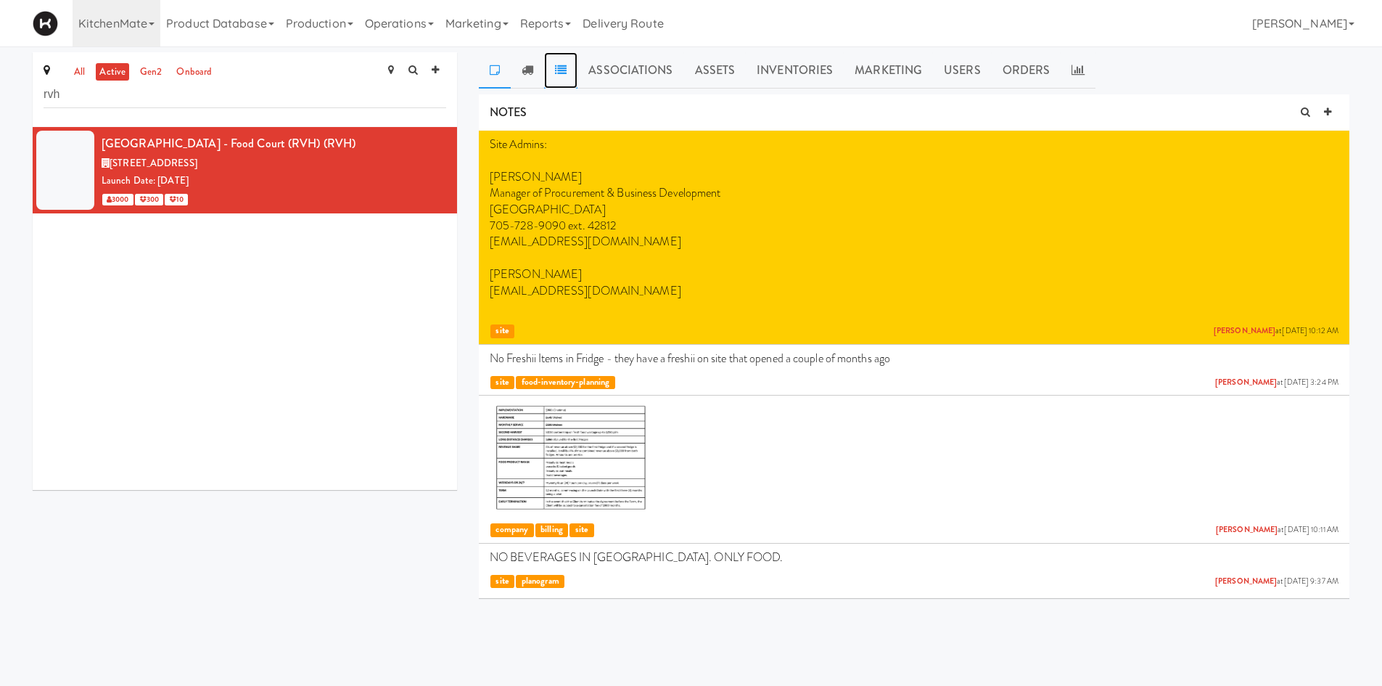
click at [566, 67] on icon at bounding box center [561, 70] width 12 height 12
click at [729, 70] on link "Assets" at bounding box center [715, 70] width 62 height 36
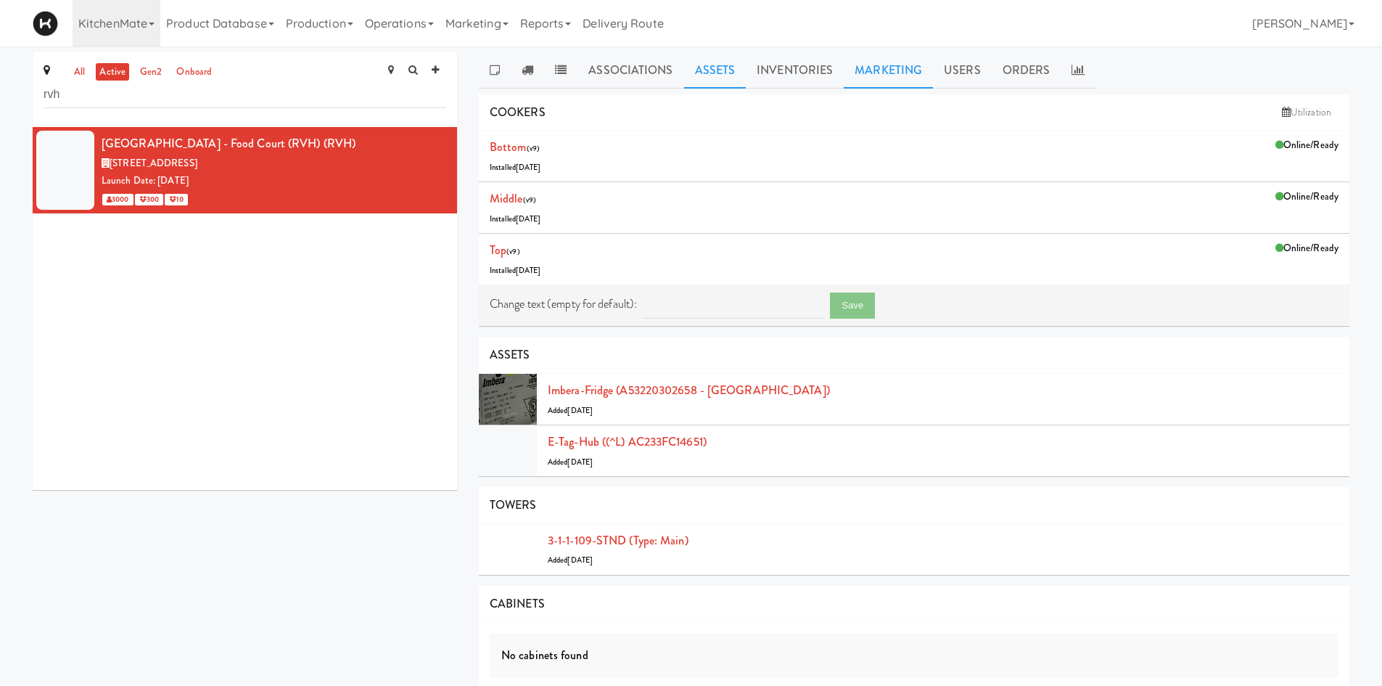
click at [849, 80] on link "Marketing" at bounding box center [888, 70] width 89 height 36
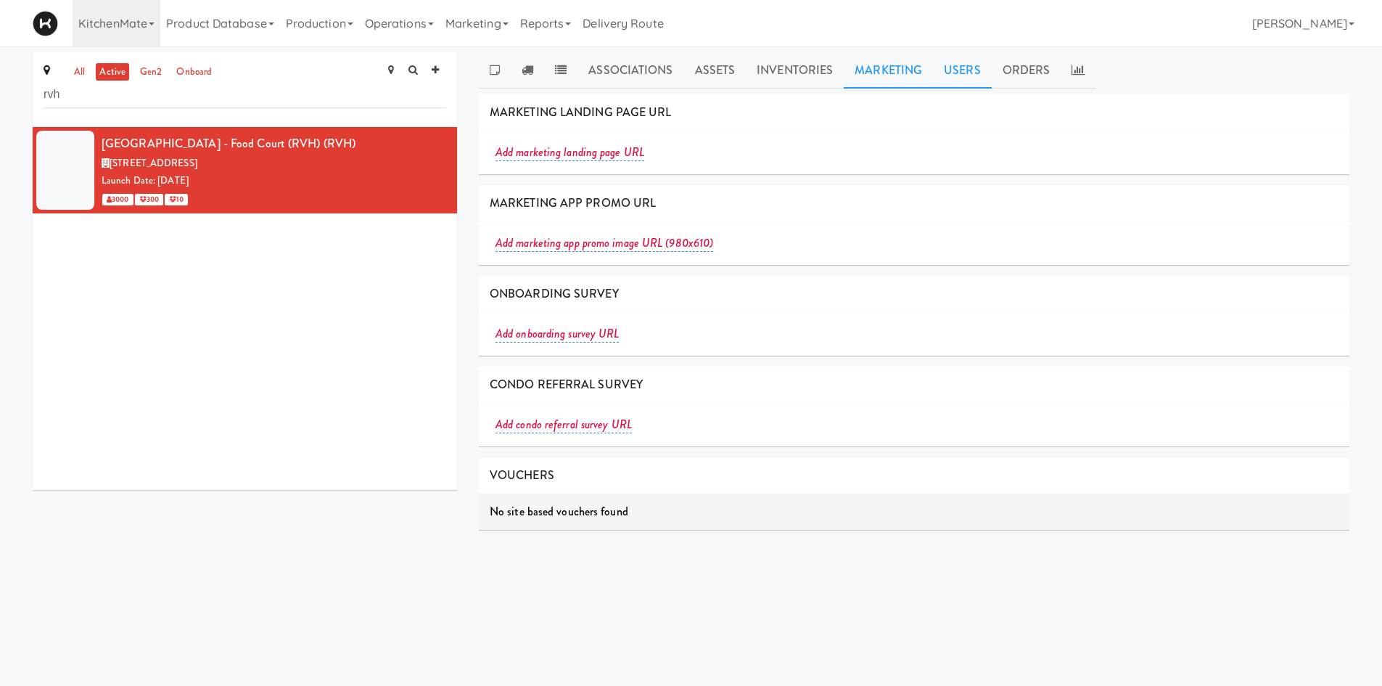
click at [933, 80] on link "Users" at bounding box center [962, 70] width 59 height 36
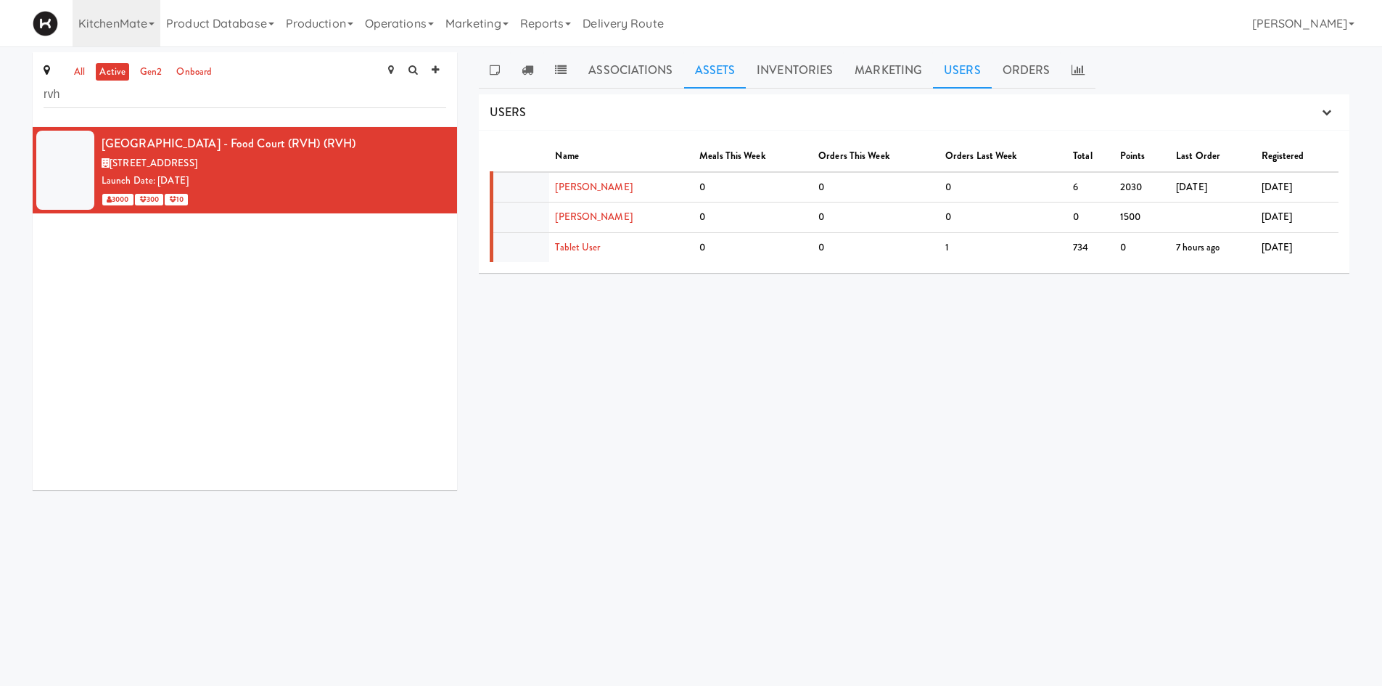
click at [729, 81] on link "Assets" at bounding box center [715, 70] width 62 height 36
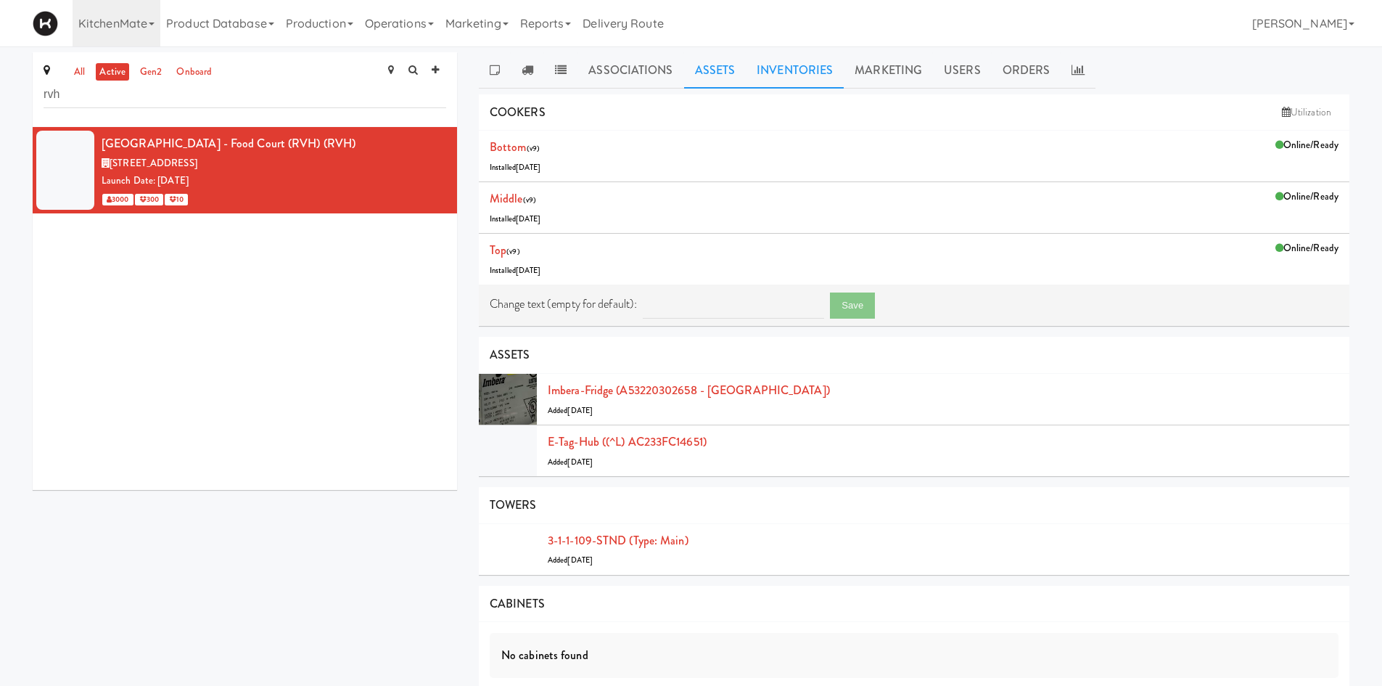
click at [790, 80] on link "Inventories" at bounding box center [795, 70] width 98 height 36
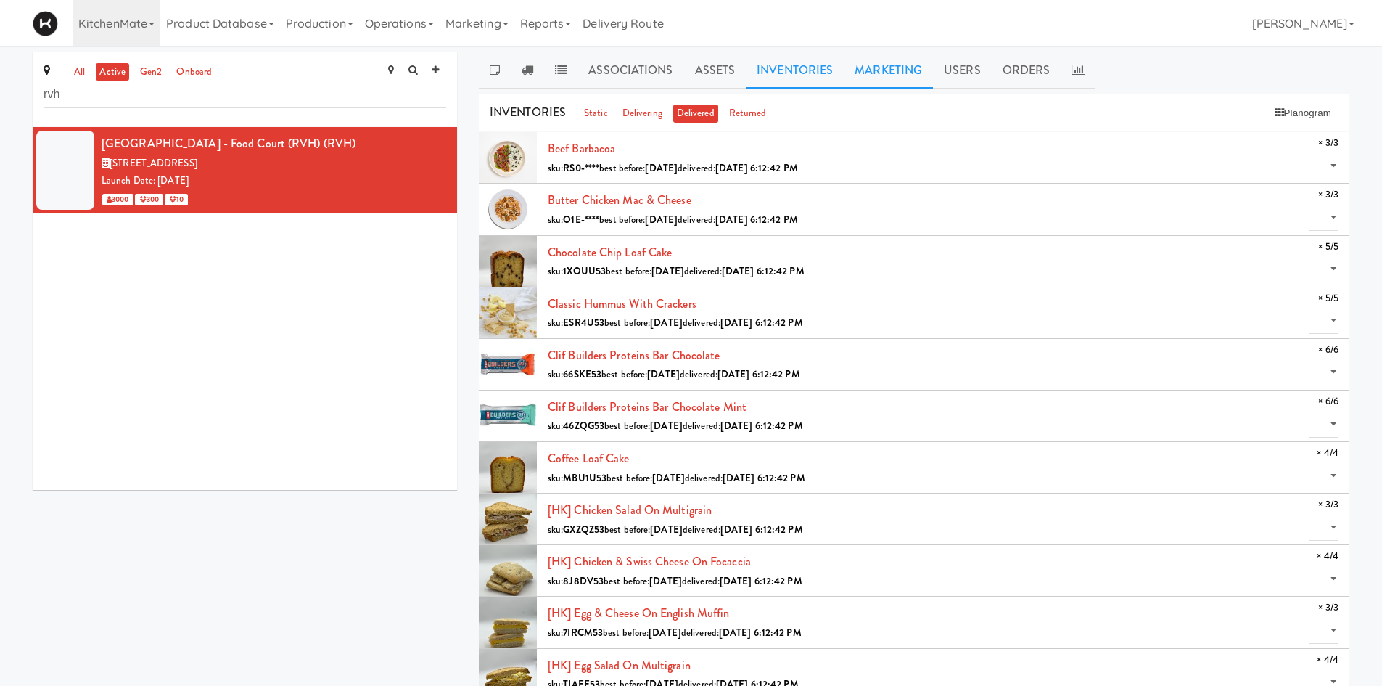
click at [884, 79] on link "Marketing" at bounding box center [888, 70] width 89 height 36
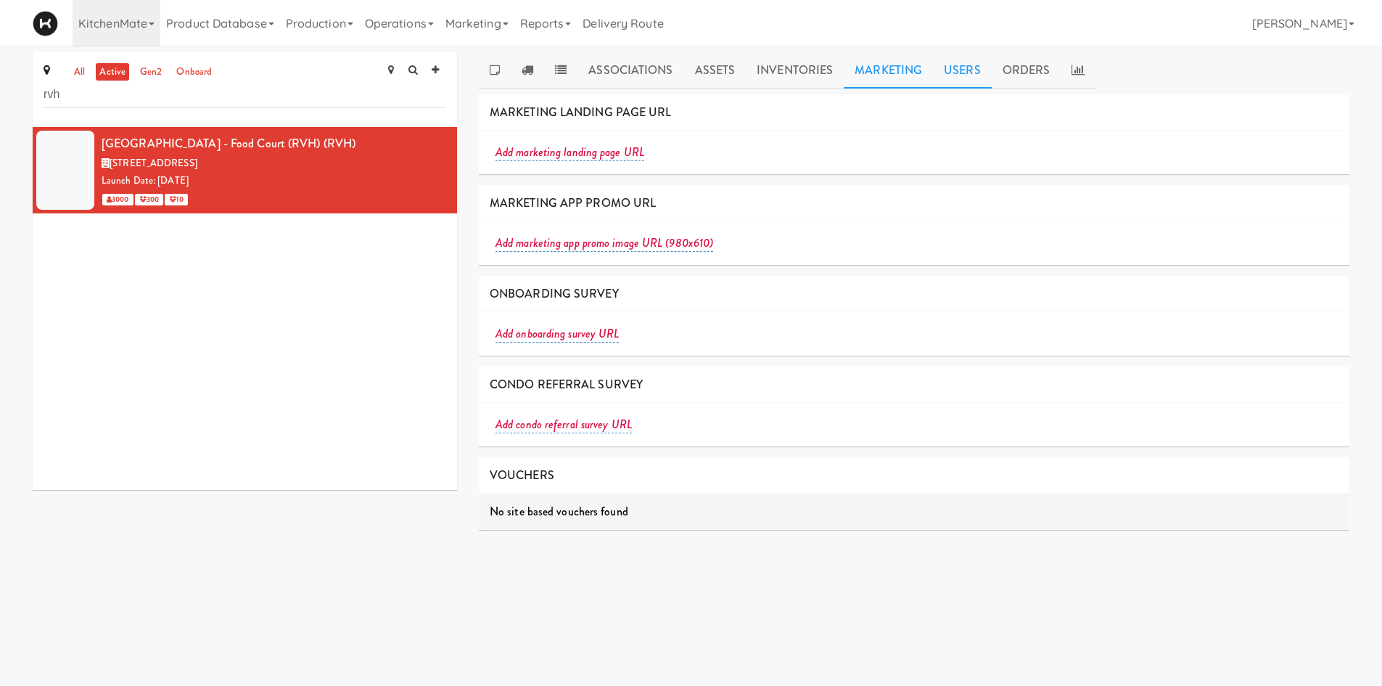
click at [957, 75] on link "Users" at bounding box center [962, 70] width 59 height 36
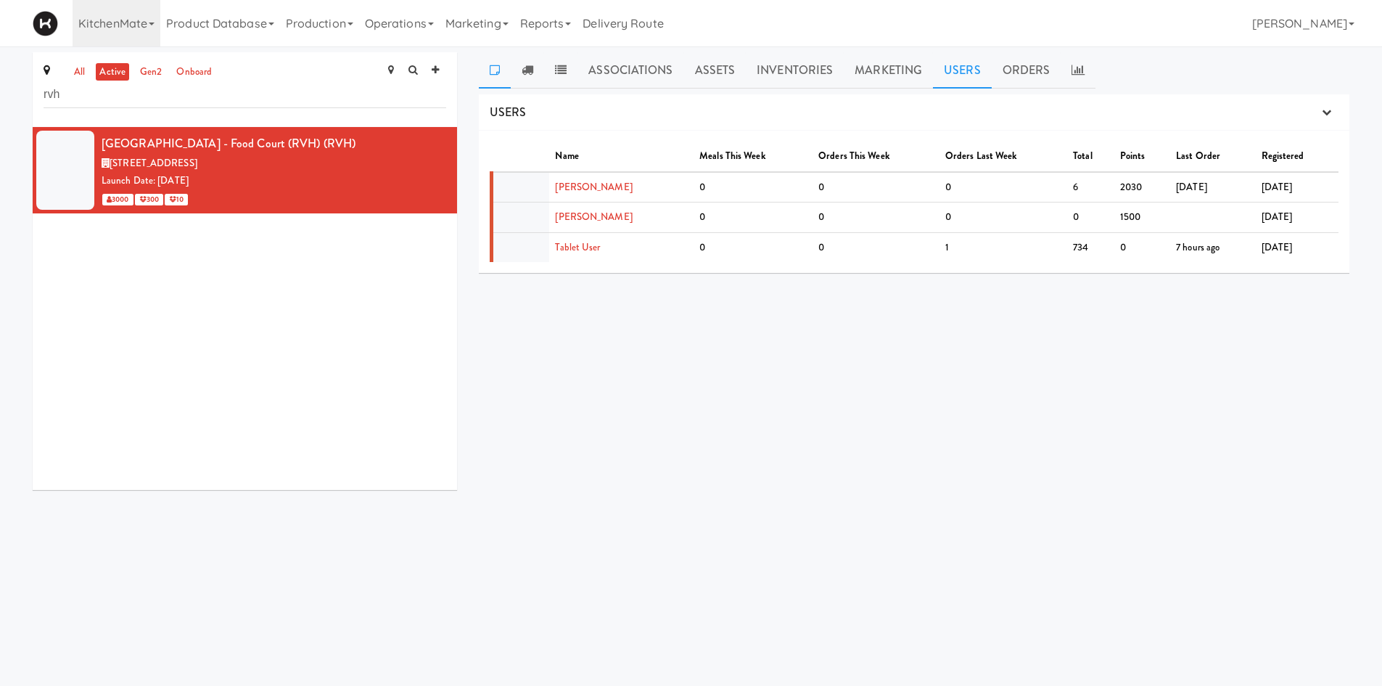
click at [497, 64] on icon at bounding box center [495, 70] width 10 height 12
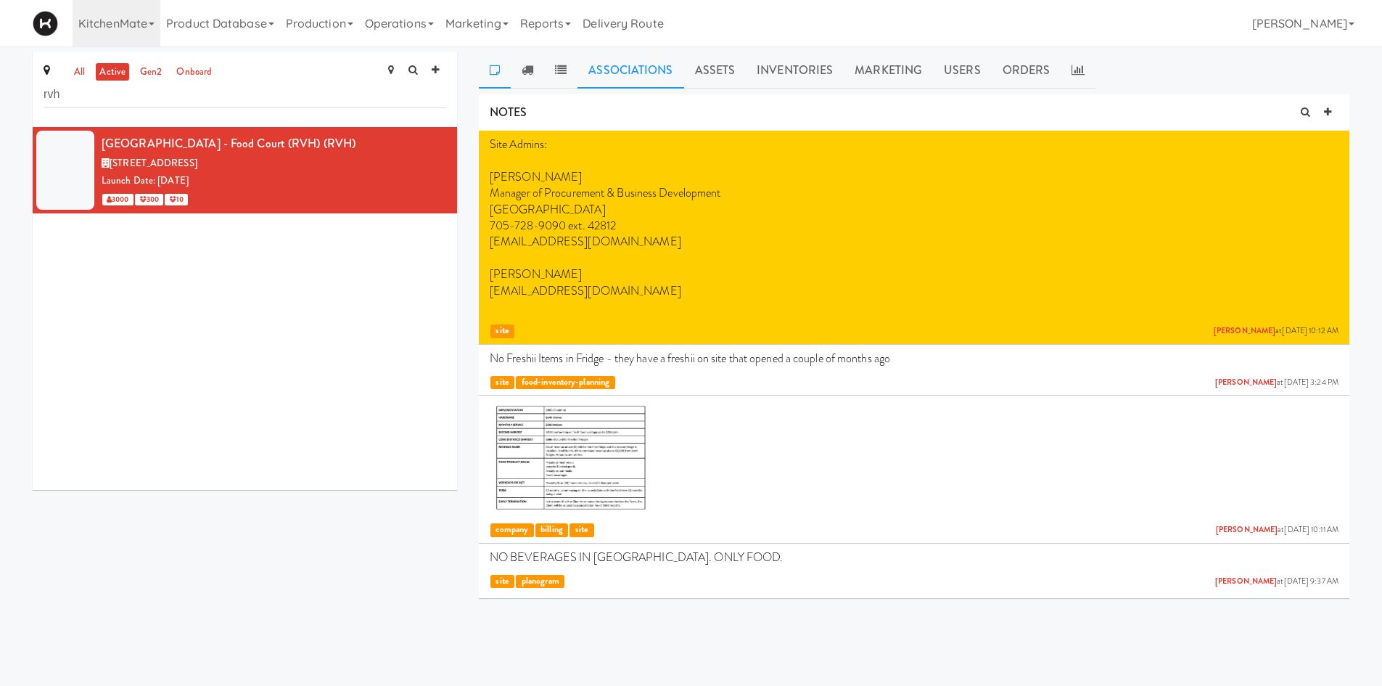
click at [601, 65] on link "Associations" at bounding box center [631, 70] width 106 height 36
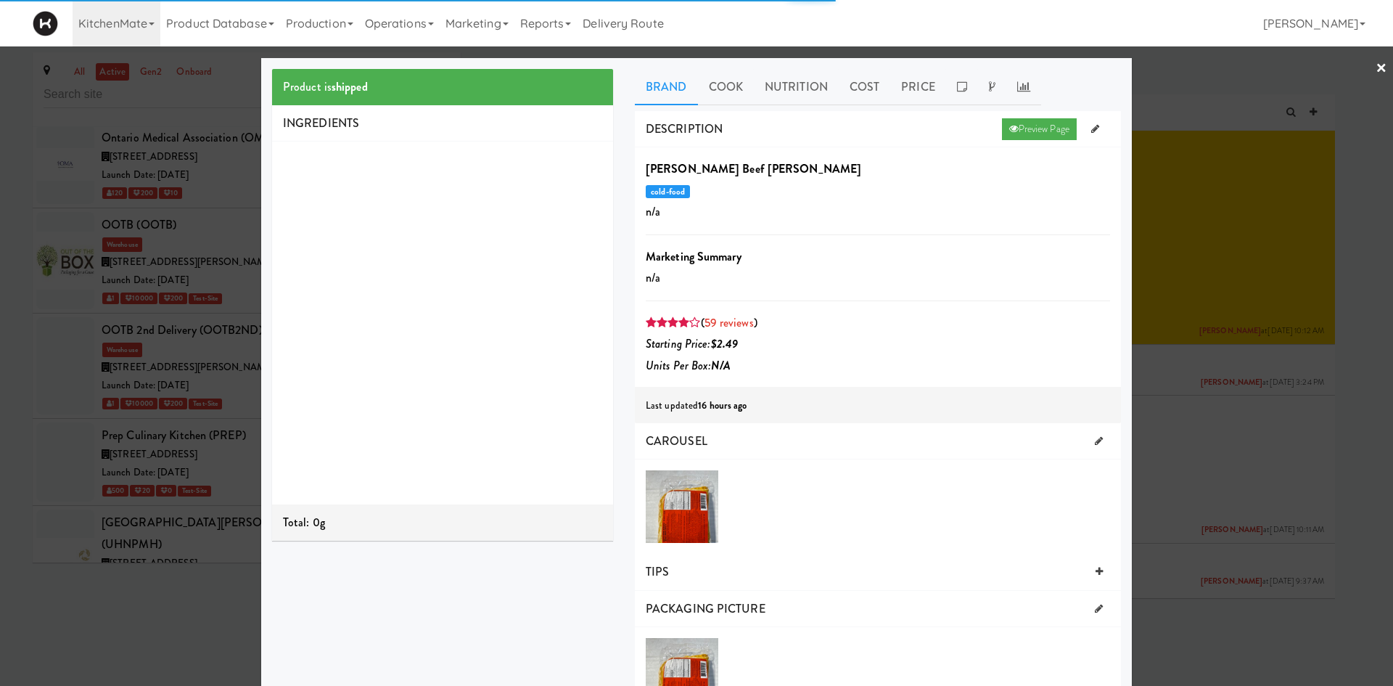
scroll to position [6300, 0]
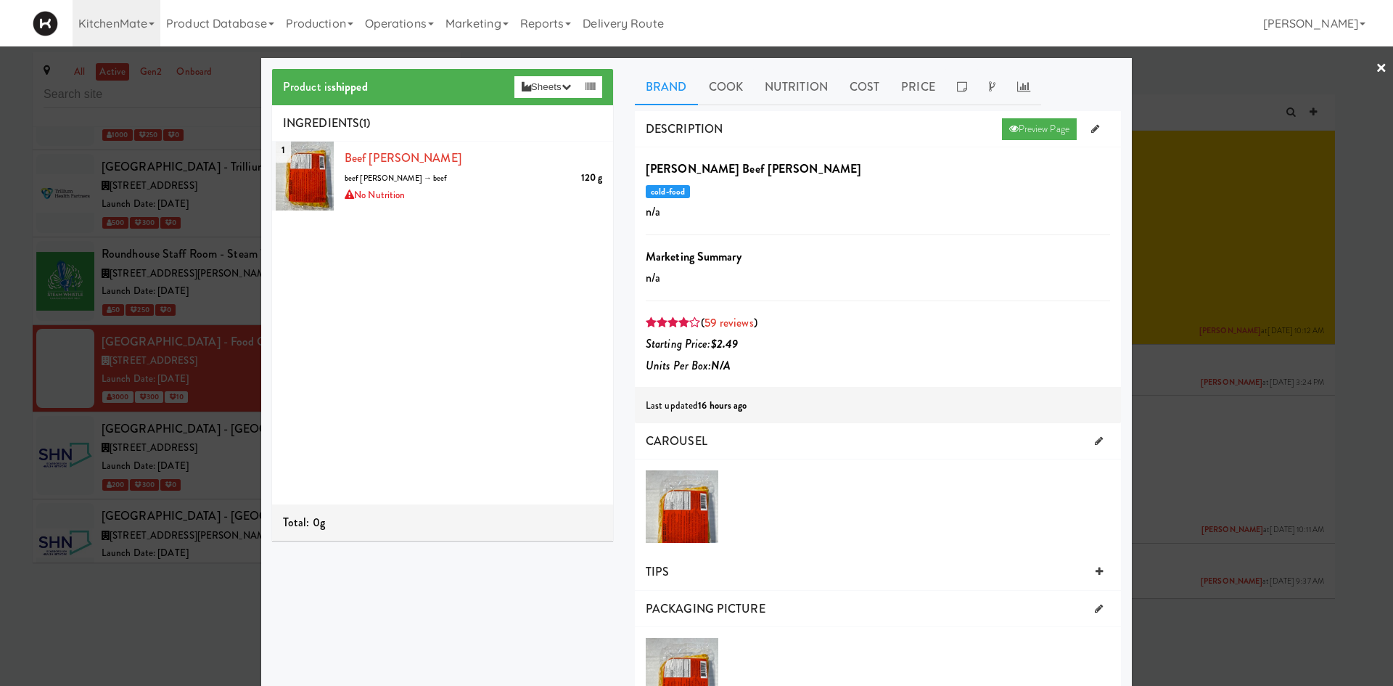
click at [718, 170] on b "[PERSON_NAME] Beef [PERSON_NAME]" at bounding box center [753, 168] width 215 height 17
copy b "[PERSON_NAME] Beef [PERSON_NAME]"
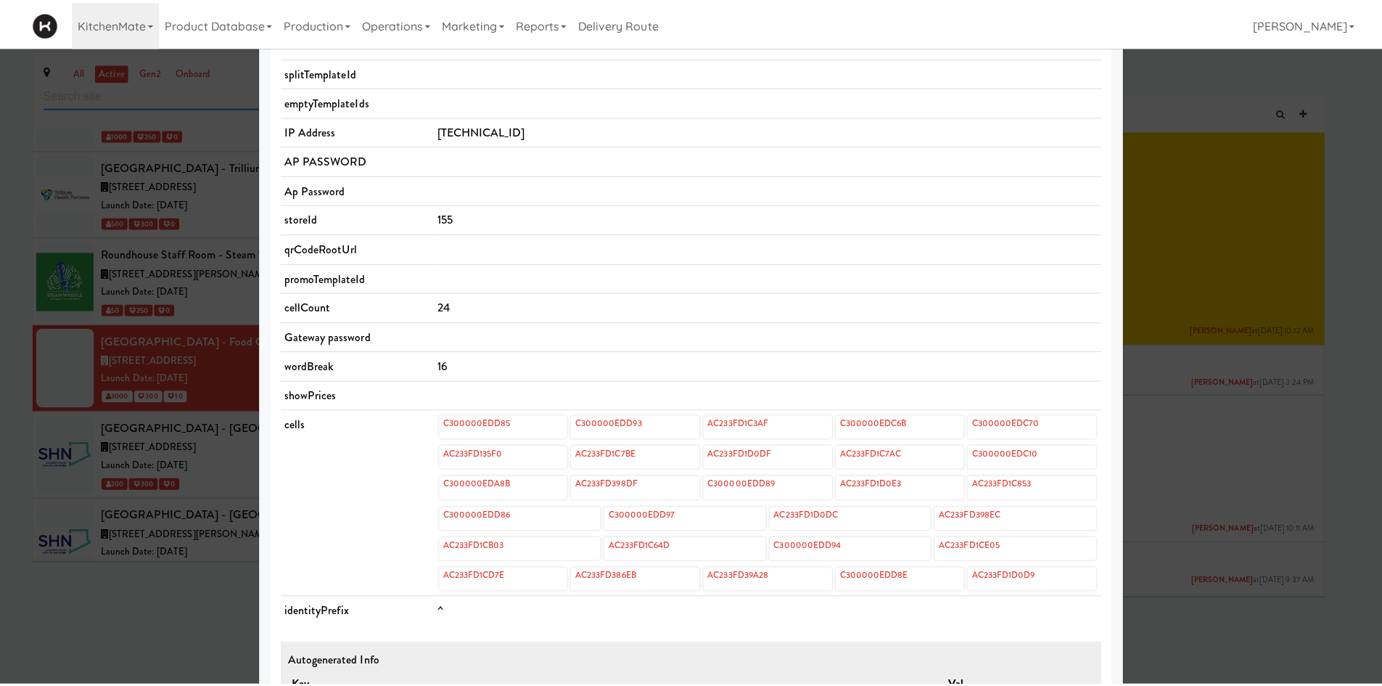
scroll to position [339, 0]
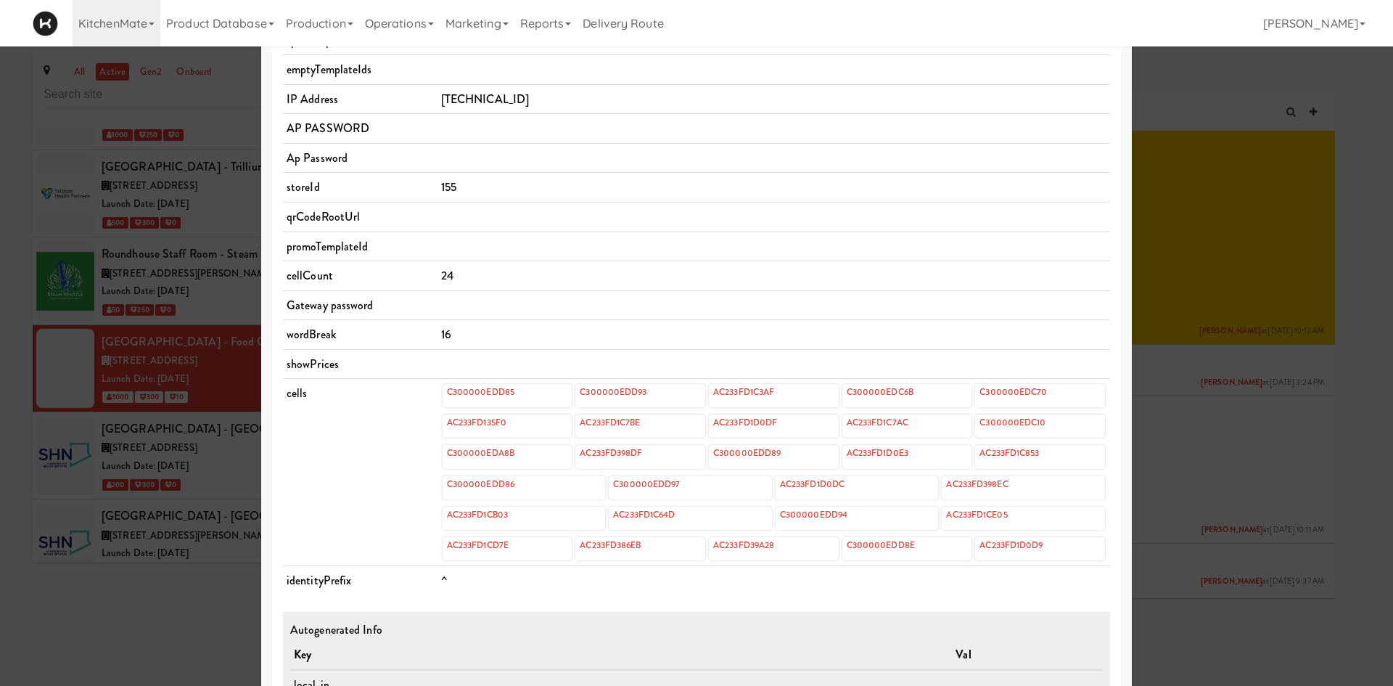
click at [1188, 376] on div at bounding box center [696, 343] width 1393 height 686
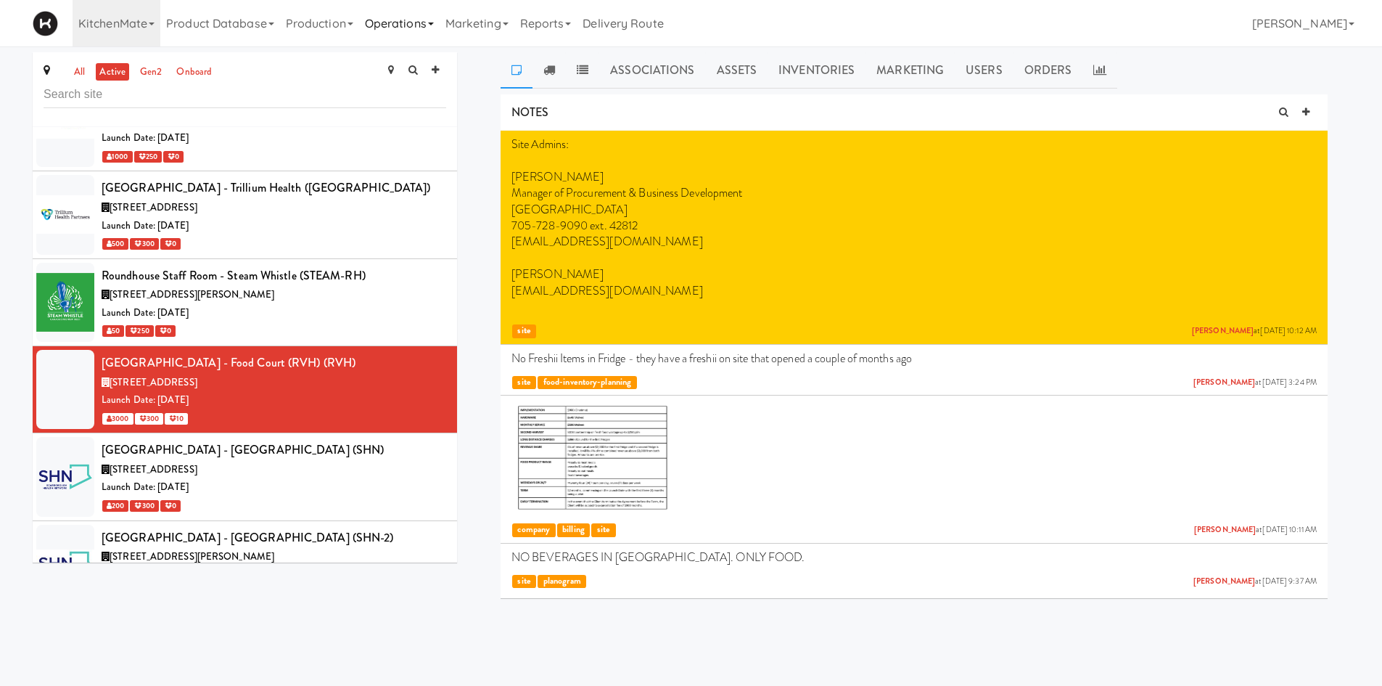
click at [391, 3] on link "Operations" at bounding box center [399, 23] width 81 height 46
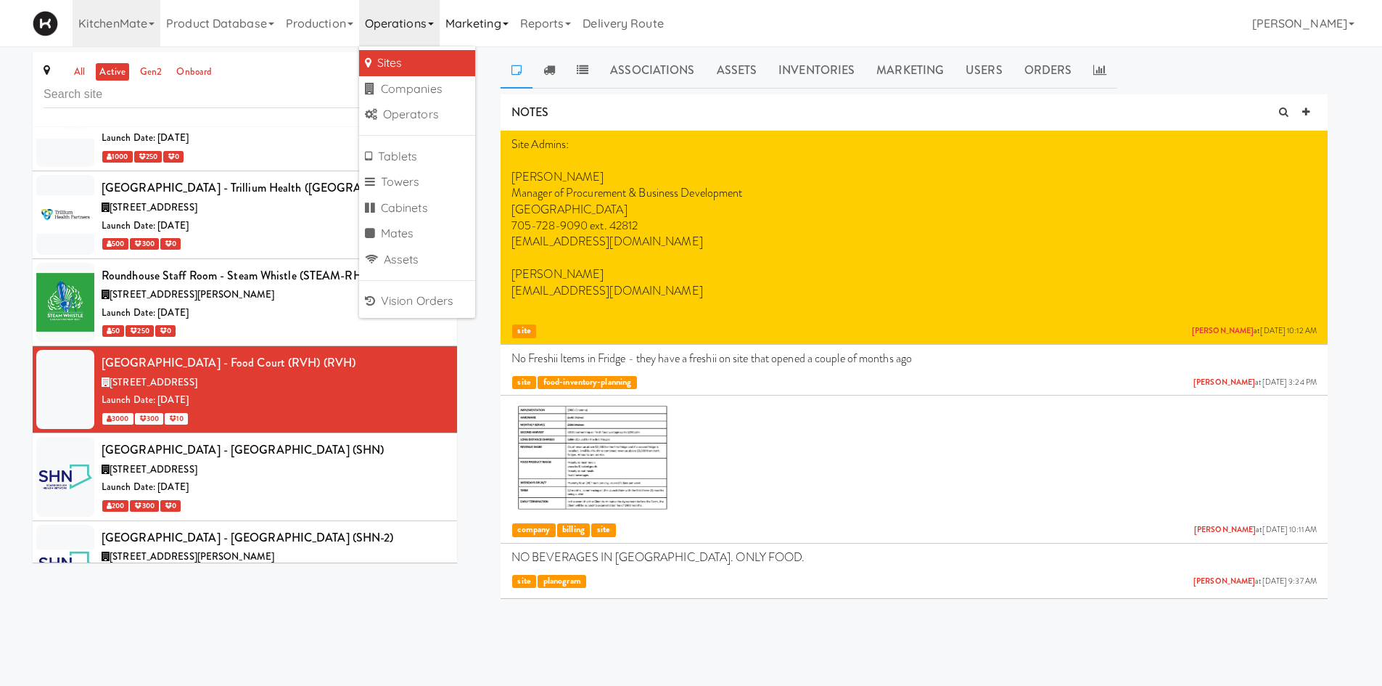
click at [479, 37] on link "Marketing" at bounding box center [477, 23] width 75 height 46
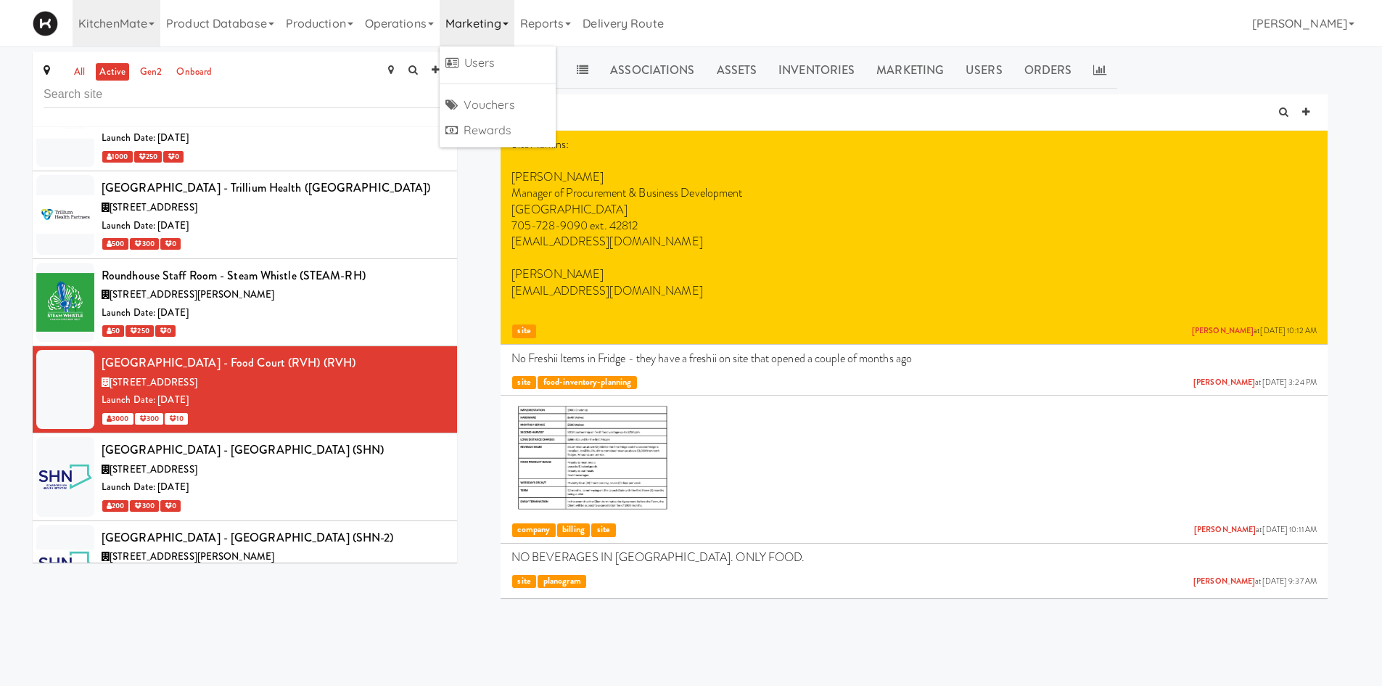
drag, startPoint x: 440, startPoint y: 33, endPoint x: 442, endPoint y: 56, distance: 23.3
click at [440, 33] on link "Operations" at bounding box center [399, 23] width 81 height 46
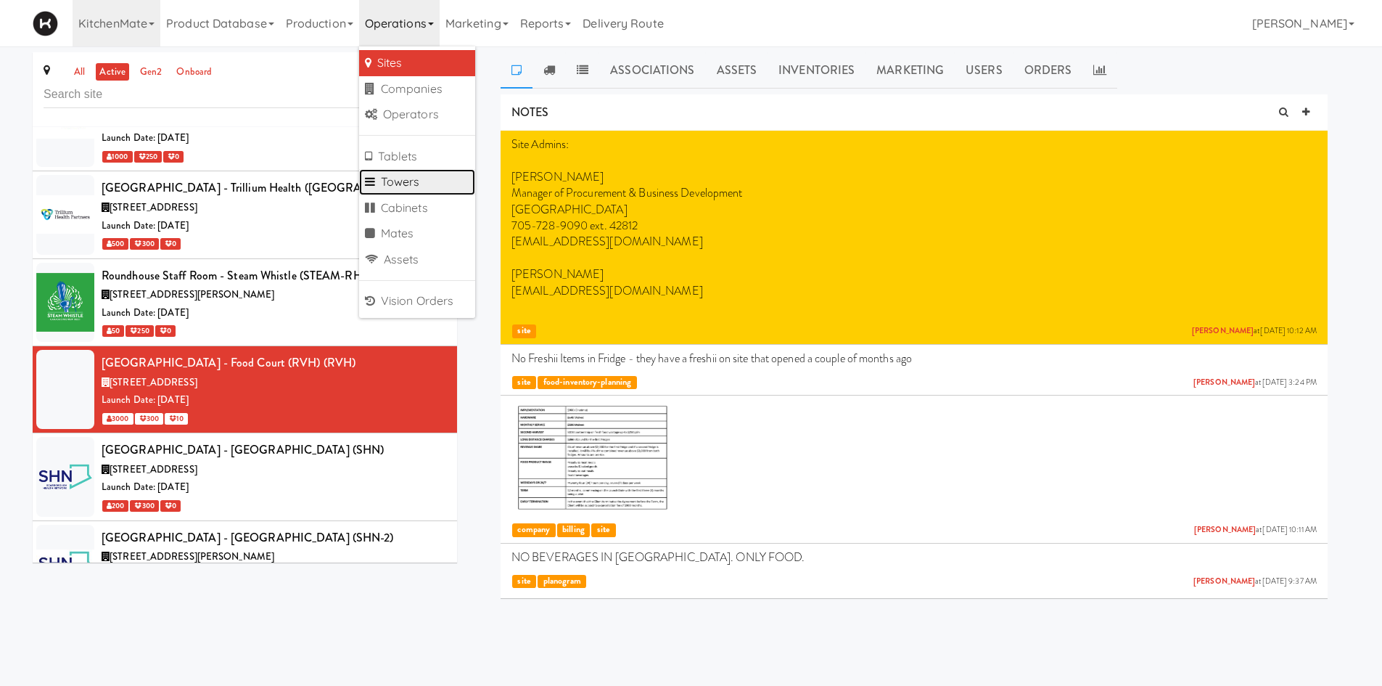
click at [452, 192] on link "Towers" at bounding box center [417, 182] width 116 height 26
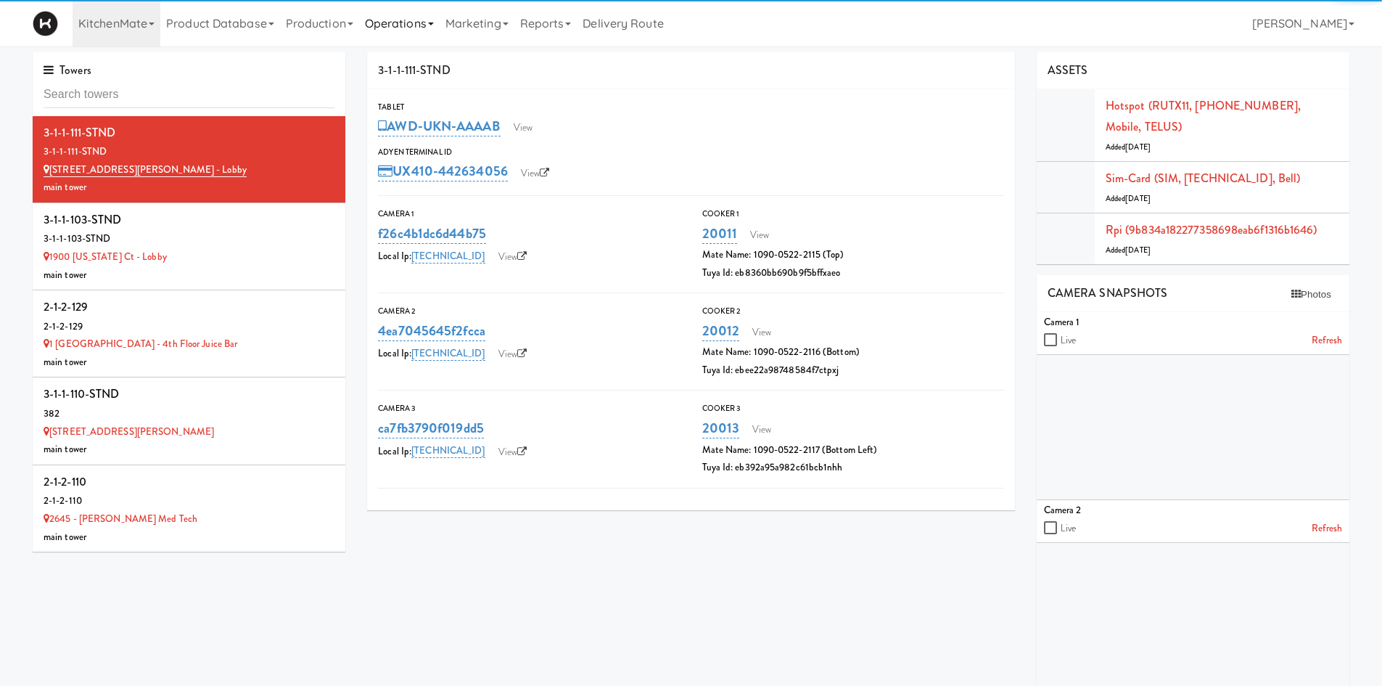
drag, startPoint x: 387, startPoint y: 17, endPoint x: 394, endPoint y: 36, distance: 20.0
click at [387, 18] on link "Operations" at bounding box center [399, 23] width 81 height 46
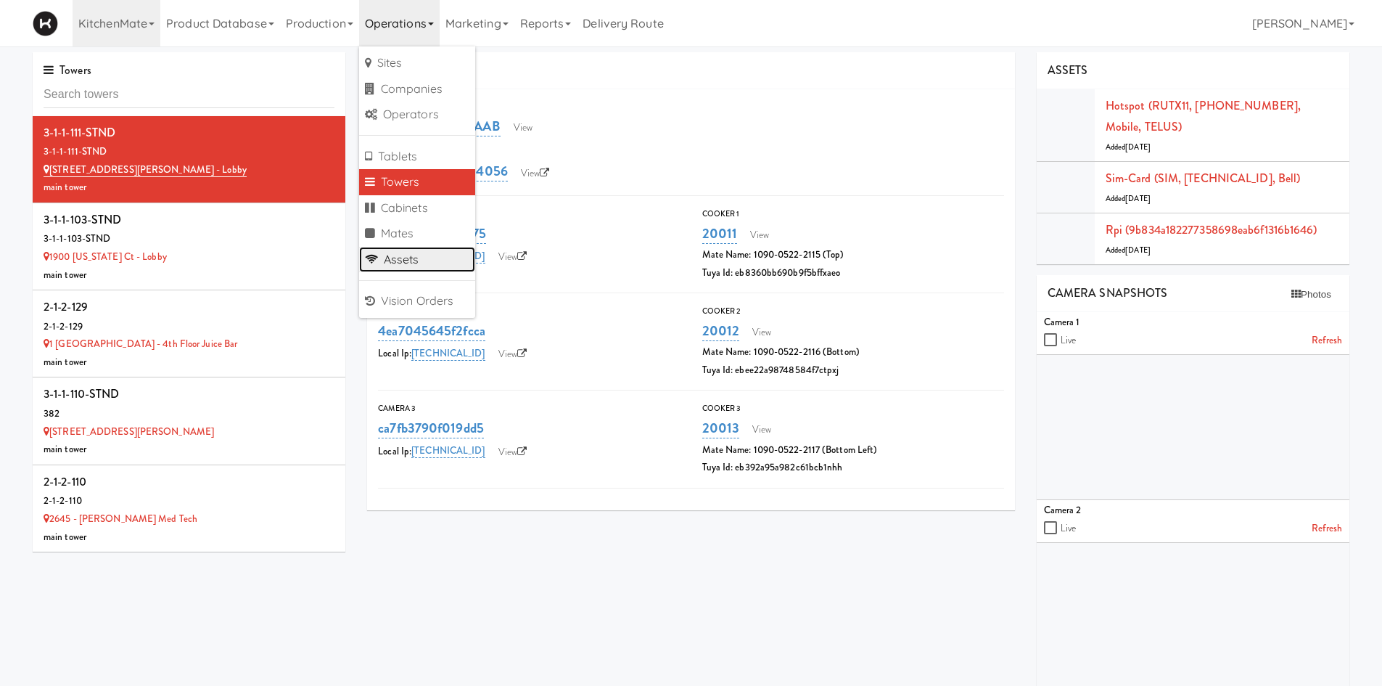
click at [430, 271] on link "Assets" at bounding box center [417, 260] width 116 height 26
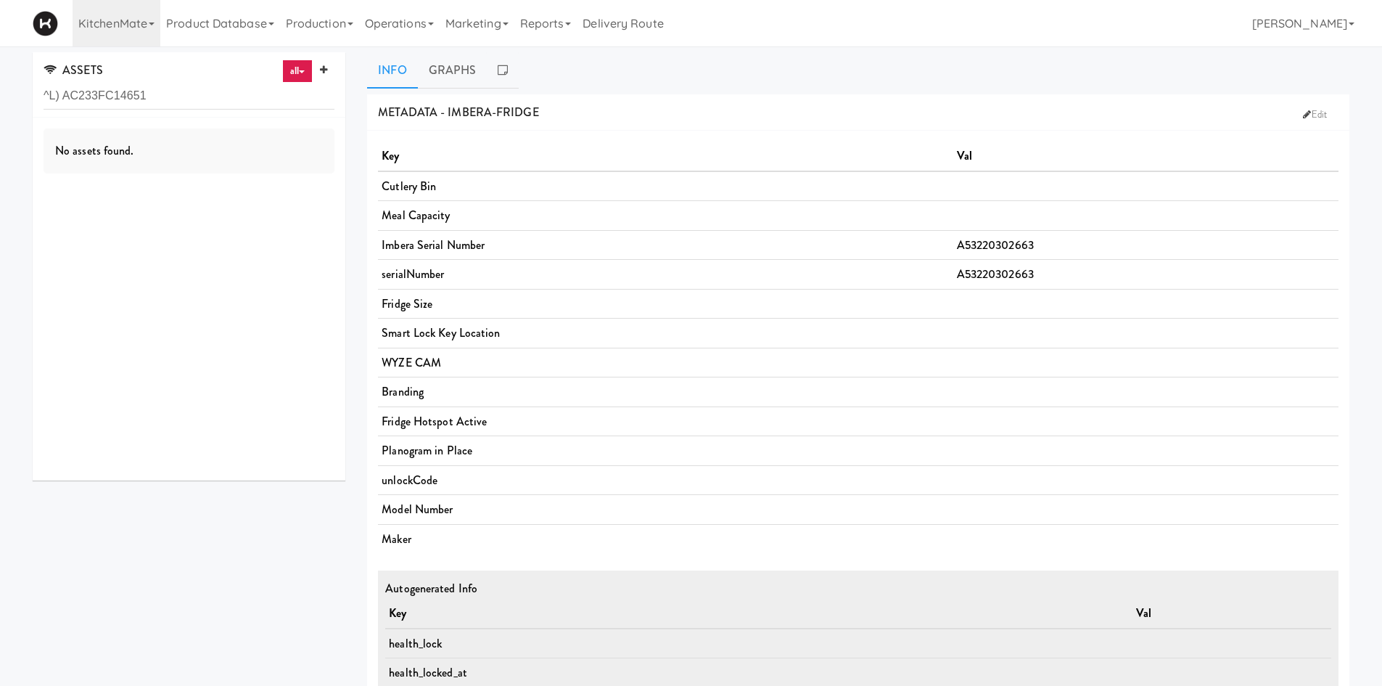
type input "^L) AC233FC14651"
click at [218, 171] on div "E-tag-hub at Royal Victoria Regional Health Centre - Food Court (RVH)" at bounding box center [218, 163] width 233 height 36
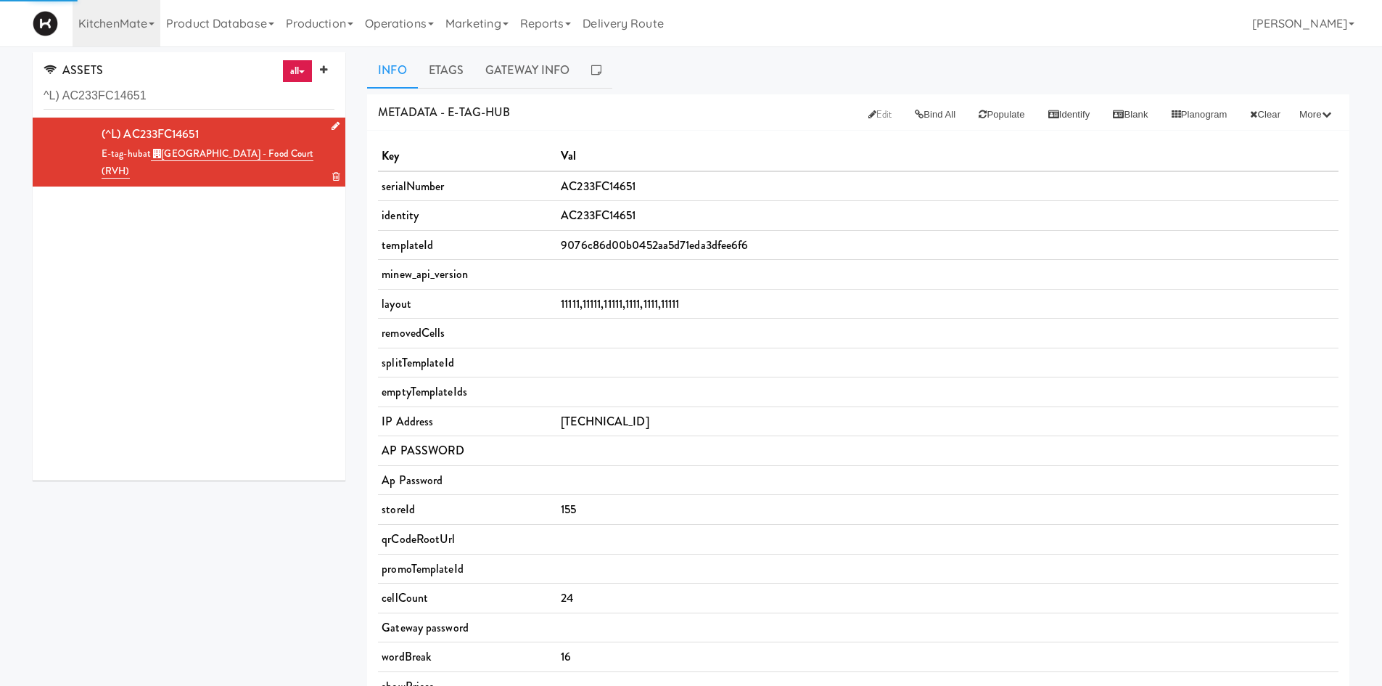
click at [332, 130] on icon at bounding box center [336, 125] width 8 height 9
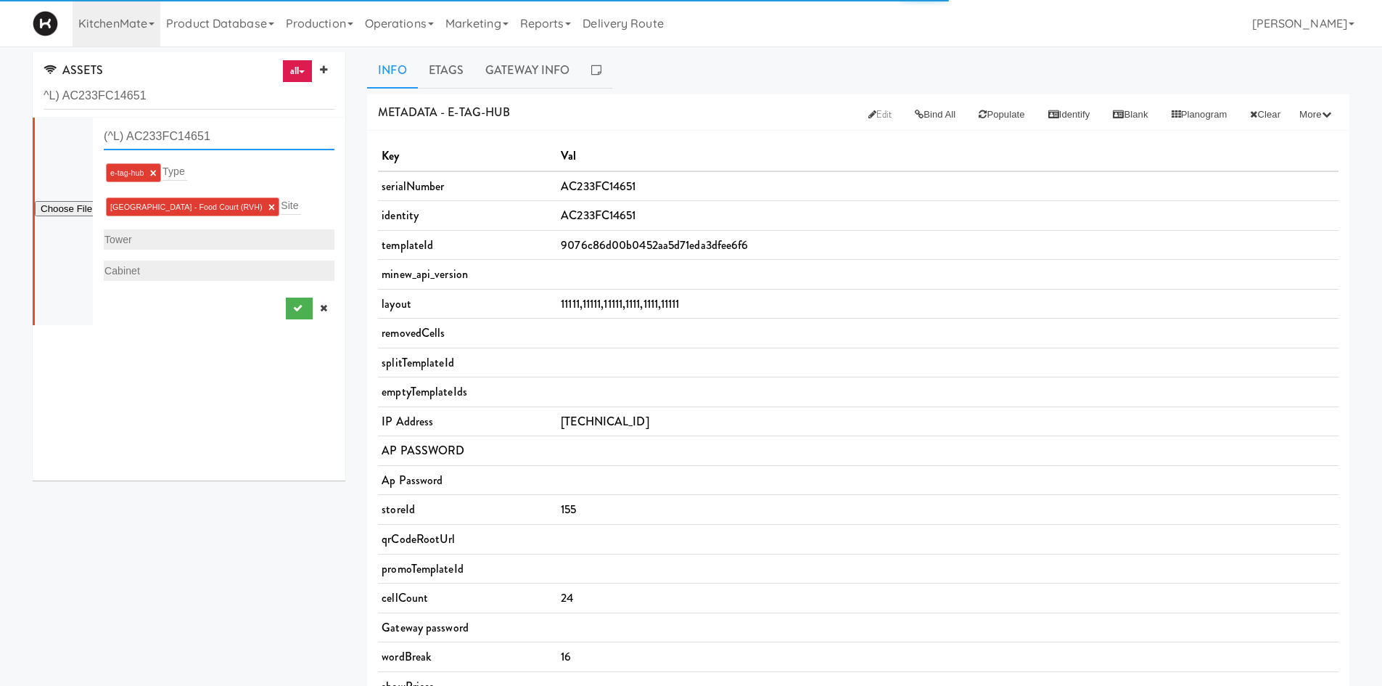
click at [120, 140] on input "(^L) AC233FC14651" at bounding box center [219, 136] width 231 height 27
type input "(^) AC233FC14651"
click at [293, 313] on icon "submit" at bounding box center [297, 307] width 9 height 9
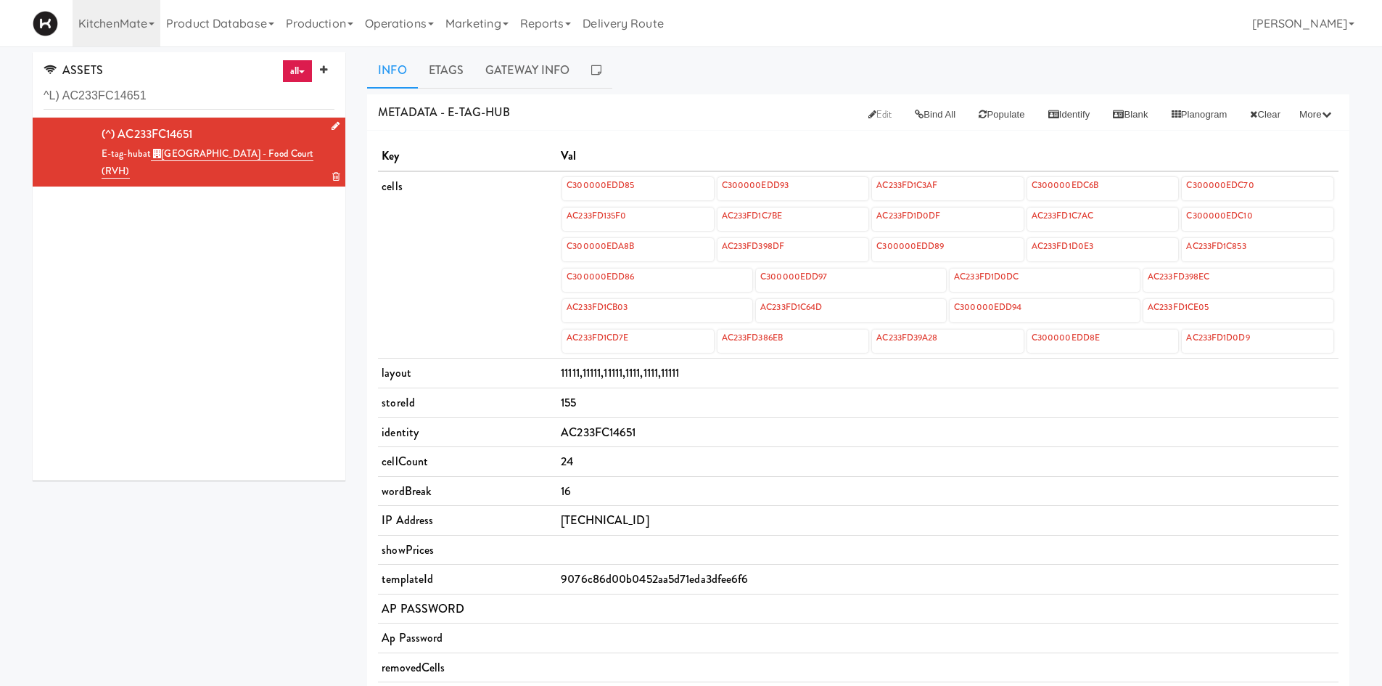
click at [579, 374] on span "11111,11111,11111,1111,1111,11111" at bounding box center [620, 372] width 118 height 17
copy span "11111,11111,11111,1111,1111,11111"
click at [1365, 357] on div "ASSETS all all access-point gen4-etag-hub temp-stick tv-stand blank poster-floo…" at bounding box center [691, 618] width 1382 height 1132
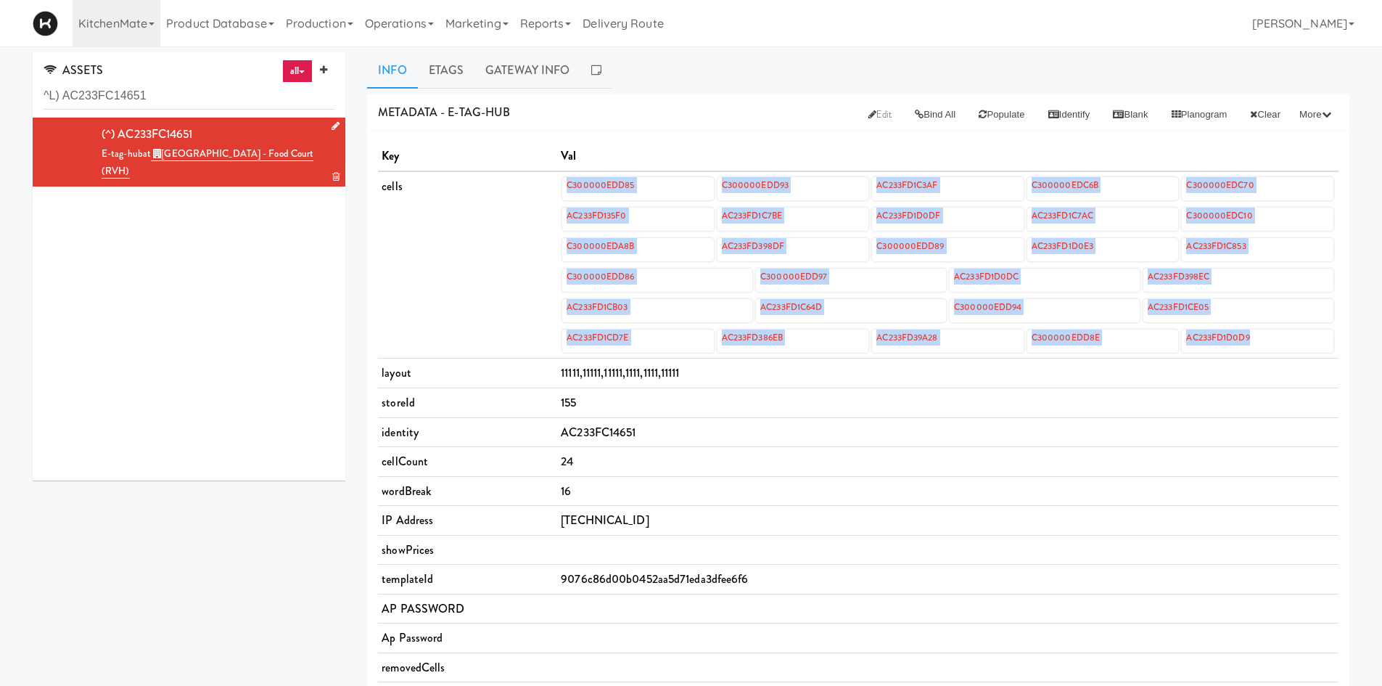
drag, startPoint x: 541, startPoint y: 184, endPoint x: 1299, endPoint y: 342, distance: 775.2
click at [1299, 342] on tr "cells C300000EDD85 C300000EDD93 AC233FD1C3AF C300000EDC6B C300000EDC70 AC233FD1…" at bounding box center [858, 264] width 961 height 187
click at [866, 123] on link "Edit" at bounding box center [880, 115] width 47 height 26
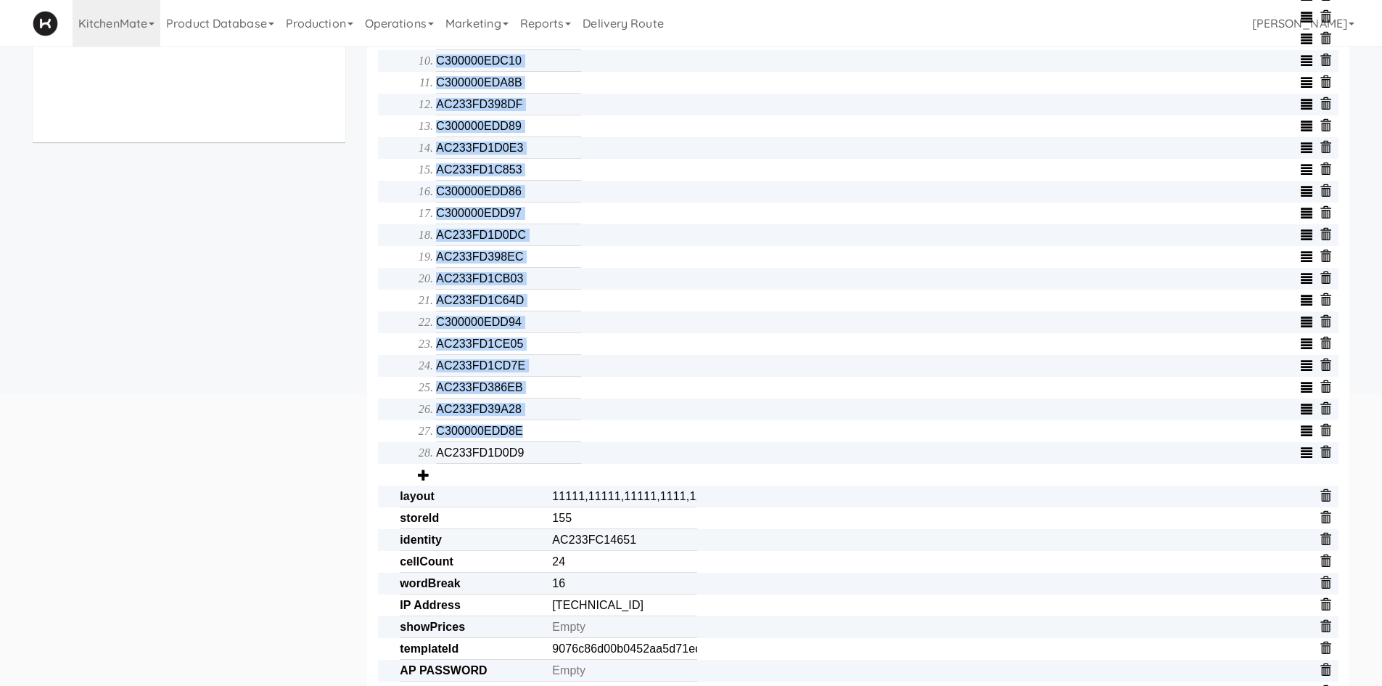
scroll to position [339, 0]
drag, startPoint x: 387, startPoint y: 187, endPoint x: 559, endPoint y: 467, distance: 327.6
click at [559, 467] on span "Array C300000EDD85 C300000EDD93 AC233FD1C3AF C300000EDC6B C300000EDC70 AC233FD1…" at bounding box center [869, 159] width 939 height 651
copy span "Array"
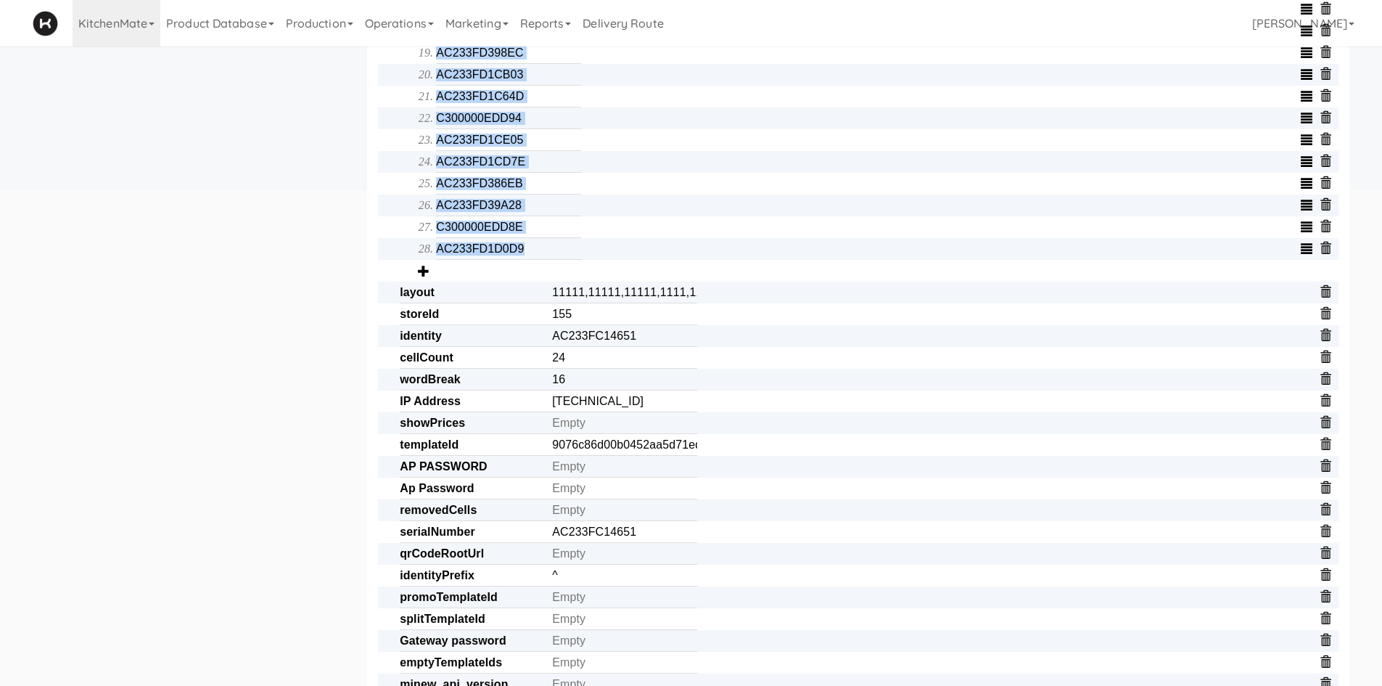
scroll to position [629, 0]
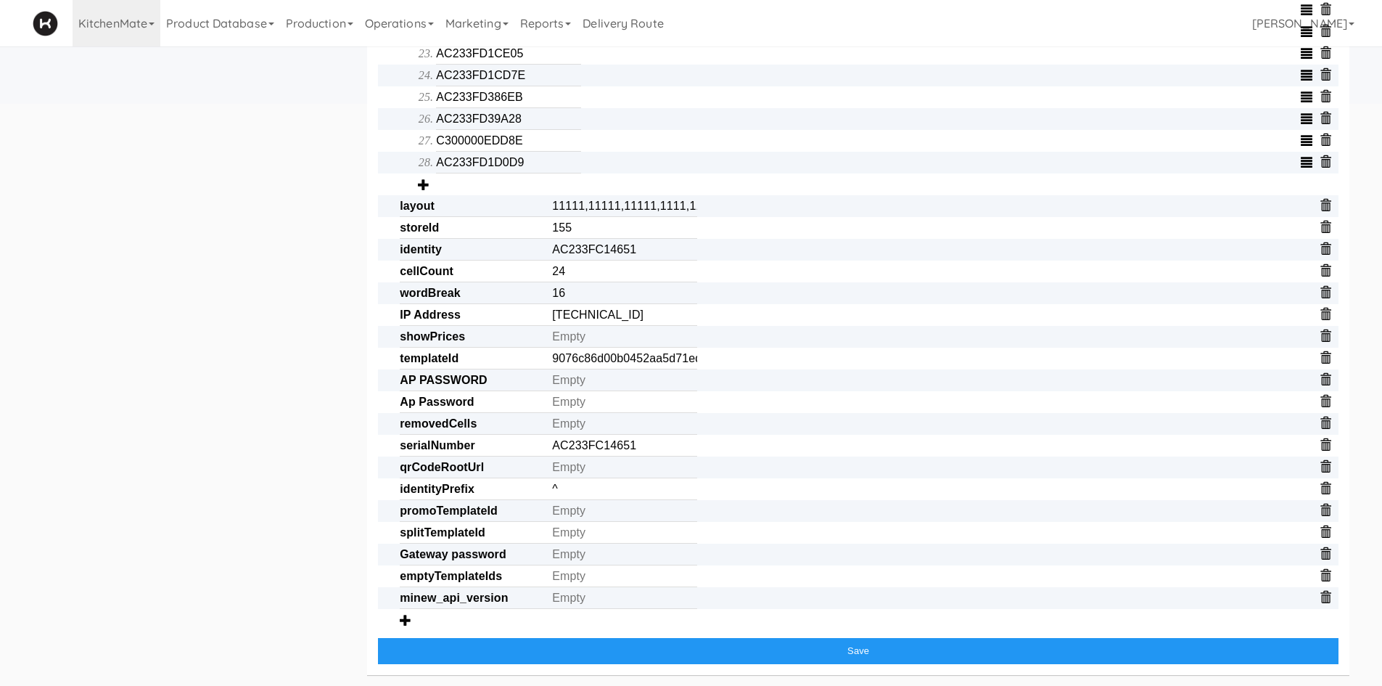
click at [1361, 542] on div "ASSETS all all access-point gen4-etag-hub temp-stick tv-stand blank poster-floo…" at bounding box center [691, 55] width 1382 height 1262
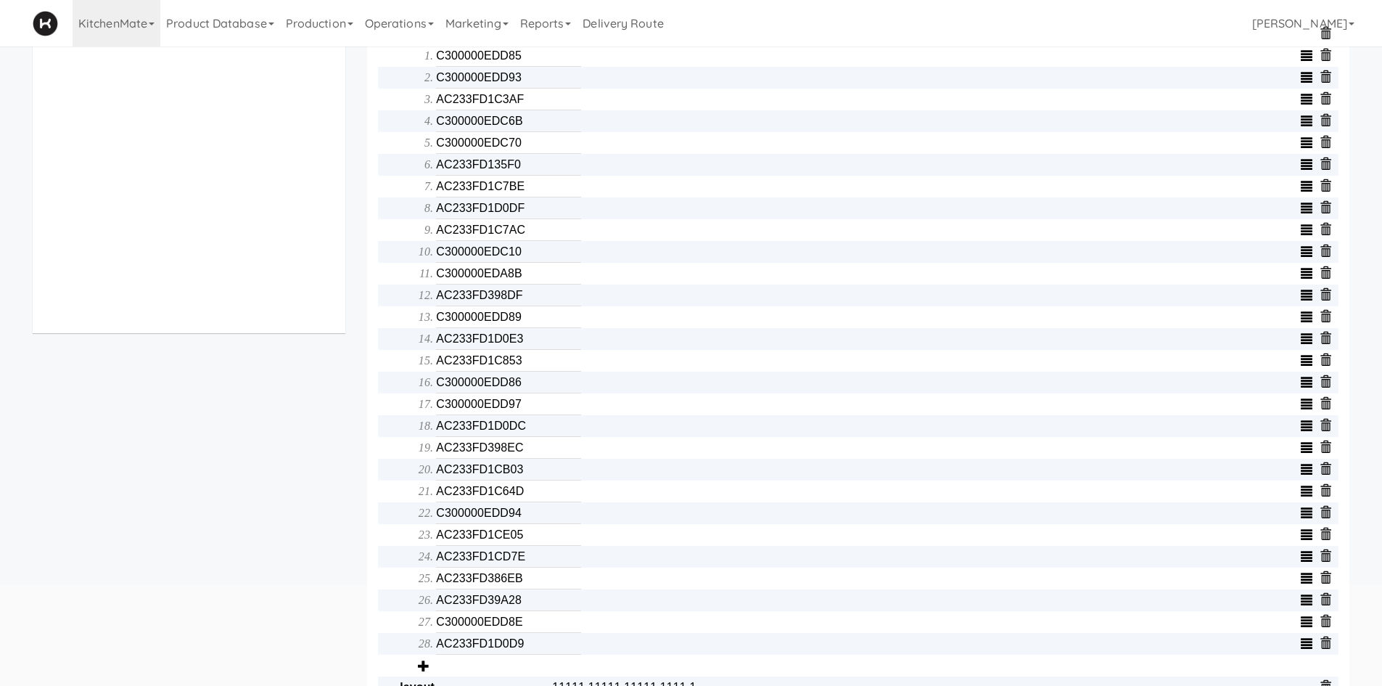
scroll to position [0, 0]
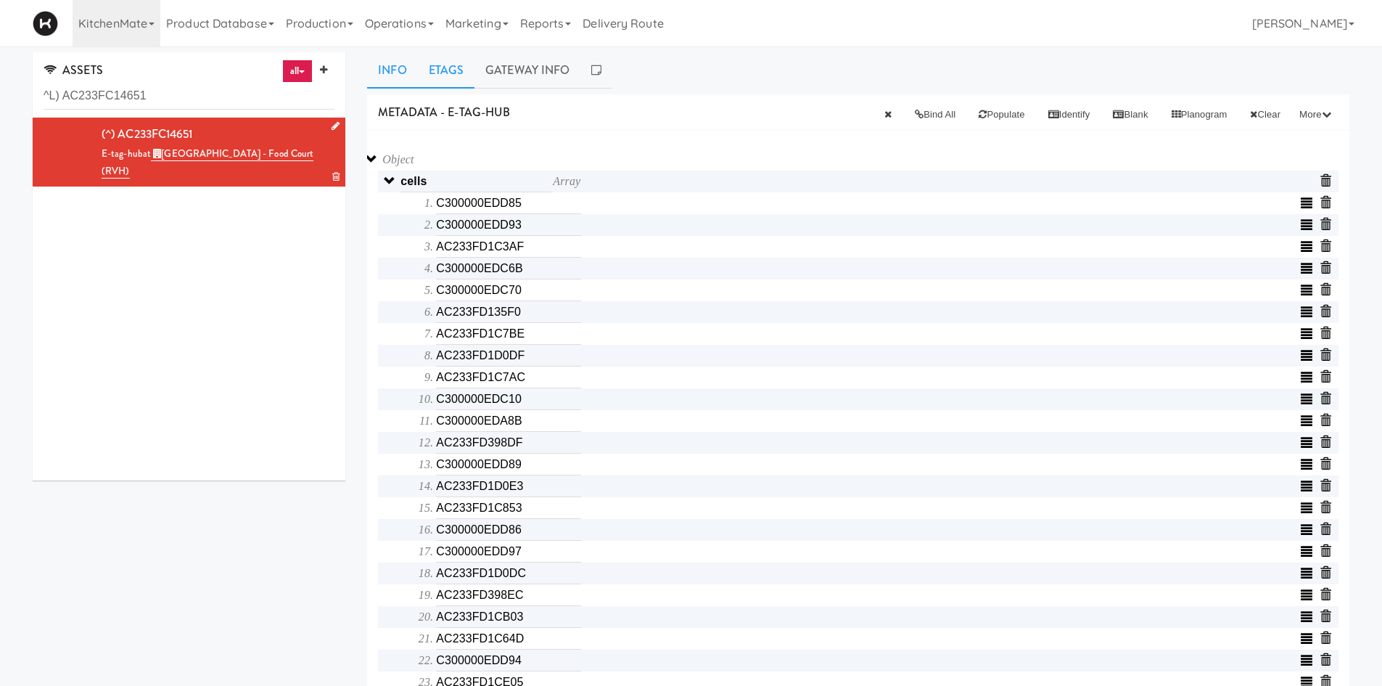
click at [447, 73] on link "Etags" at bounding box center [446, 70] width 57 height 36
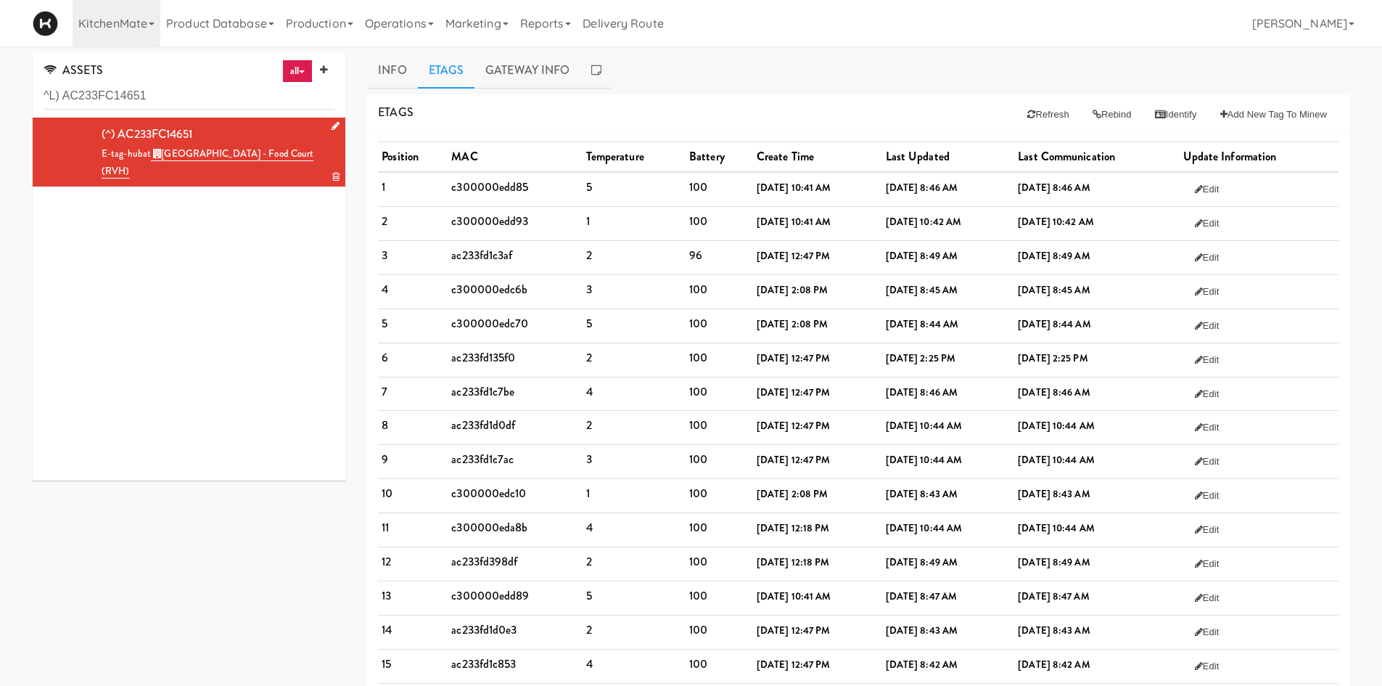
drag, startPoint x: 728, startPoint y: 357, endPoint x: 1191, endPoint y: 359, distance: 462.9
click at [1191, 359] on tr "6 ac233fd135f0 2 100 Apr 06, 2022, 12:47 PM Aug 08, 2025, 2:25 PM Aug 08, 2025,…" at bounding box center [858, 359] width 961 height 34
click at [1172, 367] on td "Aug 08, 2025, 2:25 PM" at bounding box center [1096, 359] width 165 height 34
drag, startPoint x: 1159, startPoint y: 358, endPoint x: 501, endPoint y: 345, distance: 657.4
click at [501, 345] on tr "6 ac233fd135f0 2 100 Apr 06, 2022, 12:47 PM Aug 08, 2025, 2:25 PM Aug 08, 2025,…" at bounding box center [858, 359] width 961 height 34
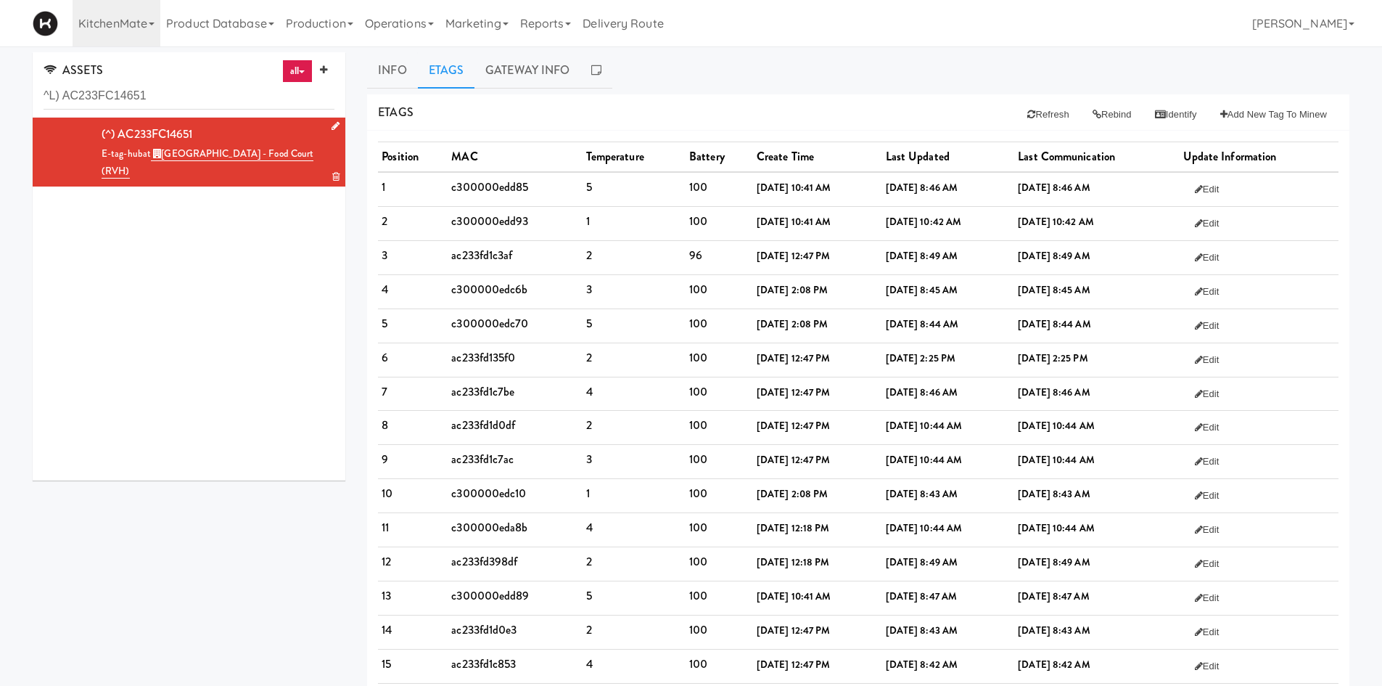
click at [501, 345] on td "ac233fd135f0" at bounding box center [515, 359] width 134 height 34
click at [480, 359] on td "ac233fd135f0" at bounding box center [515, 359] width 134 height 34
drag, startPoint x: 921, startPoint y: 69, endPoint x: 1030, endPoint y: 118, distance: 119.5
click at [922, 69] on ul "Info Etags Gateway Info" at bounding box center [858, 70] width 982 height 36
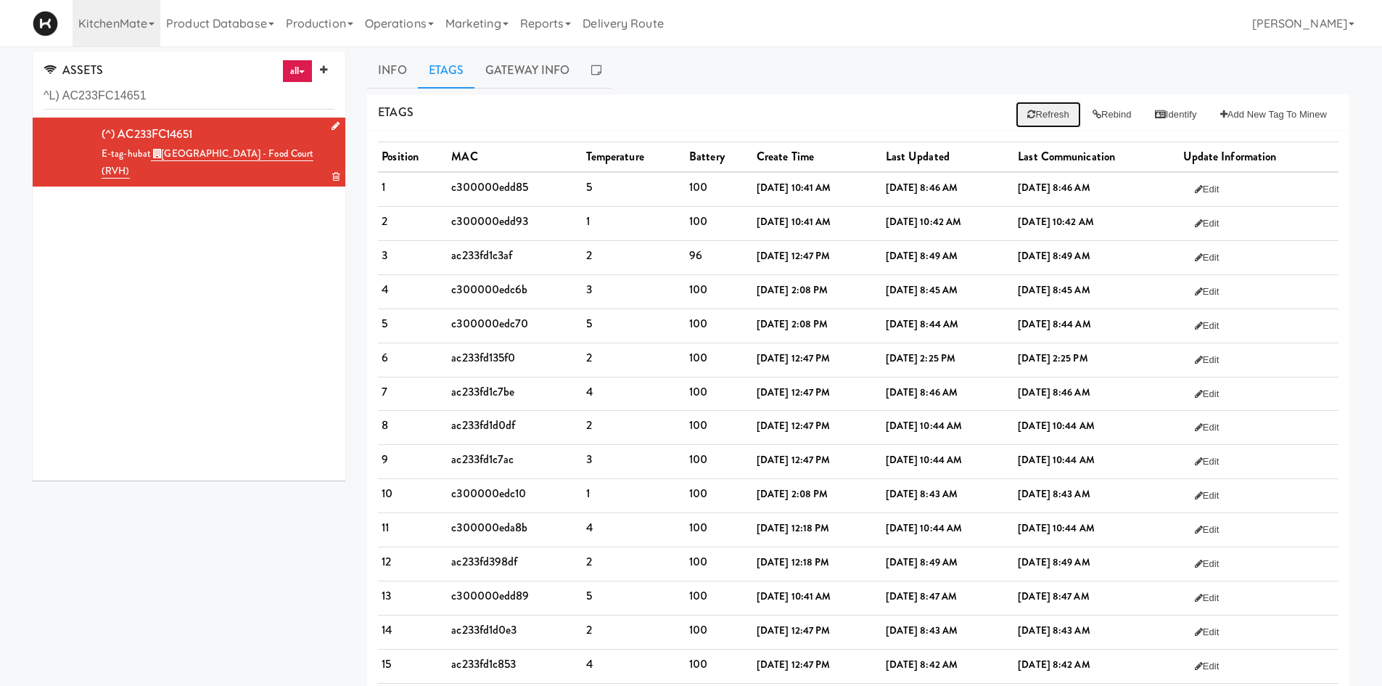
click at [1032, 116] on button "Refresh" at bounding box center [1048, 115] width 65 height 26
click at [493, 360] on td "ac233fd135f0" at bounding box center [515, 359] width 134 height 34
copy td "ac233fd135f0"
drag, startPoint x: 1043, startPoint y: 36, endPoint x: 1038, endPoint y: 63, distance: 27.3
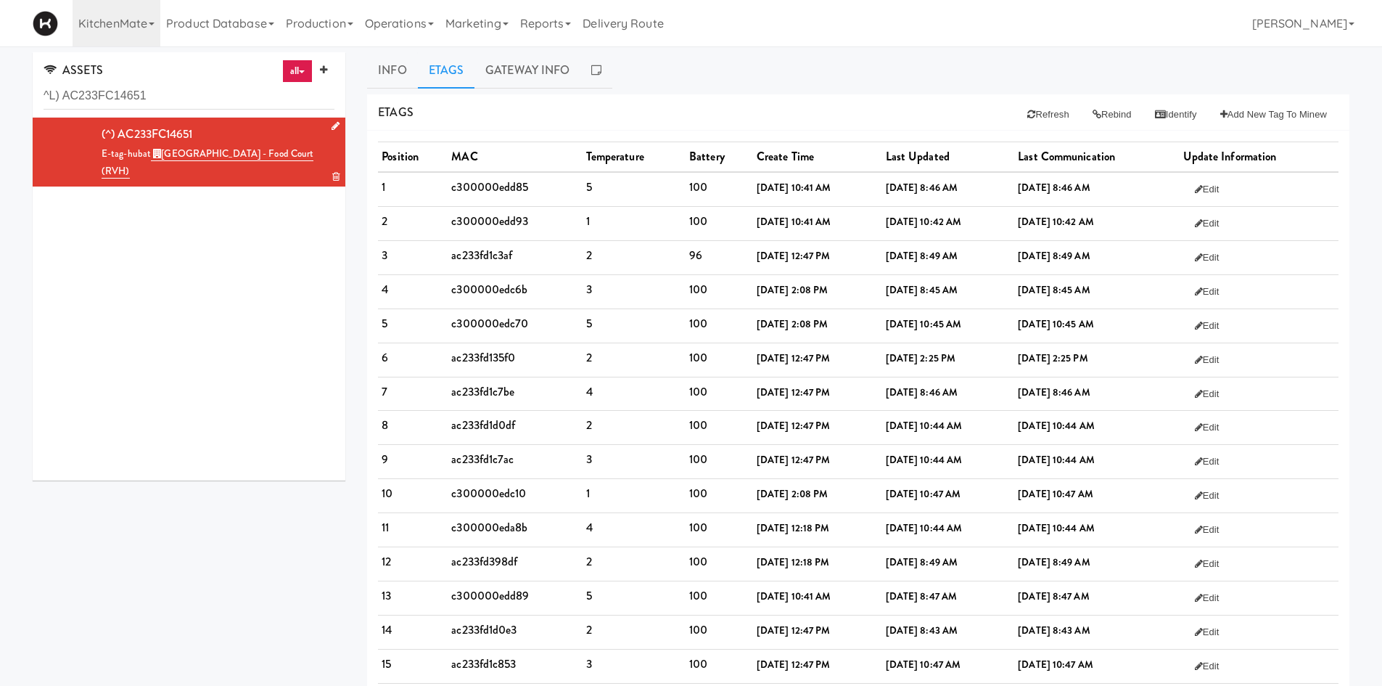
click at [1043, 36] on div "KitchenMate 901 Smrt Mrkt https://fridge.kitchenmate.com/sites/69861d83-dc4d-4b…" at bounding box center [691, 23] width 1317 height 46
click at [1040, 115] on button "Refresh" at bounding box center [1048, 115] width 65 height 26
click at [517, 280] on td "c300000edc6b" at bounding box center [515, 291] width 134 height 34
click at [919, 131] on div "Position MAC Temperature Battery Create Time Last Updated Last Communication Up…" at bounding box center [858, 642] width 982 height 1023
click at [1027, 117] on button "Refresh" at bounding box center [1048, 115] width 65 height 26
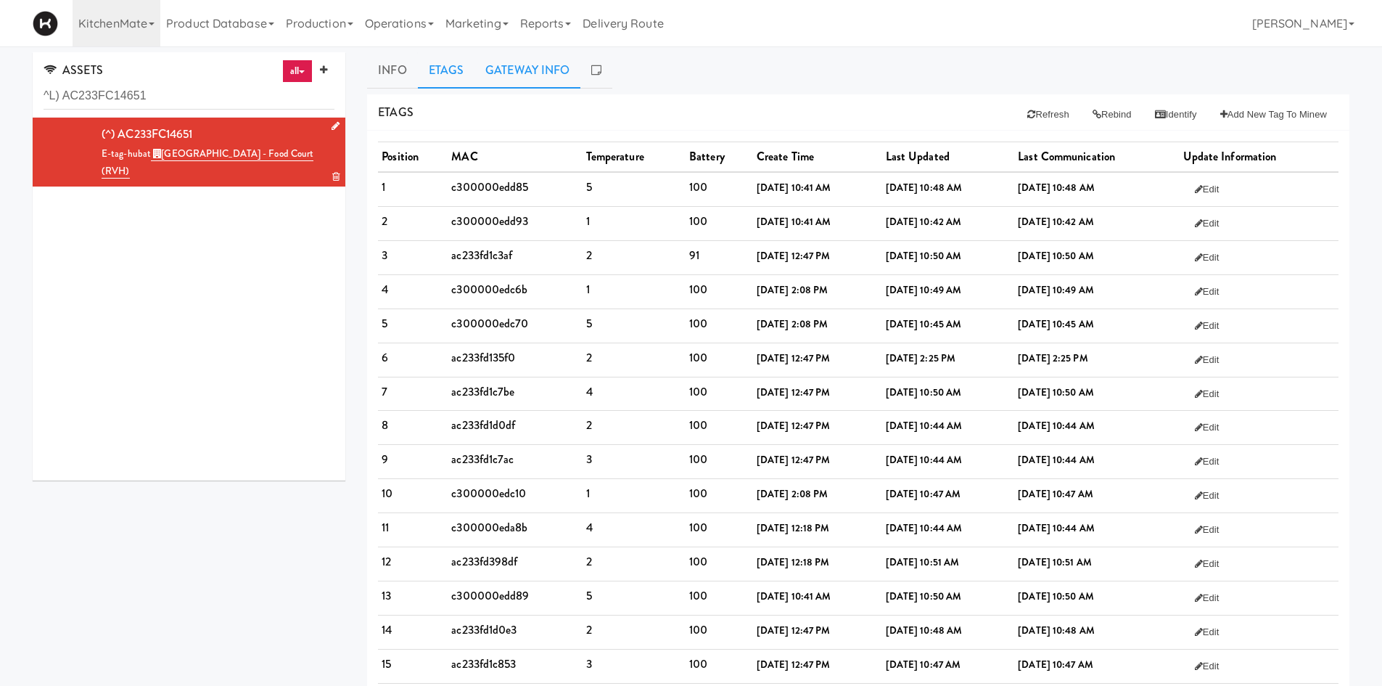
click at [531, 72] on link "Gateway Info" at bounding box center [527, 70] width 106 height 36
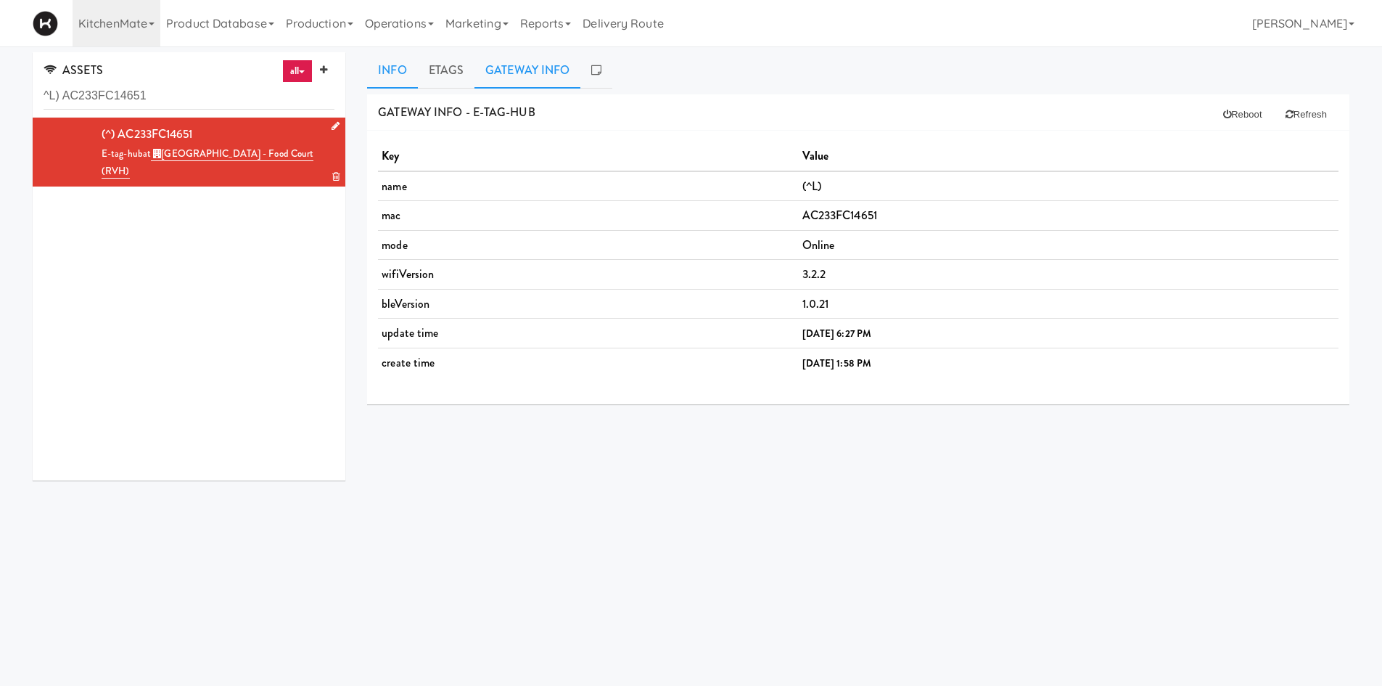
click at [392, 75] on link "Info" at bounding box center [392, 70] width 50 height 36
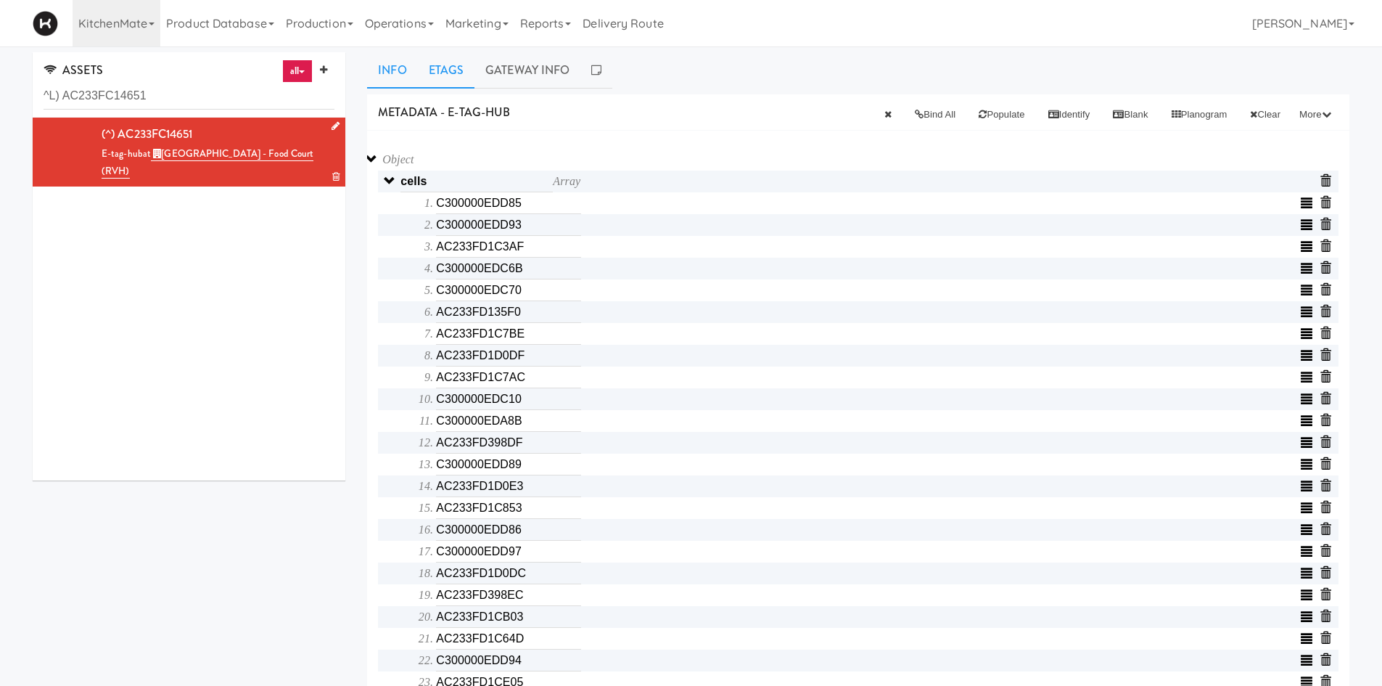
click at [435, 75] on link "Etags" at bounding box center [446, 70] width 57 height 36
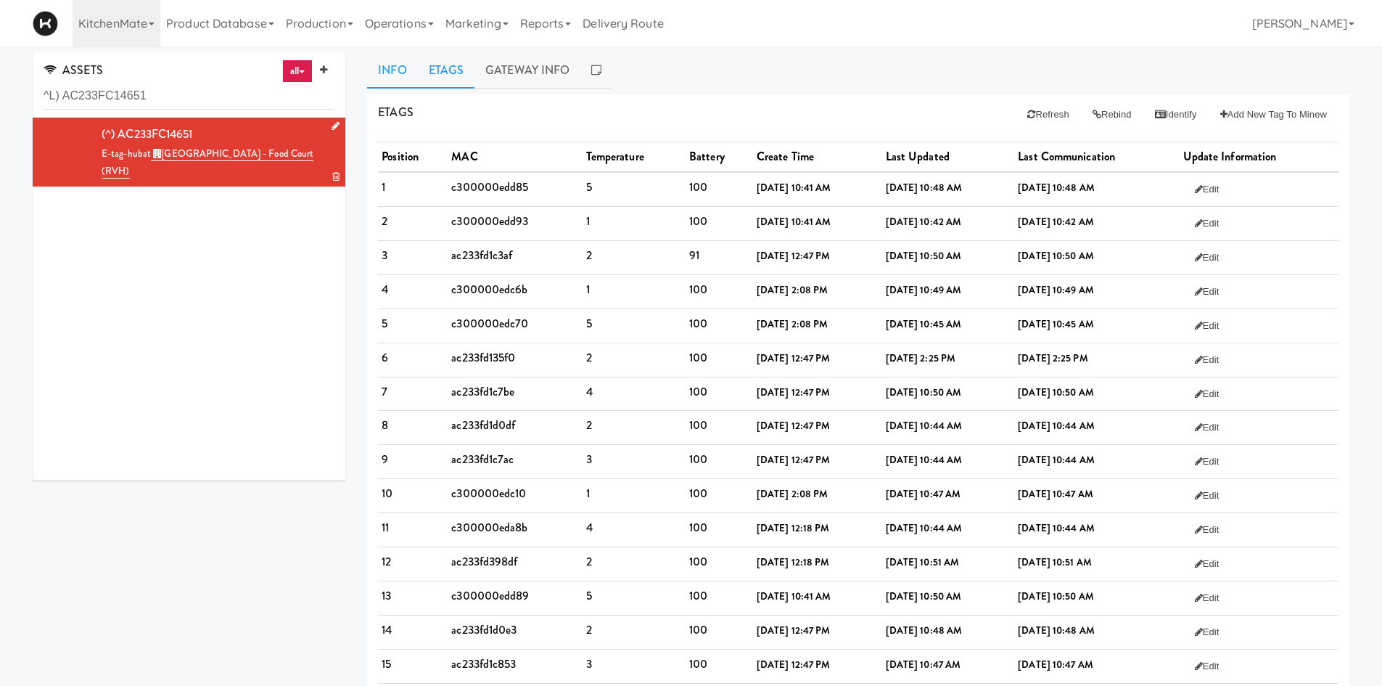
click at [391, 65] on link "Info" at bounding box center [392, 70] width 50 height 36
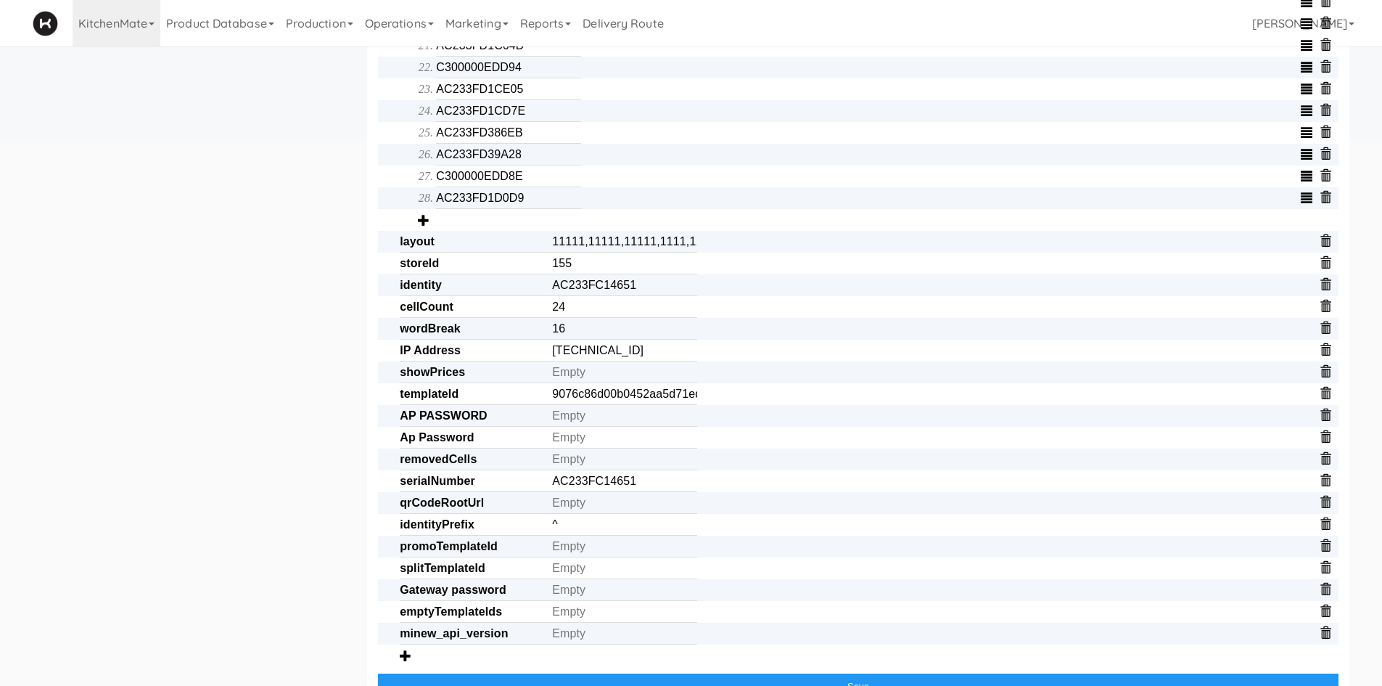
scroll to position [629, 0]
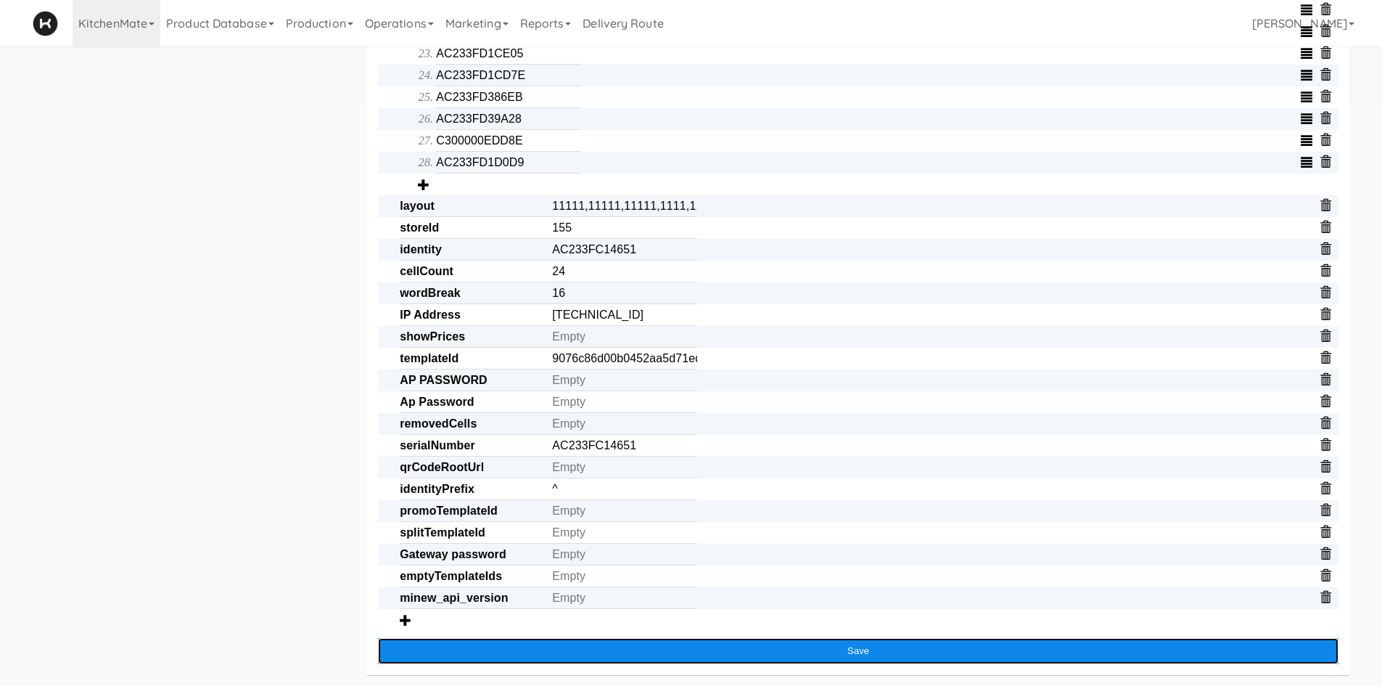
click at [1228, 659] on button "Save" at bounding box center [858, 651] width 961 height 26
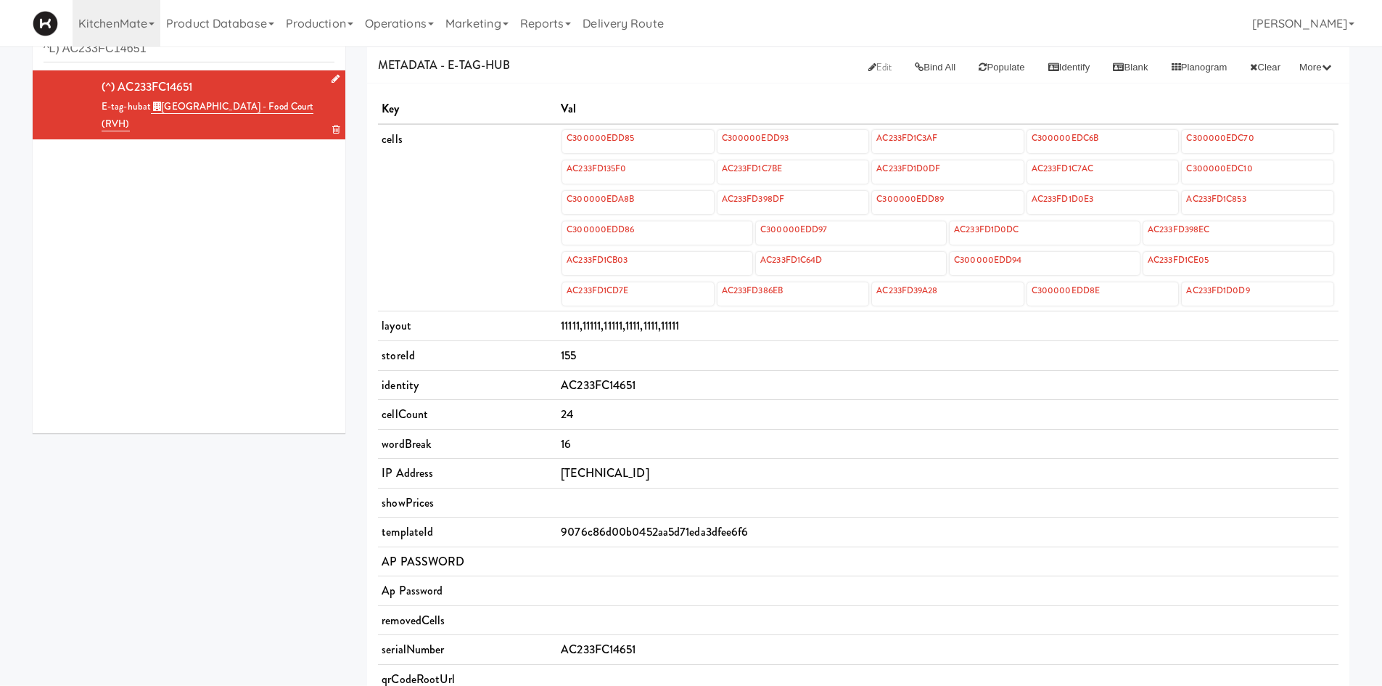
scroll to position [0, 0]
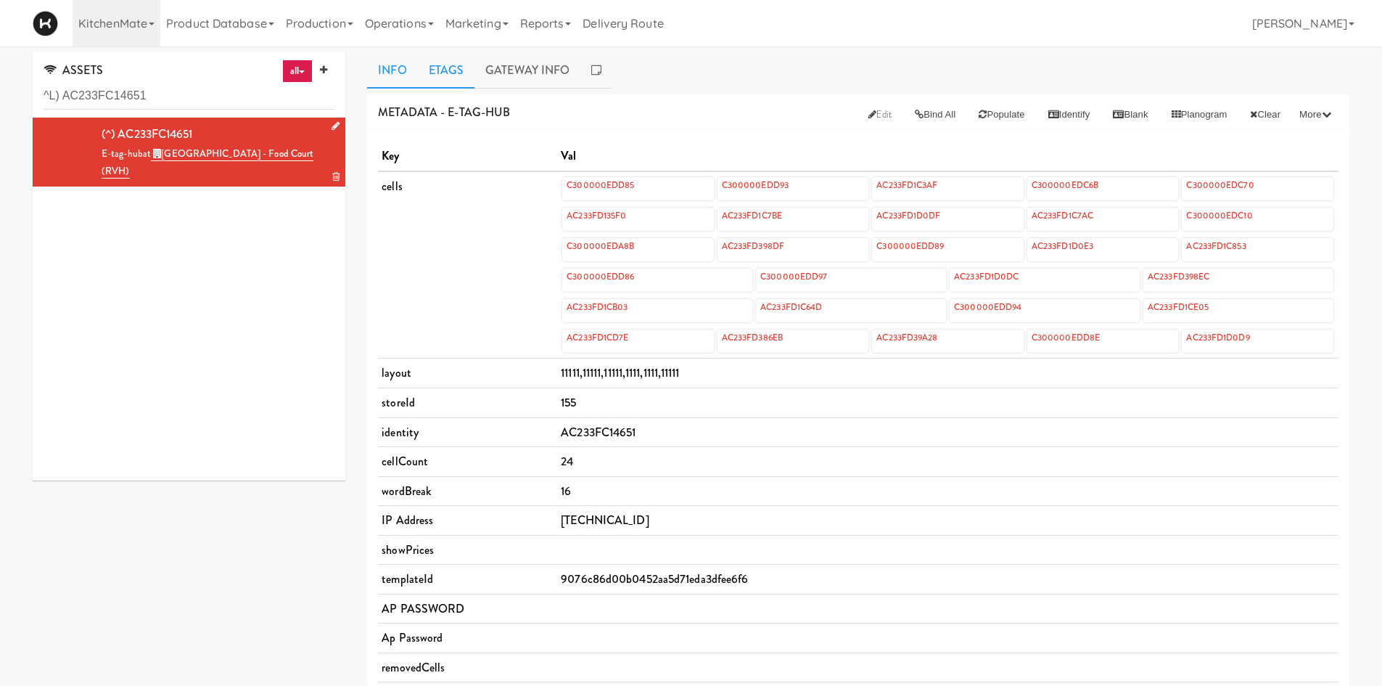
click at [456, 62] on link "Etags" at bounding box center [446, 70] width 57 height 36
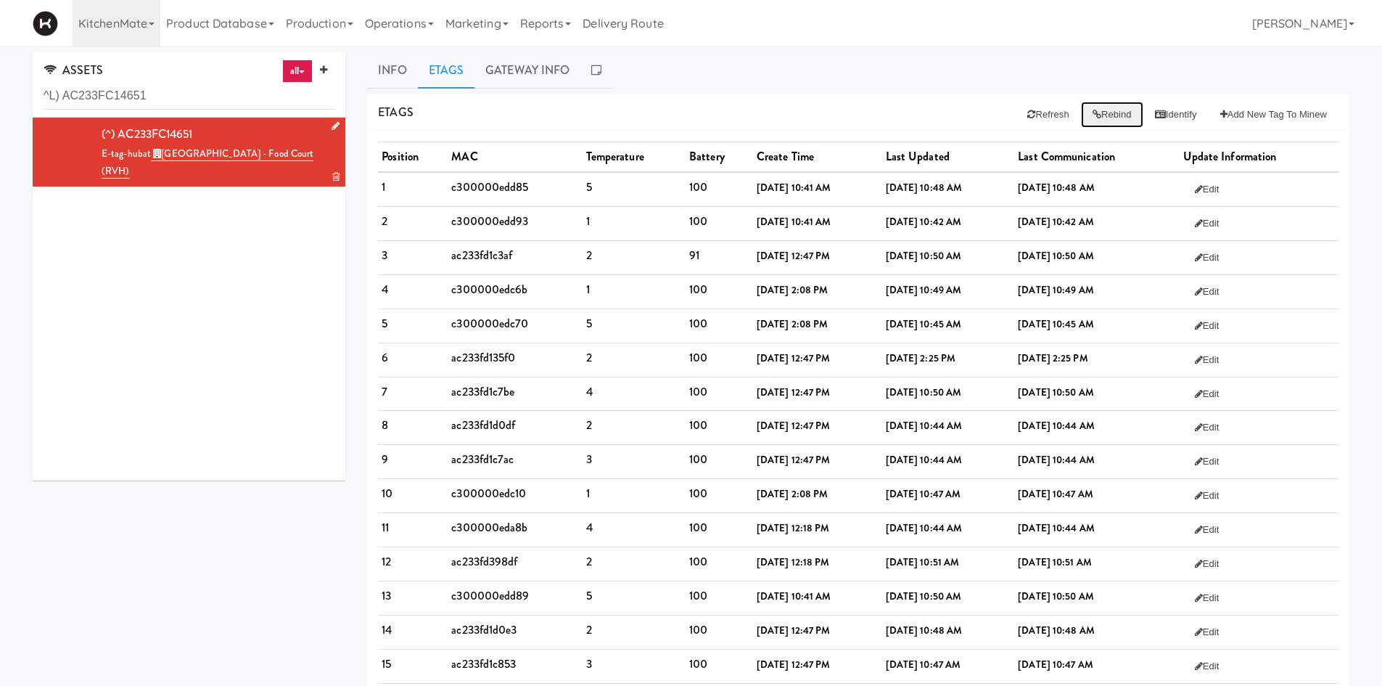
click at [1101, 119] on button "Rebind" at bounding box center [1112, 115] width 62 height 26
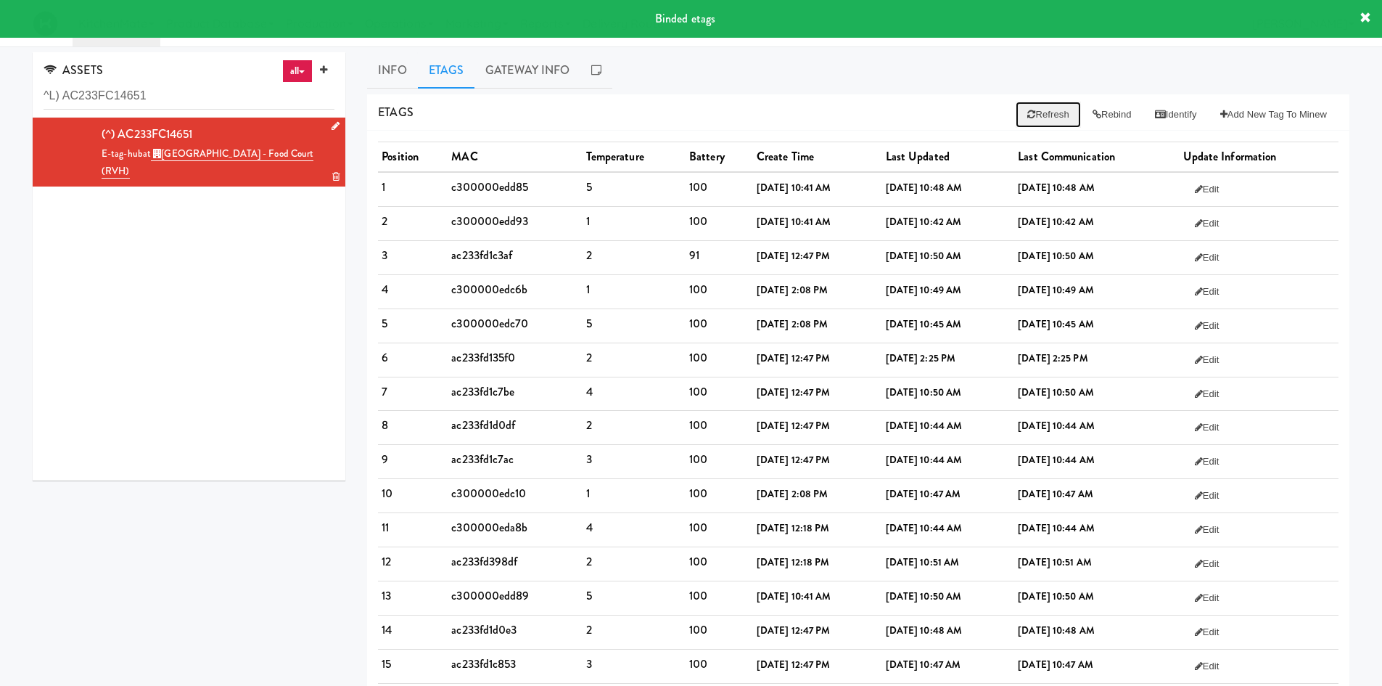
click at [1030, 104] on button "Refresh" at bounding box center [1048, 115] width 65 height 26
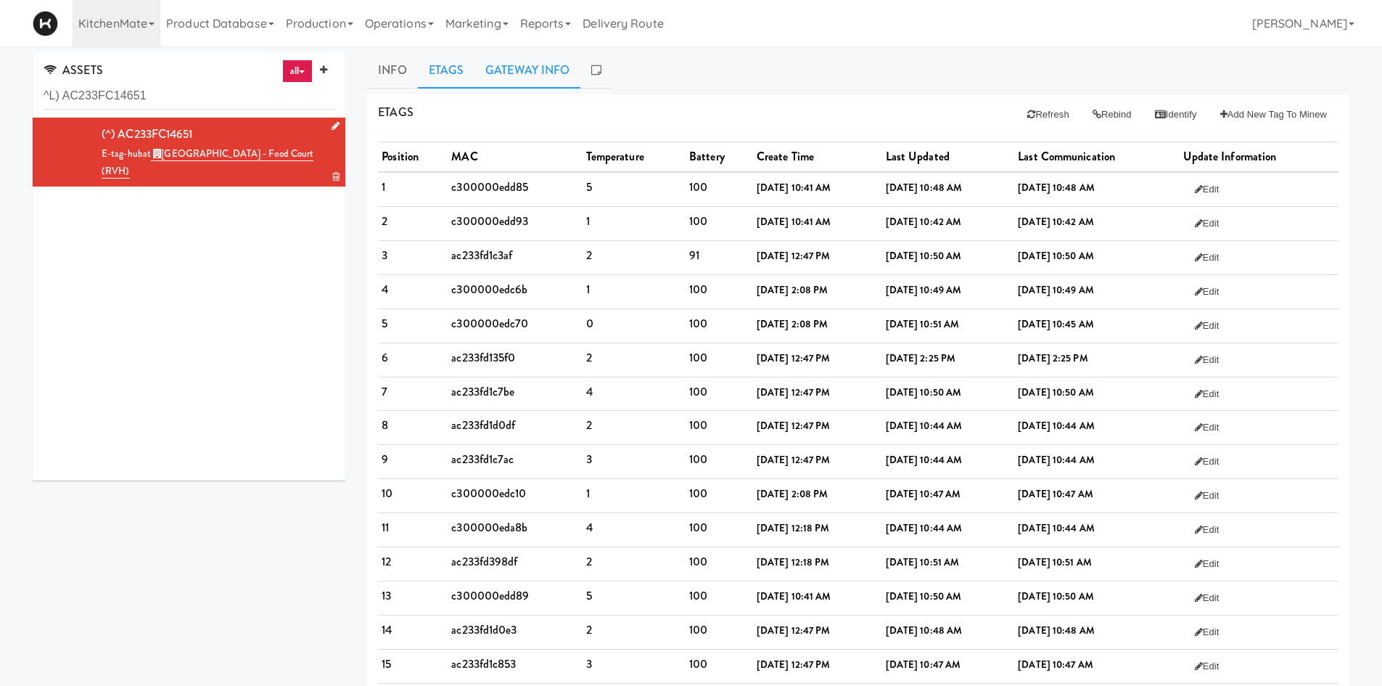
click at [512, 59] on link "Gateway Info" at bounding box center [527, 70] width 106 height 36
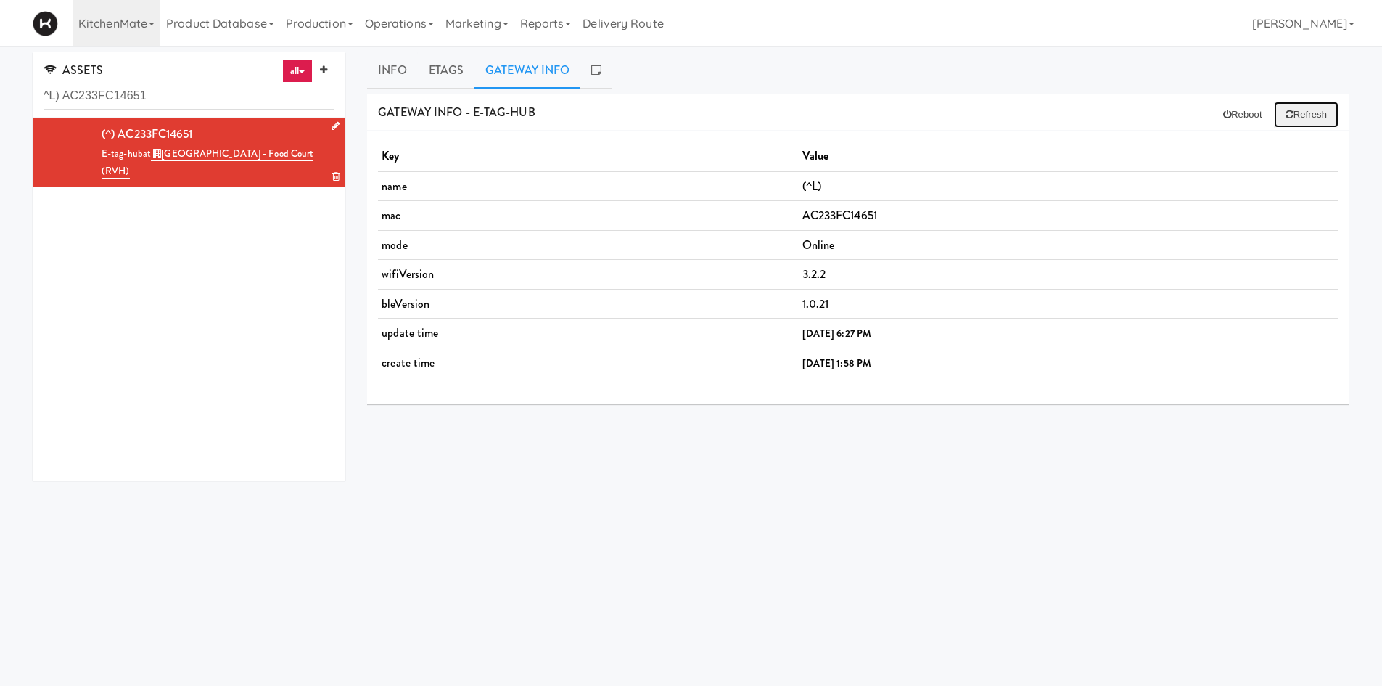
click at [1291, 115] on button "Refresh" at bounding box center [1306, 115] width 65 height 26
click at [449, 84] on link "Etags" at bounding box center [446, 70] width 57 height 36
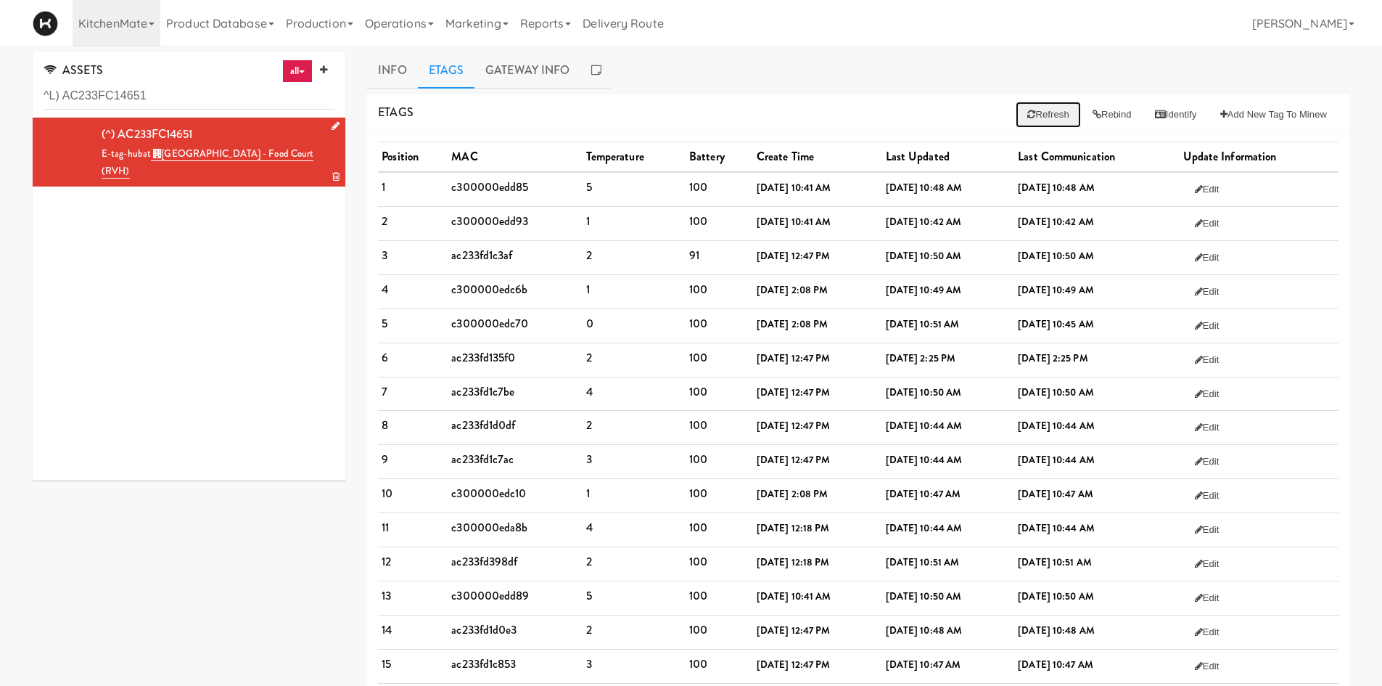
click at [1042, 118] on button "Refresh" at bounding box center [1048, 115] width 65 height 26
click at [1020, 126] on button "Refresh" at bounding box center [1048, 115] width 65 height 26
click at [1049, 119] on button "Refresh" at bounding box center [1048, 115] width 65 height 26
click at [1016, 123] on button "Refresh" at bounding box center [1048, 115] width 65 height 26
click at [541, 75] on link "Gateway Info" at bounding box center [527, 70] width 106 height 36
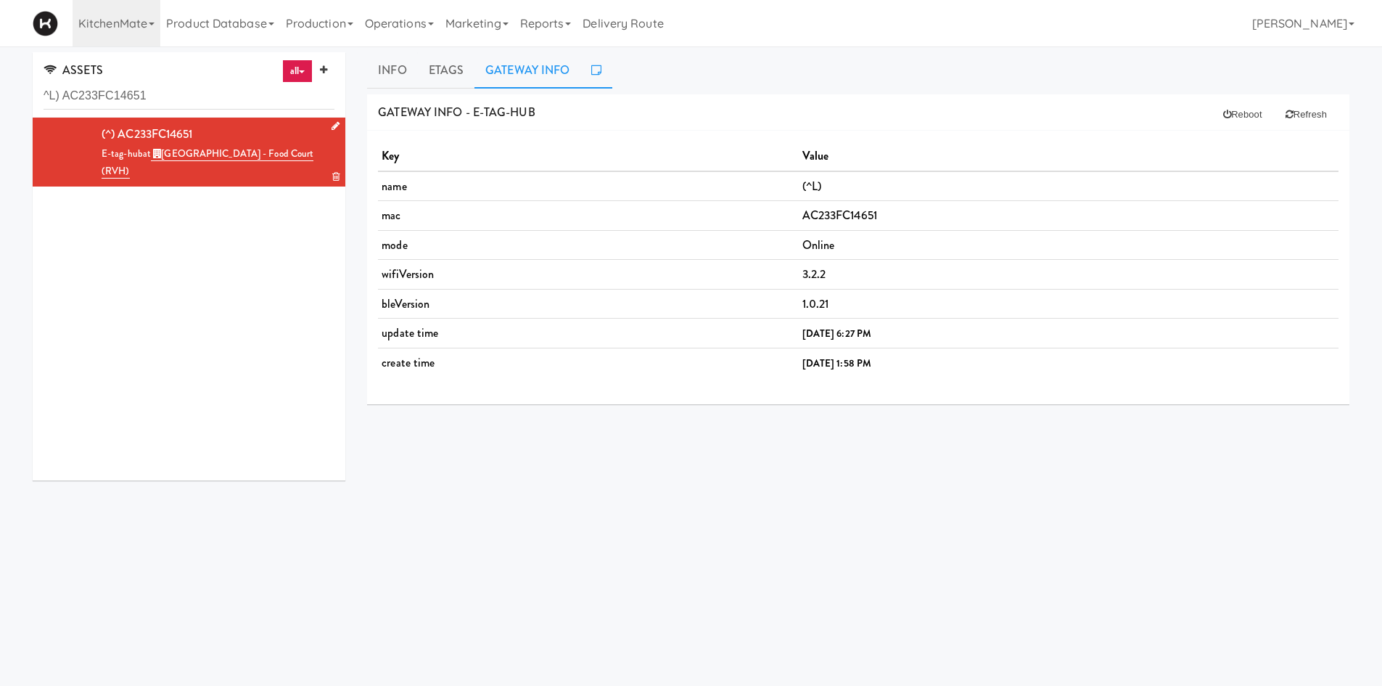
click at [604, 77] on link at bounding box center [596, 70] width 32 height 36
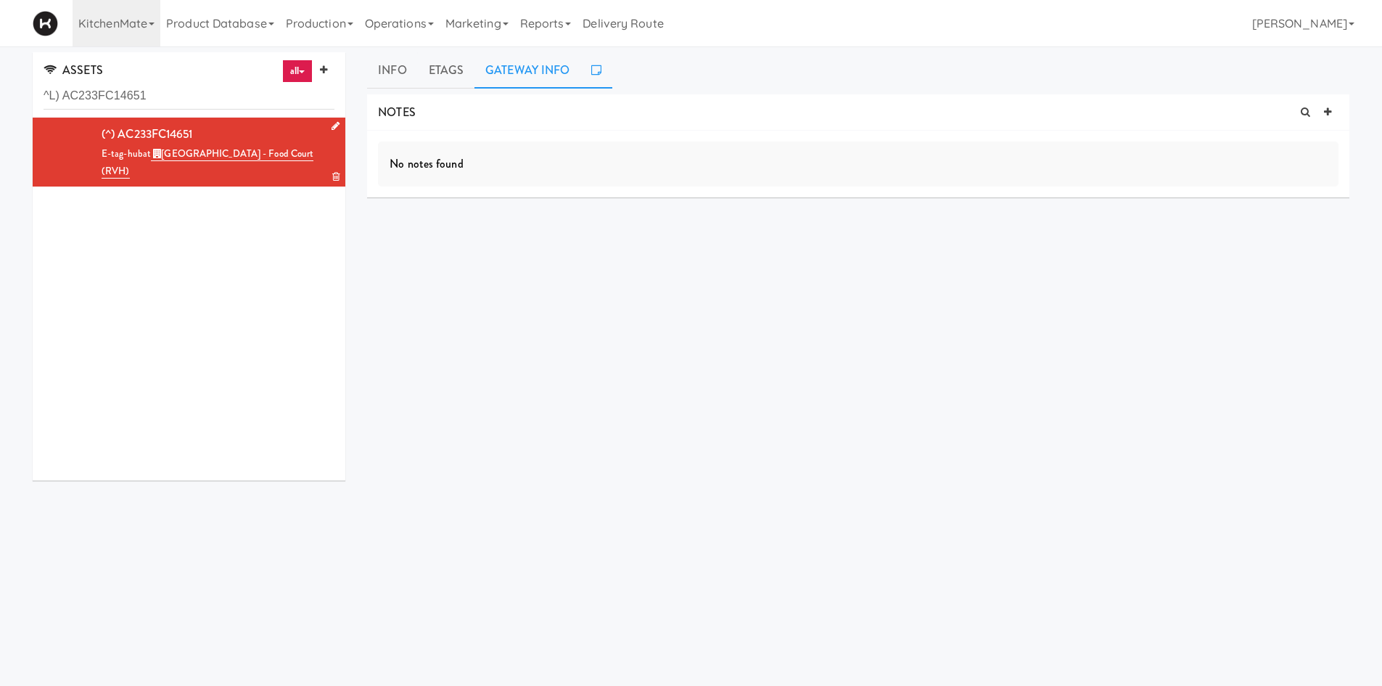
click at [550, 83] on link "Gateway Info" at bounding box center [527, 70] width 106 height 36
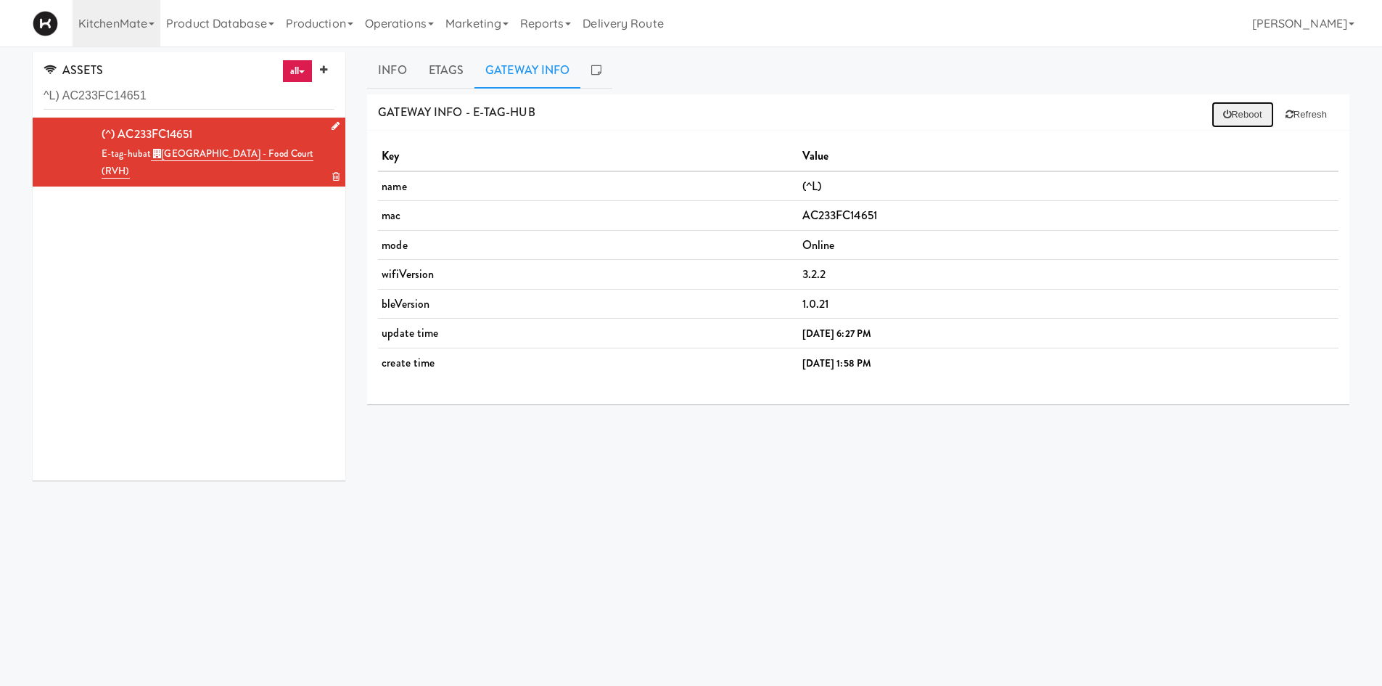
click at [1223, 111] on icon at bounding box center [1227, 114] width 8 height 9
click at [457, 72] on link "Etags" at bounding box center [446, 70] width 57 height 36
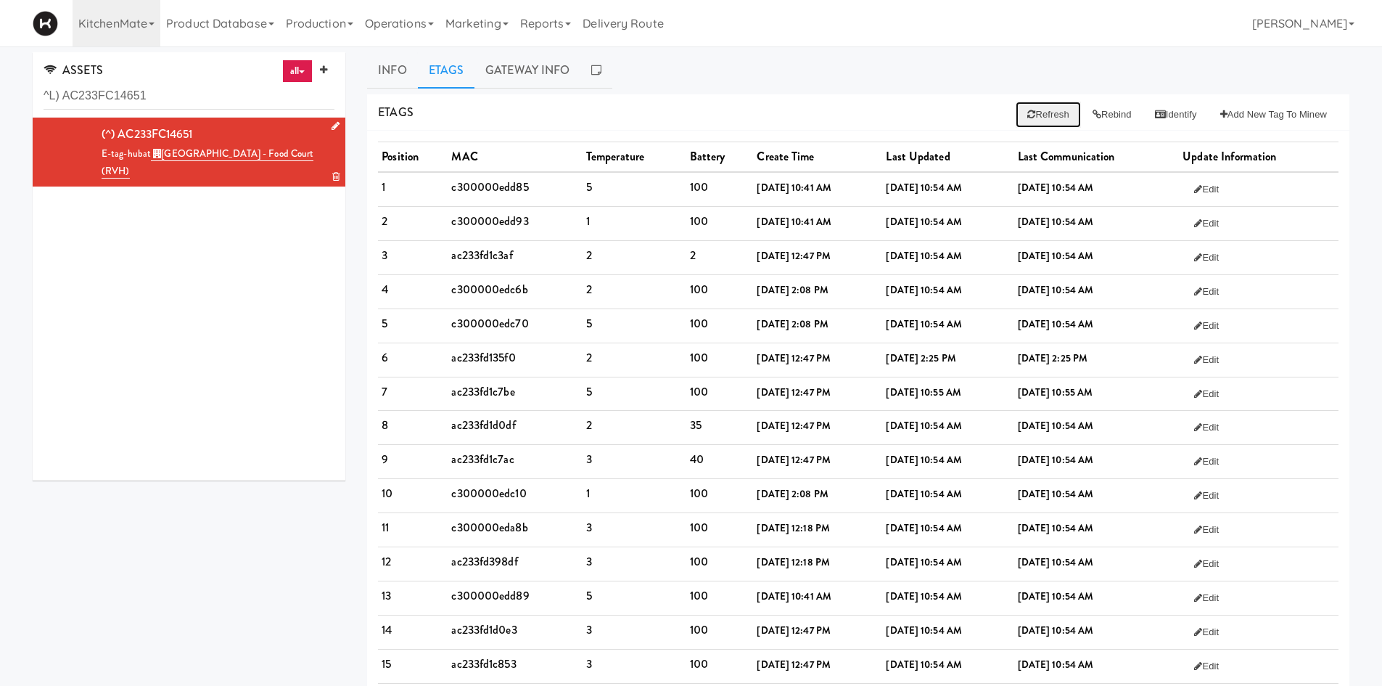
click at [1017, 107] on button "Refresh" at bounding box center [1048, 115] width 65 height 26
drag, startPoint x: 923, startPoint y: 189, endPoint x: 956, endPoint y: 539, distance: 351.2
click at [956, 539] on tbody "1 c300000edd85 5 100 May 09, 2025, 10:41 AM Aug 11, 2025, 10:55 AM Aug 11, 2025…" at bounding box center [858, 649] width 961 height 955
click at [956, 539] on td "Aug 11, 2025, 10:55 AM" at bounding box center [948, 530] width 131 height 34
drag, startPoint x: 900, startPoint y: 359, endPoint x: 1161, endPoint y: 366, distance: 260.6
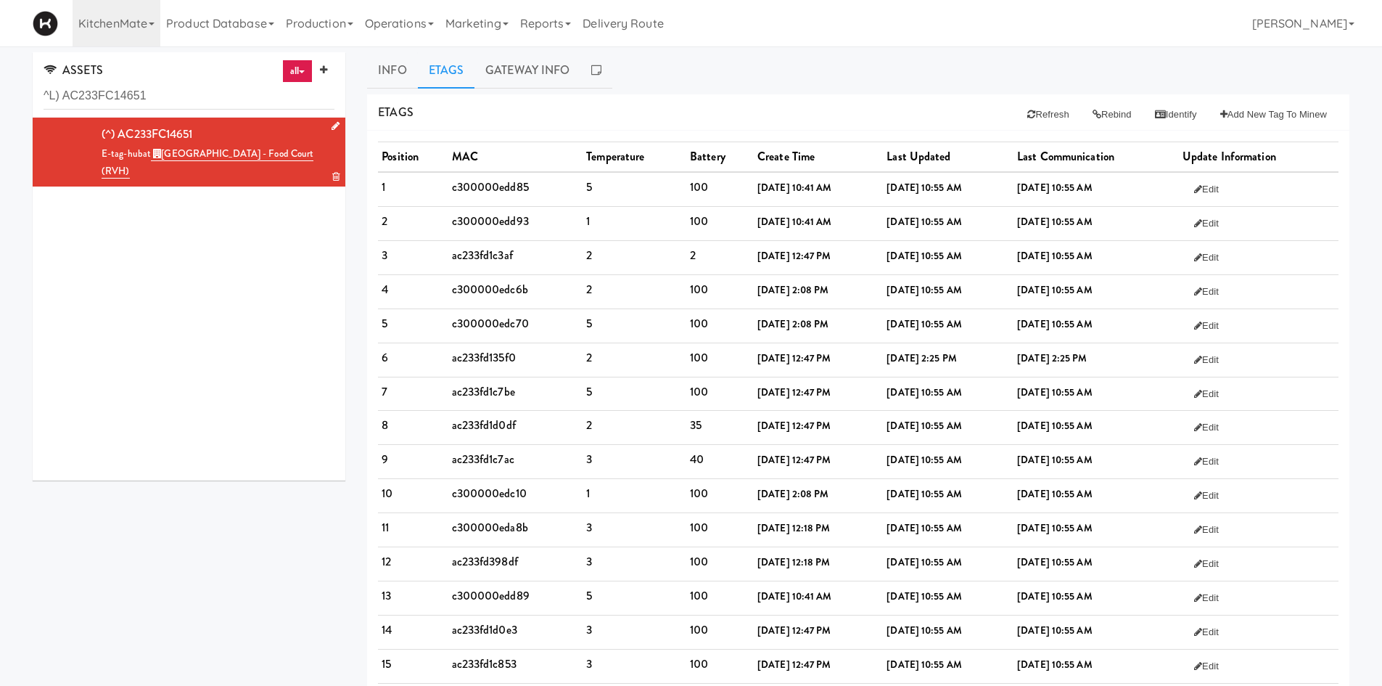
click at [1161, 366] on tr "6 ac233fd135f0 2 100 Apr 06, 2022, 12:47 PM Aug 08, 2025, 2:25 PM Aug 08, 2025,…" at bounding box center [858, 359] width 961 height 34
click at [480, 392] on td "ac233fd1c7be" at bounding box center [515, 394] width 135 height 34
copy td "ac233fd1c7be"
click at [1042, 111] on button "Refresh" at bounding box center [1048, 115] width 65 height 26
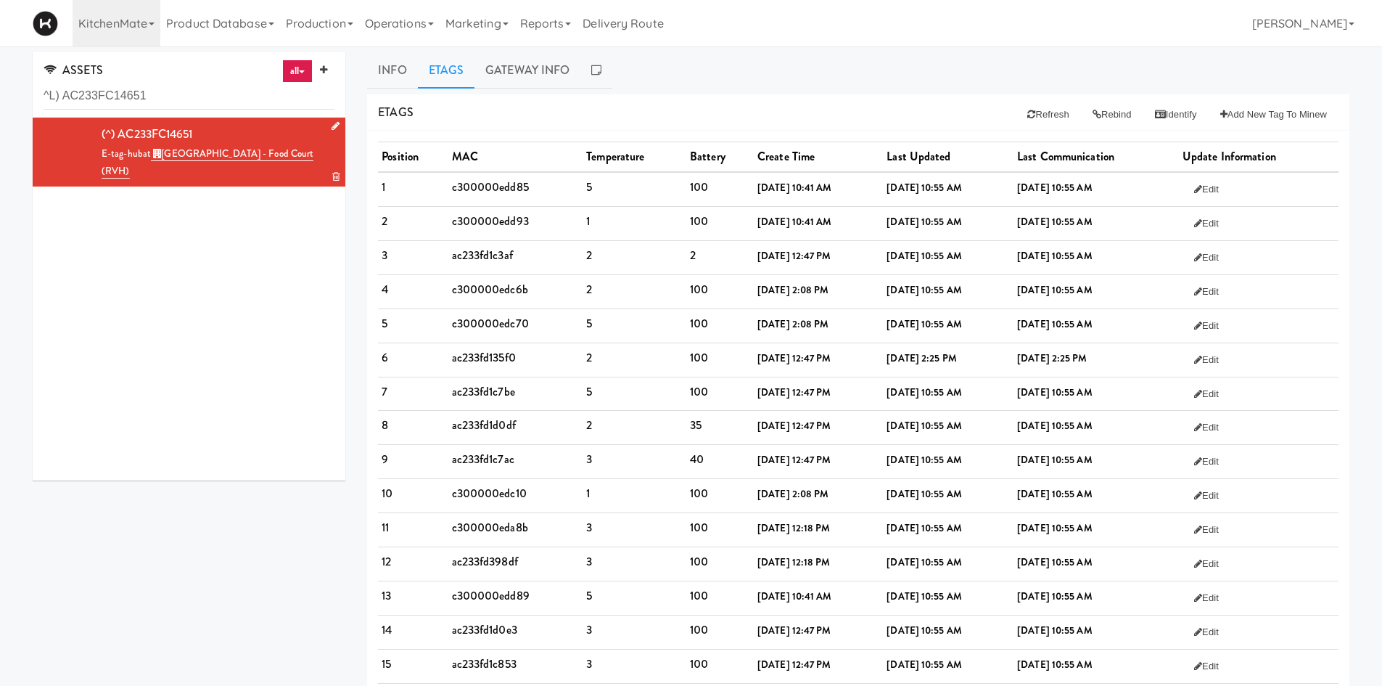
drag, startPoint x: 1120, startPoint y: 361, endPoint x: 472, endPoint y: 369, distance: 648.7
click at [472, 369] on tr "6 ac233fd135f0 2 100 Apr 06, 2022, 12:47 PM Aug 08, 2025, 2:25 PM Aug 08, 2025,…" at bounding box center [858, 359] width 961 height 34
click at [469, 322] on td "c300000edc70" at bounding box center [515, 325] width 135 height 34
click at [450, 365] on td "ac233fd135f0" at bounding box center [515, 359] width 135 height 34
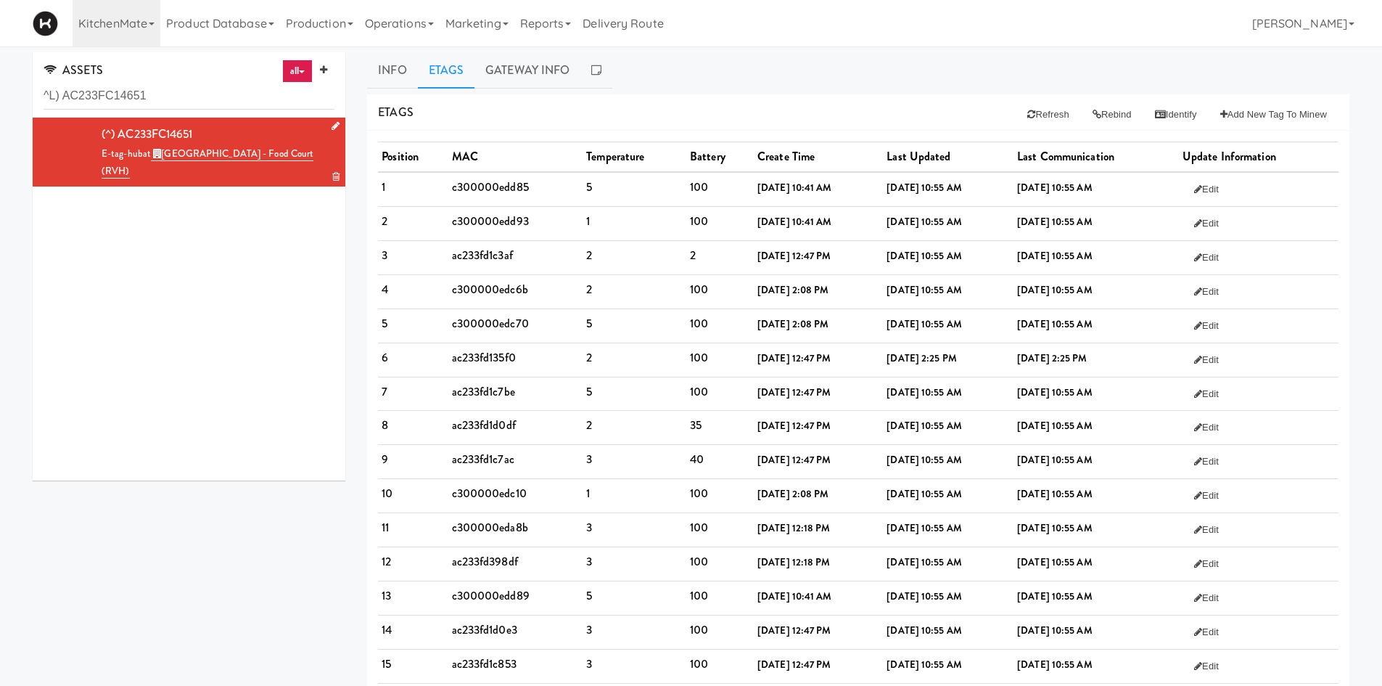
click at [473, 359] on td "ac233fd135f0" at bounding box center [515, 359] width 135 height 34
copy td "ac233fd135f0"
click at [385, 65] on link "Info" at bounding box center [392, 70] width 50 height 36
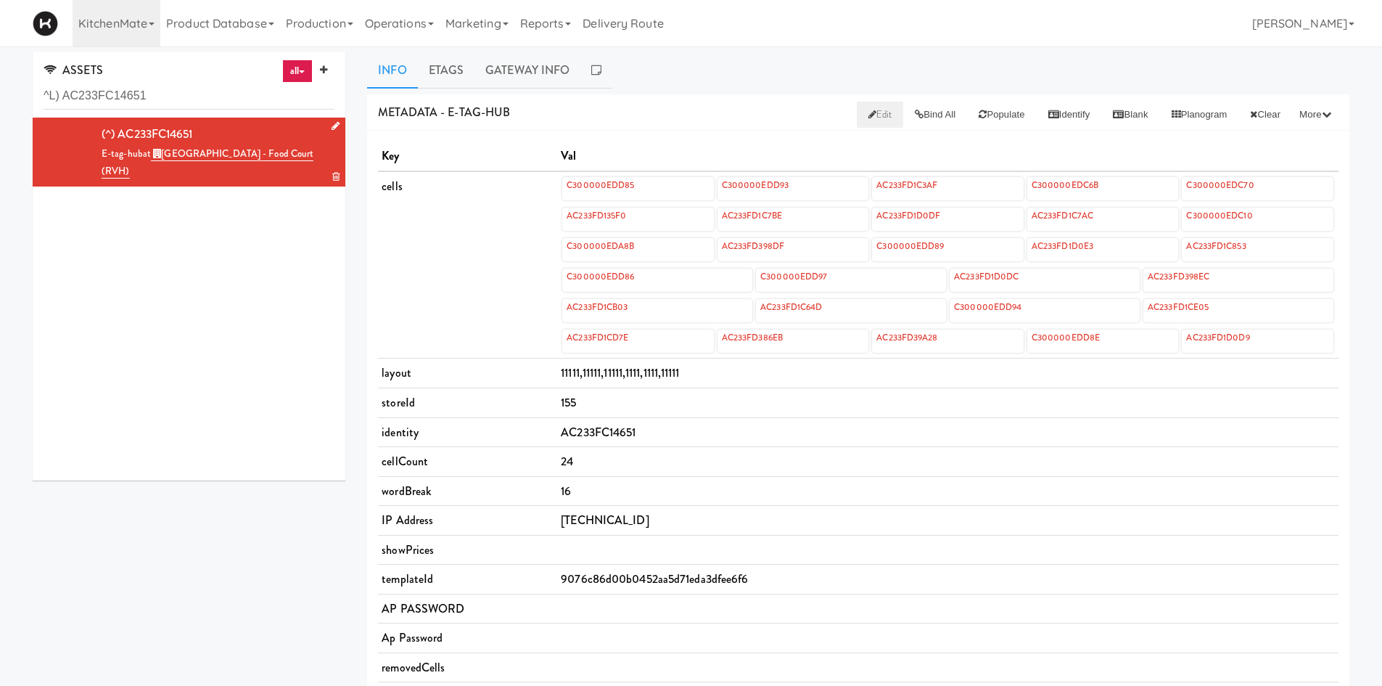
click at [869, 122] on link "Edit" at bounding box center [880, 115] width 47 height 26
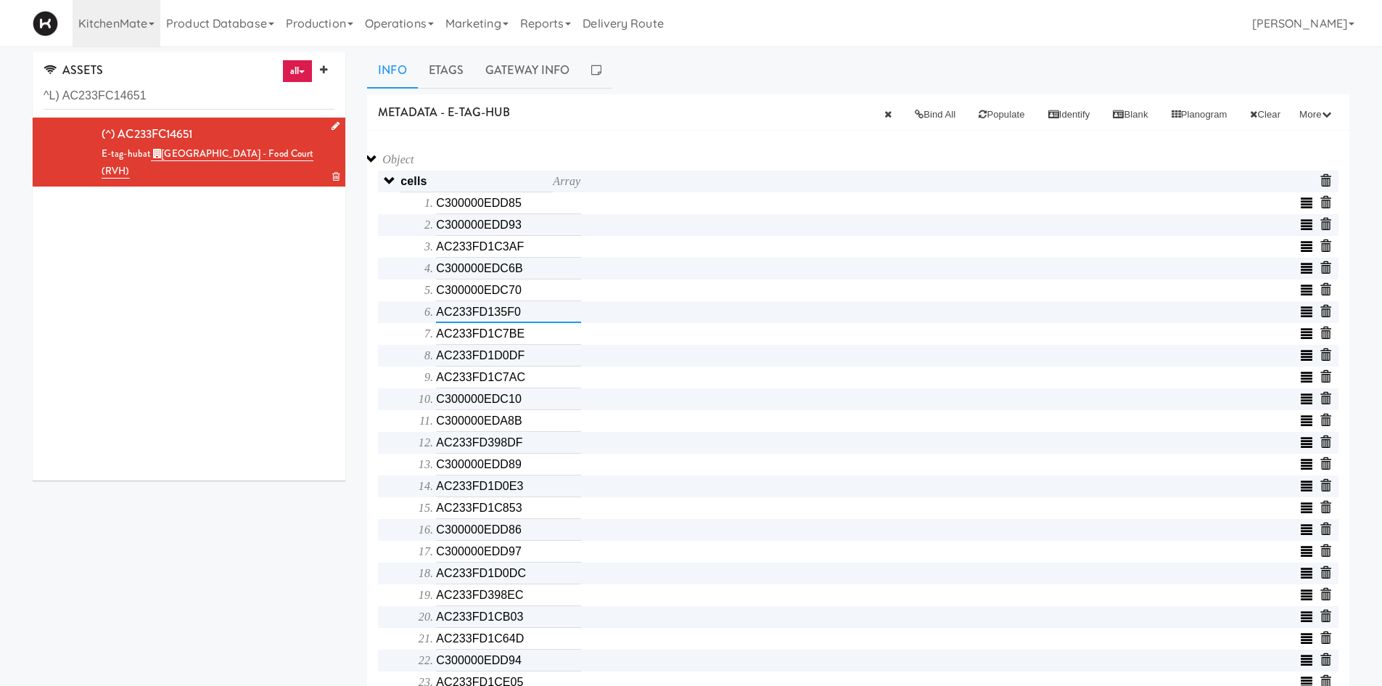
click at [491, 314] on input "AC233FD135F0" at bounding box center [508, 312] width 145 height 22
paste input "ac233fd135f"
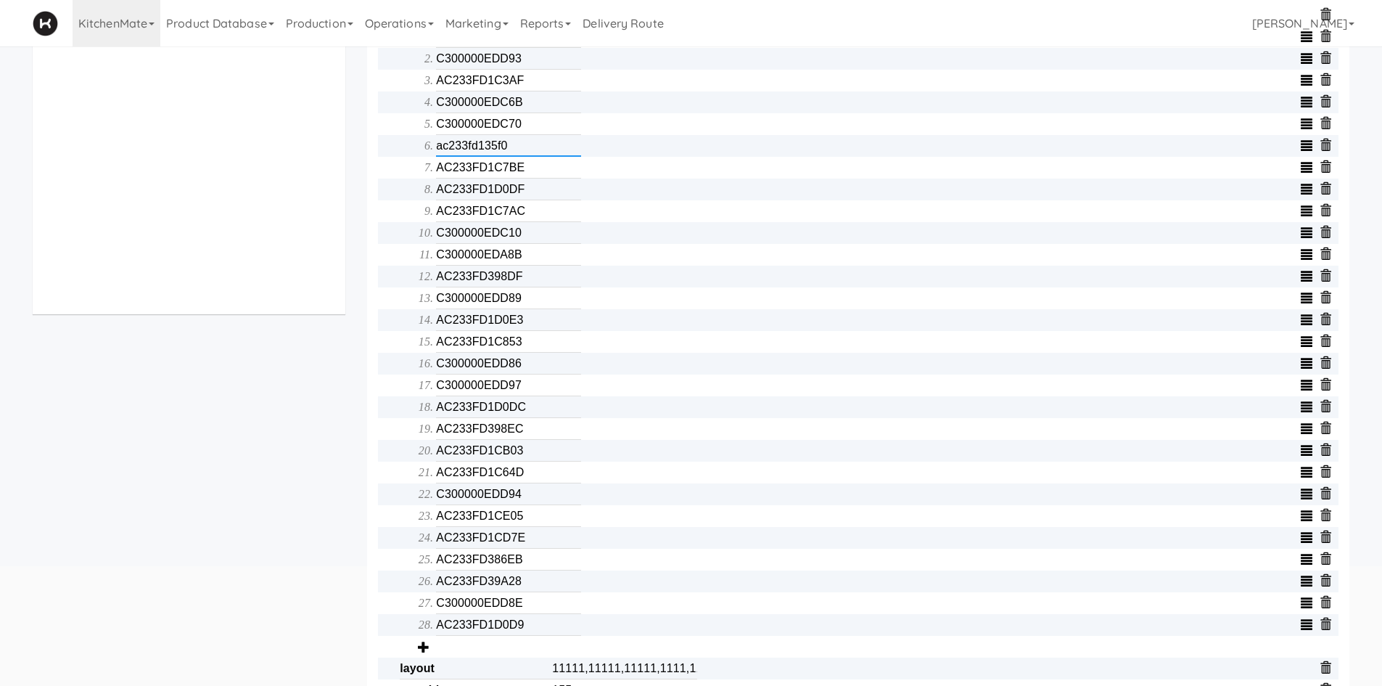
scroll to position [629, 0]
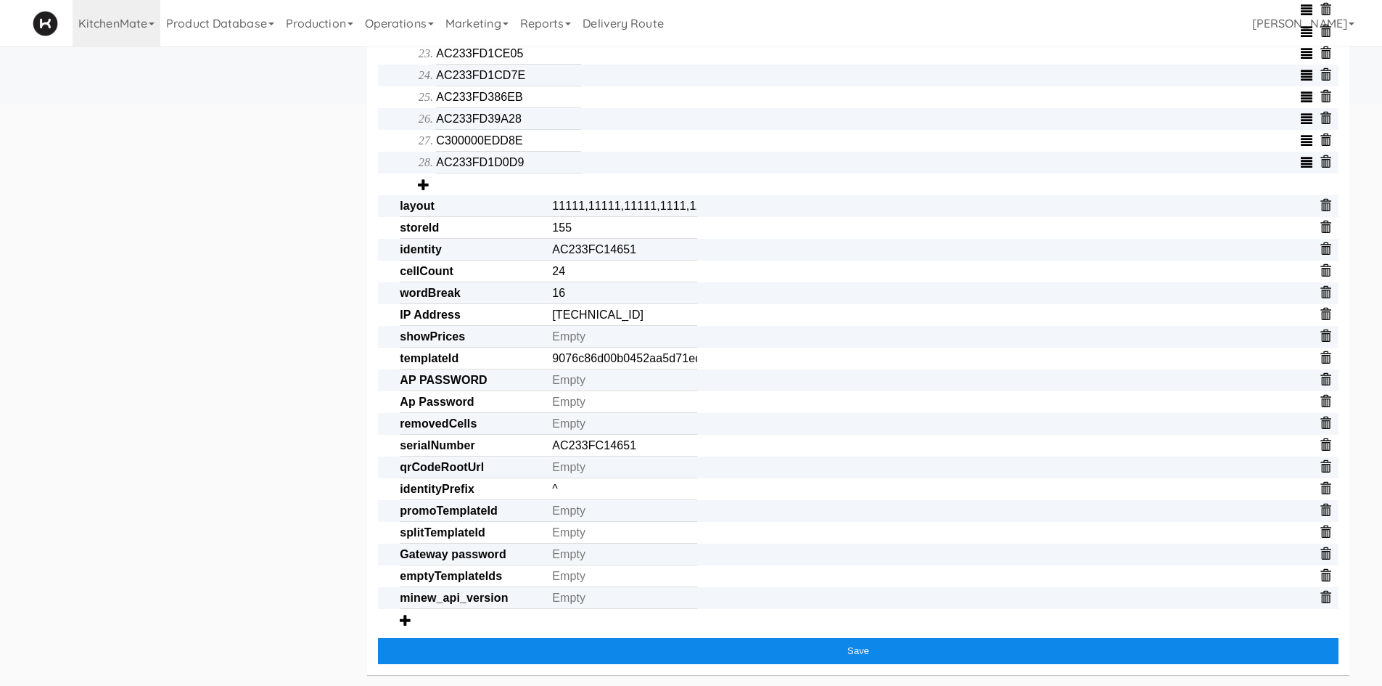
type input "ac233fd135f0"
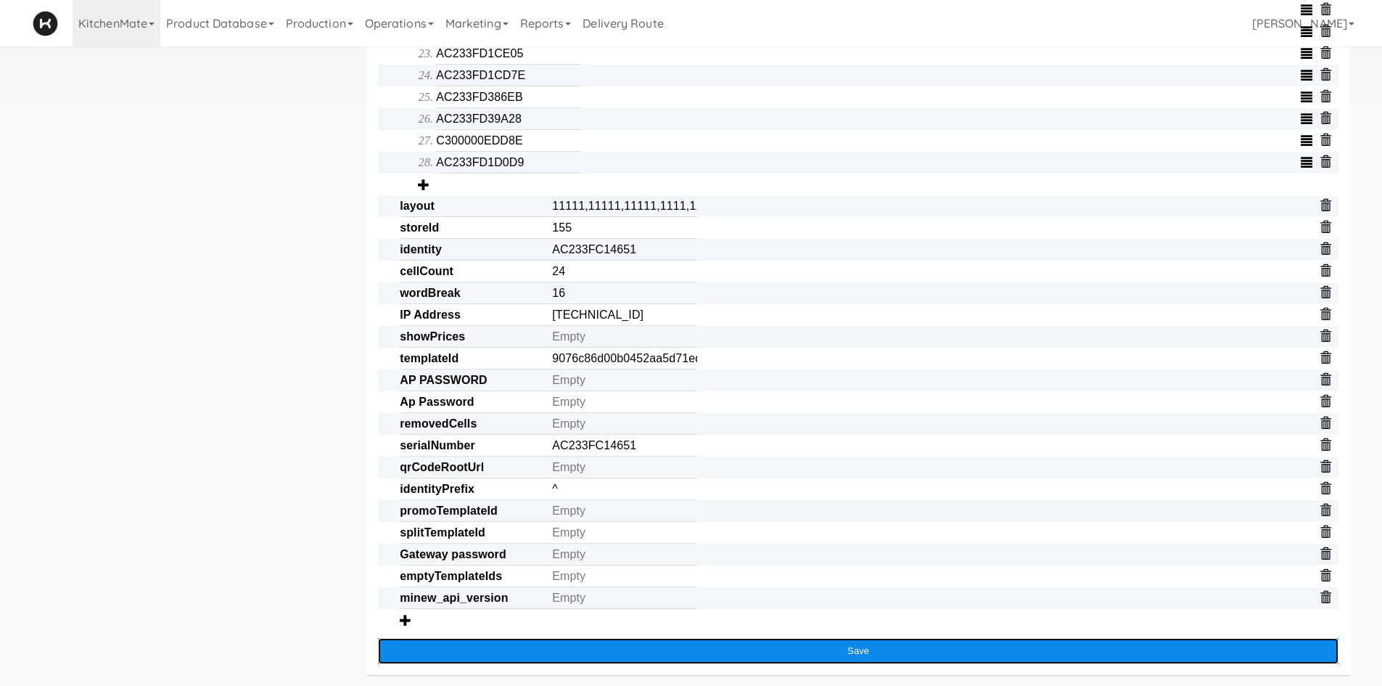
click at [1001, 654] on button "Save" at bounding box center [858, 651] width 961 height 26
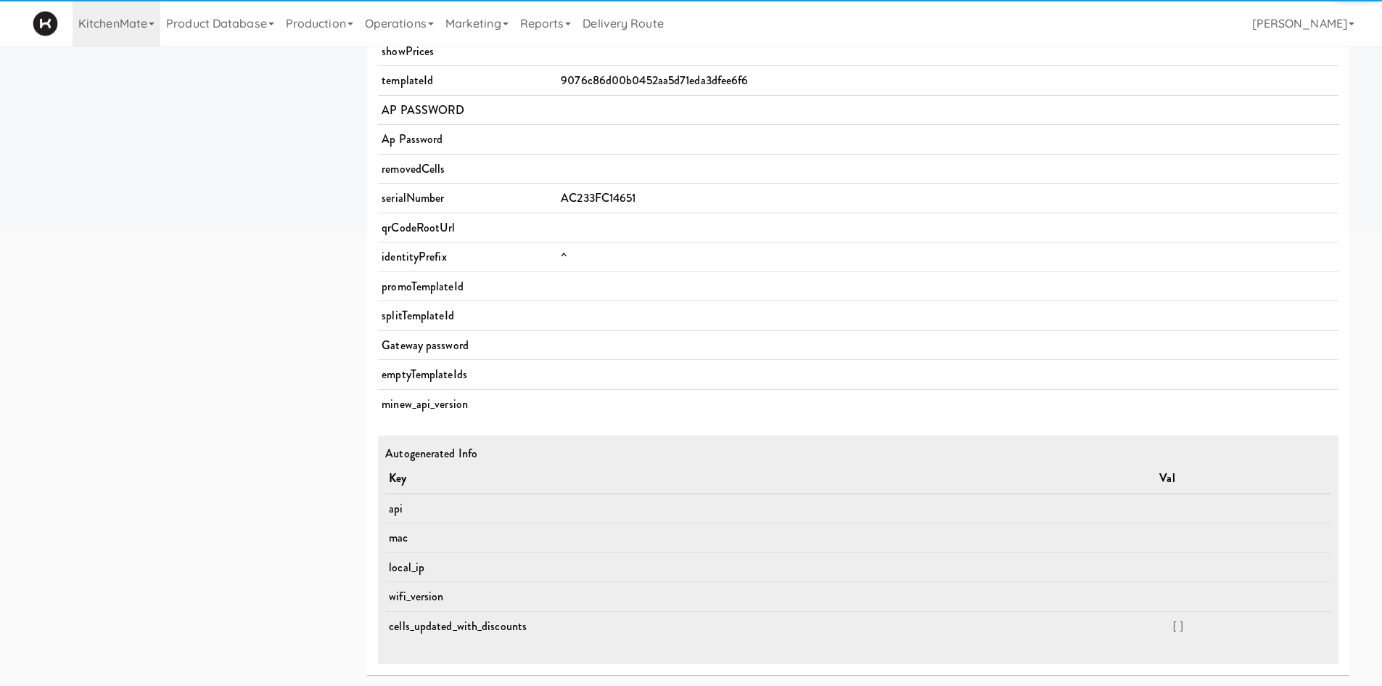
scroll to position [498, 0]
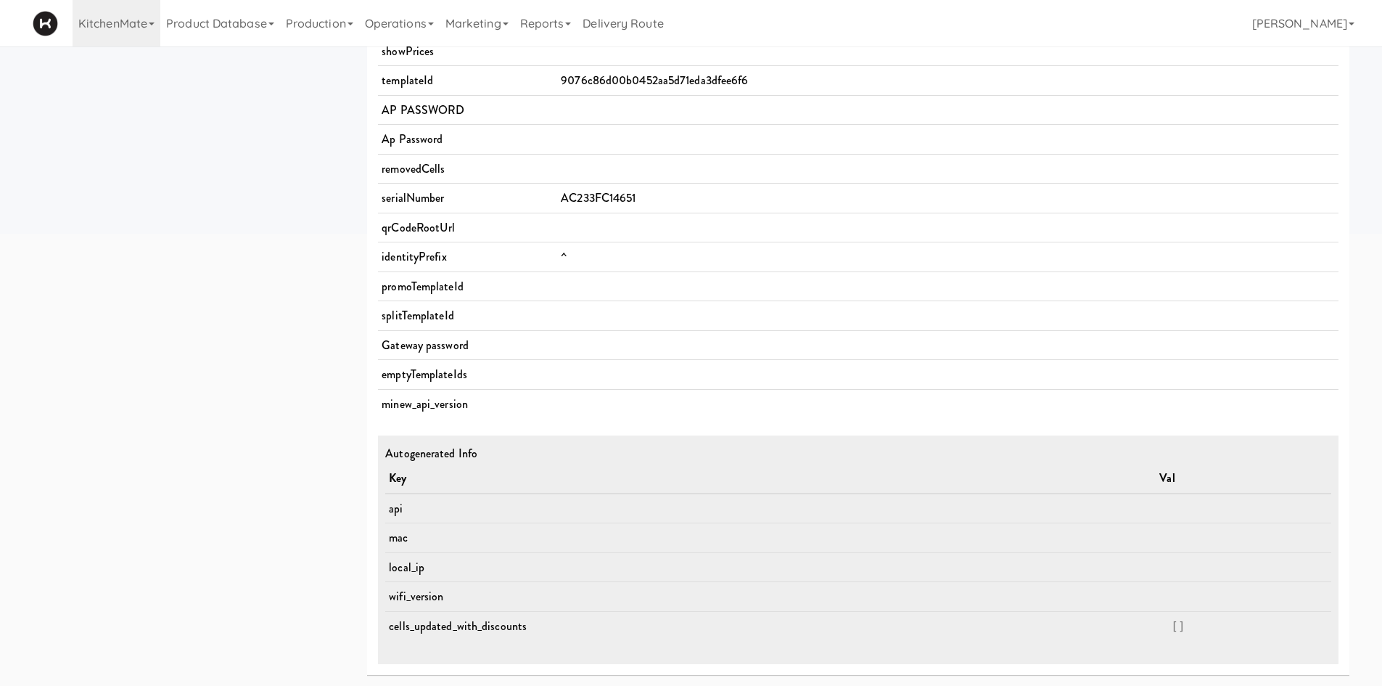
drag, startPoint x: 220, startPoint y: 343, endPoint x: 503, endPoint y: 264, distance: 293.8
click at [220, 343] on div "ASSETS all all access-point gen4-etag-hub temp-stick tv-stand blank poster-floo…" at bounding box center [691, 120] width 1339 height 1132
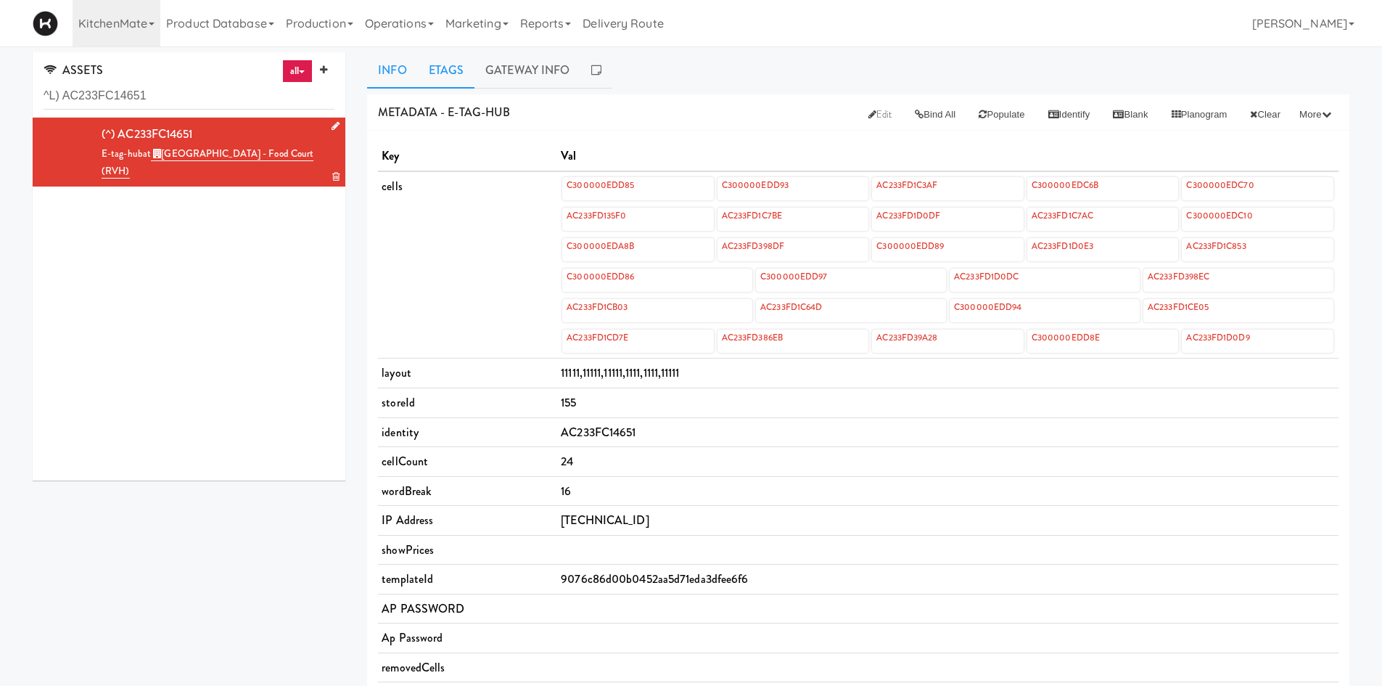
click at [453, 71] on link "Etags" at bounding box center [446, 70] width 57 height 36
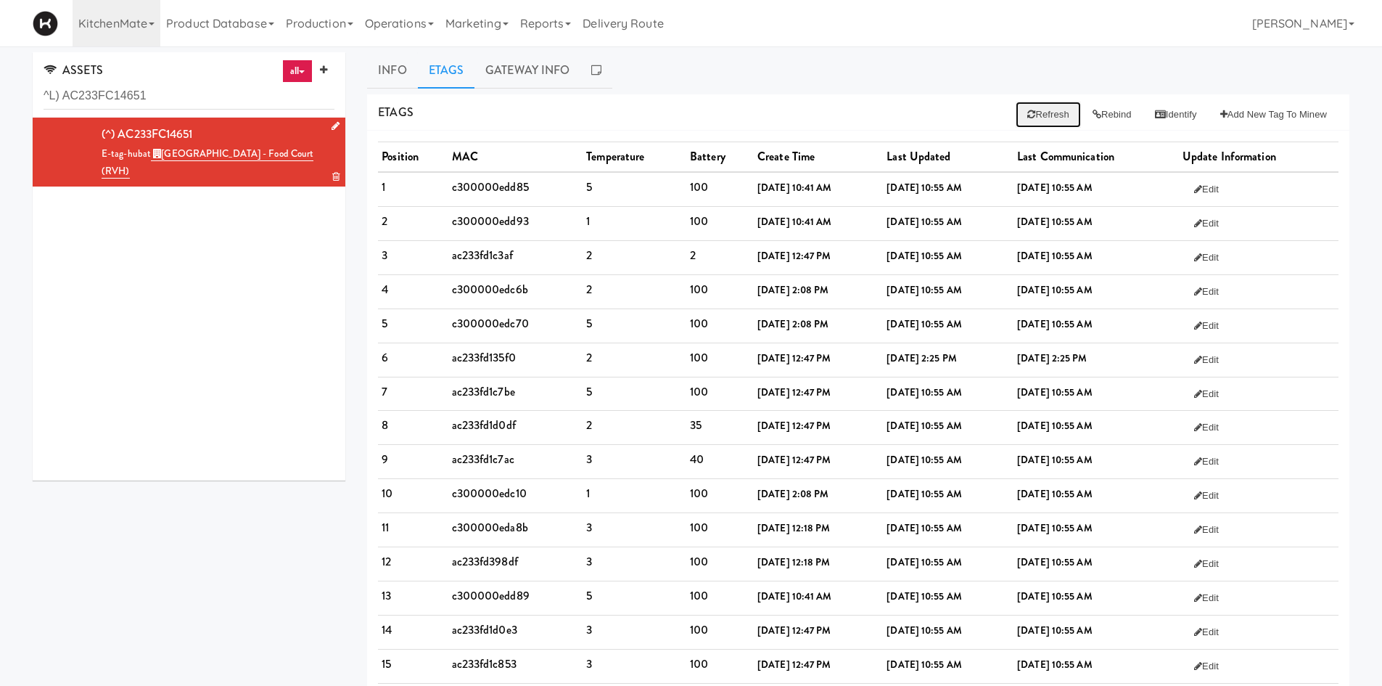
click at [1027, 115] on icon at bounding box center [1031, 114] width 8 height 9
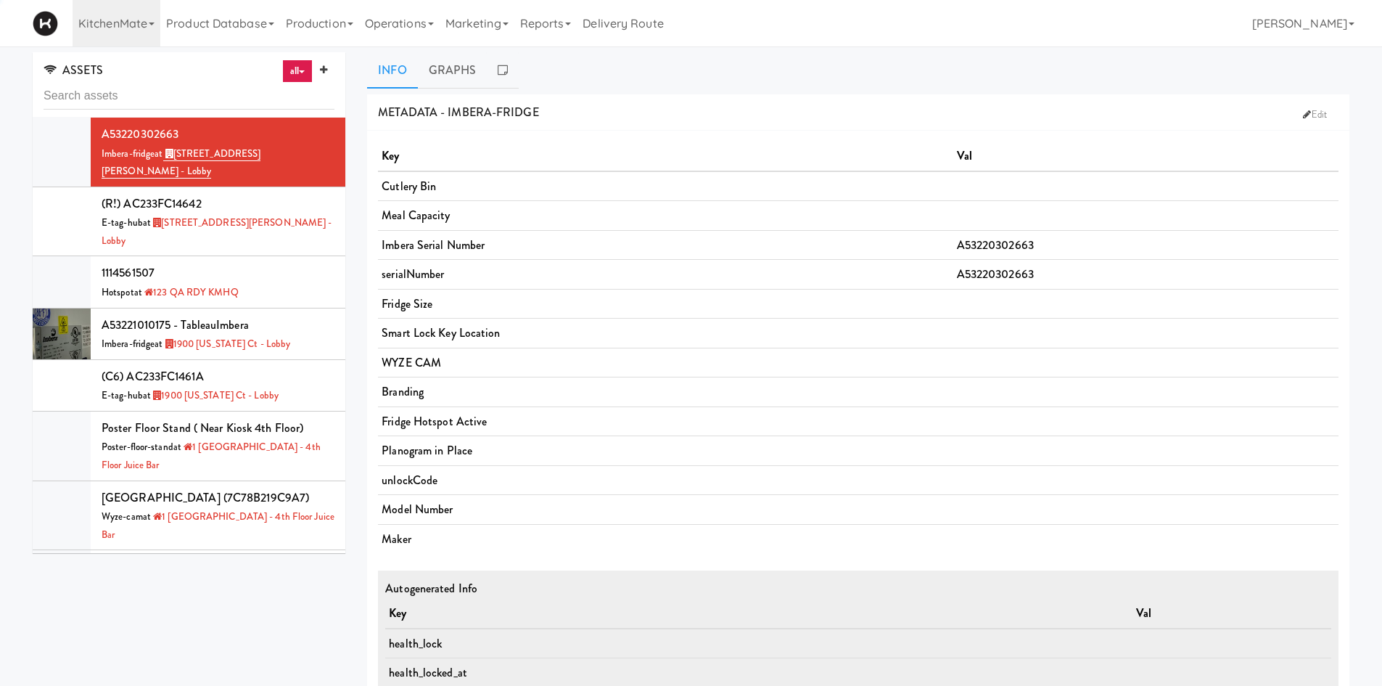
click at [160, 93] on input "text" at bounding box center [189, 96] width 291 height 27
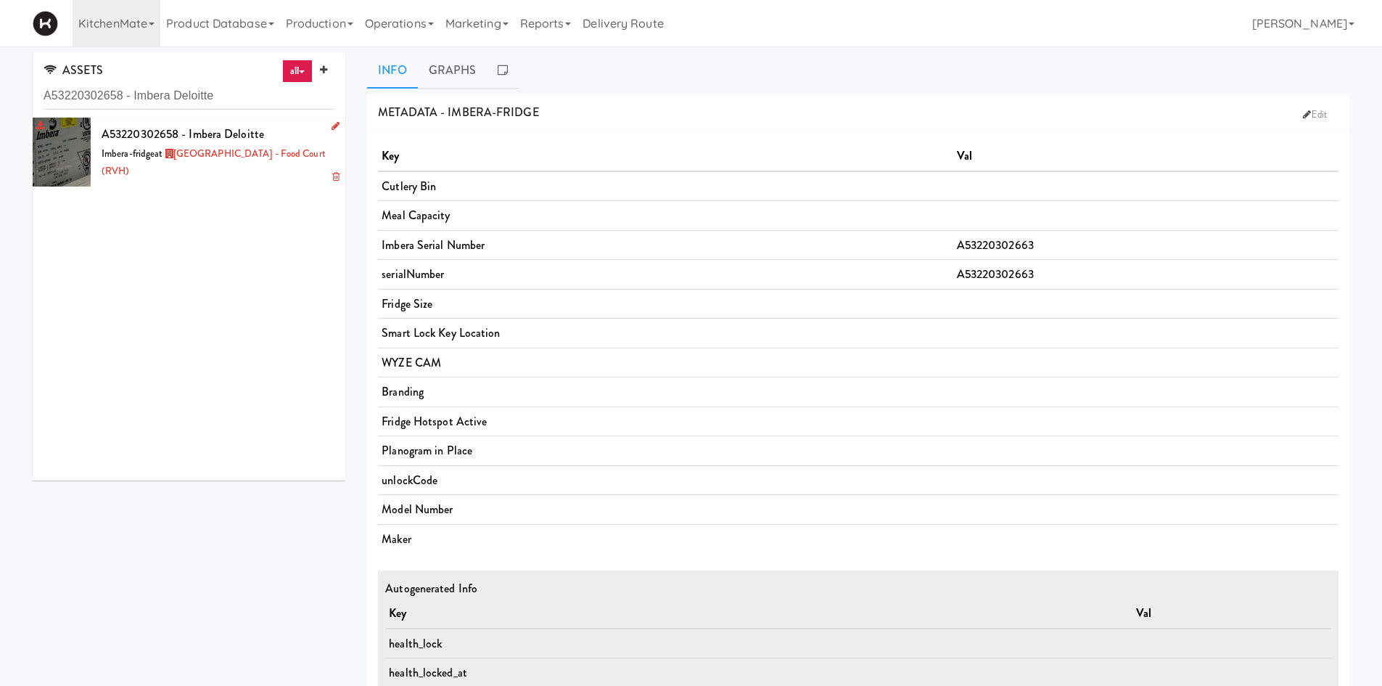
type input "A53220302658 - Imbera Deloitte"
drag, startPoint x: 255, startPoint y: 181, endPoint x: 306, endPoint y: 155, distance: 58.1
click at [255, 181] on li "A53220302658 - Imbera Deloitte Imbera-fridge at Royal Victoria Regional Health …" at bounding box center [189, 152] width 313 height 69
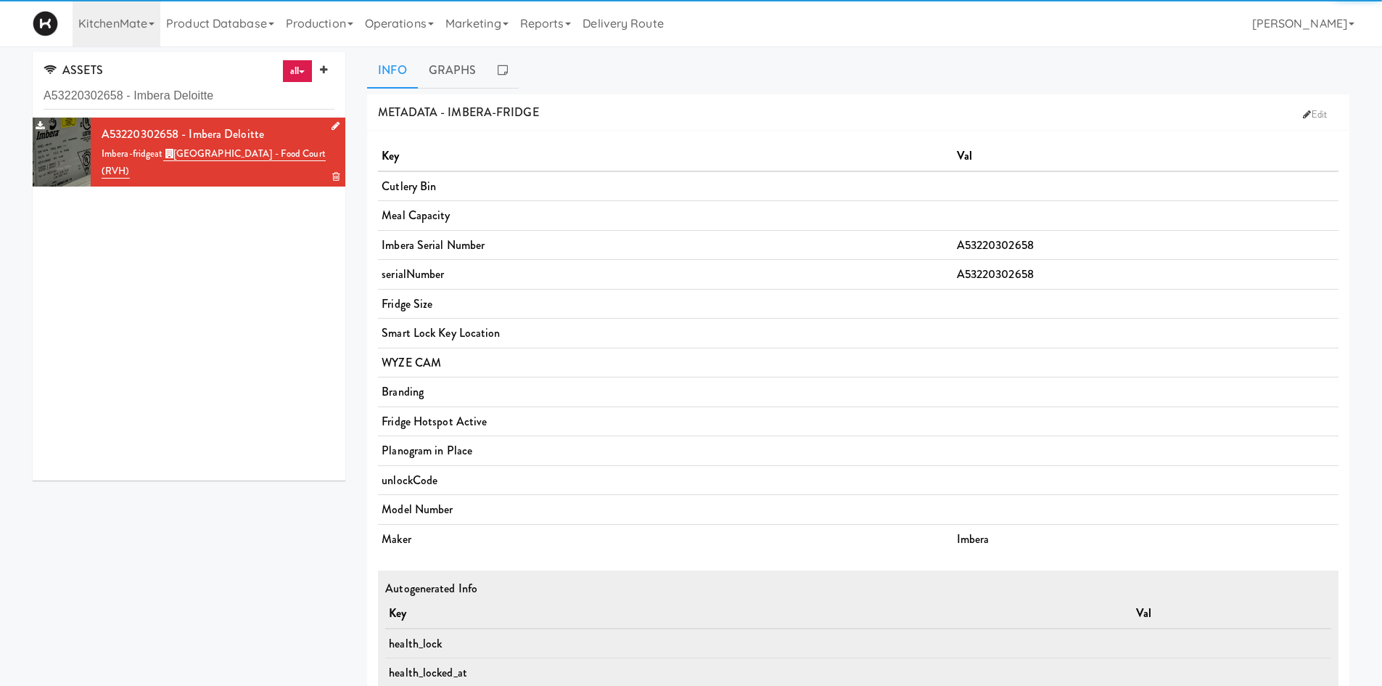
click at [326, 127] on link at bounding box center [333, 127] width 14 height 18
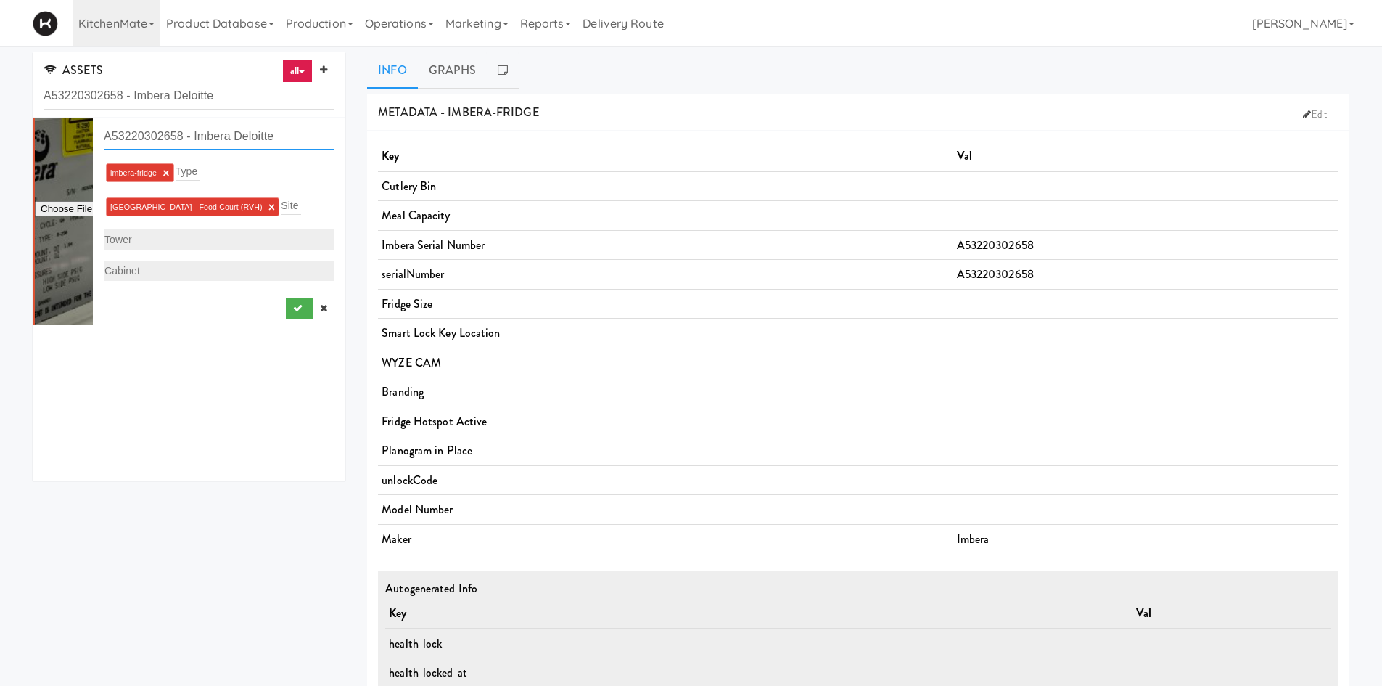
click at [260, 146] on input "A53220302658 - Imbera Deloitte" at bounding box center [219, 136] width 231 height 27
type input "A53220302658 - Imbera RVH"
click at [293, 313] on icon "submit" at bounding box center [297, 307] width 9 height 9
